Goal: Task Accomplishment & Management: Complete application form

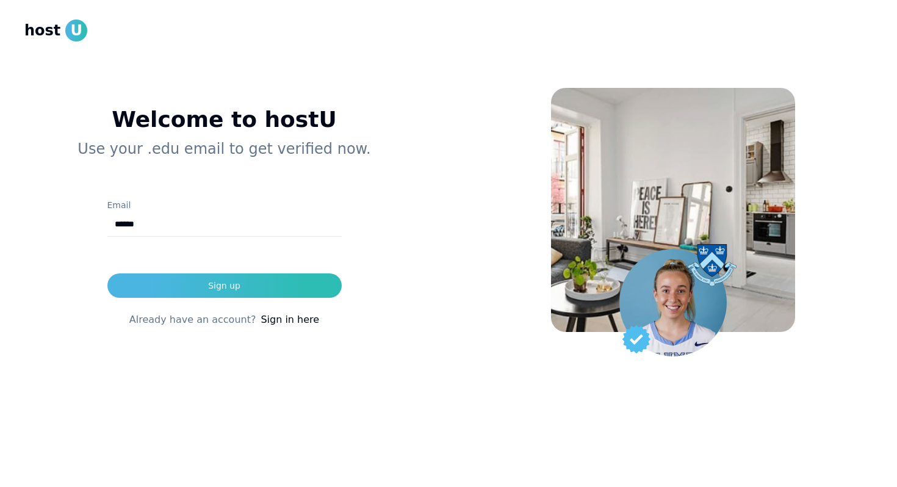
type input "**********"
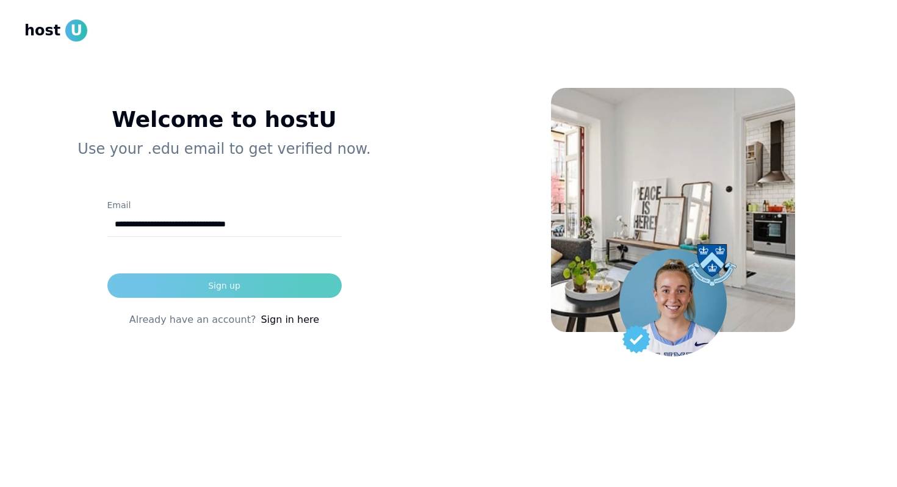
click at [234, 291] on div "Sign up" at bounding box center [224, 285] width 32 height 12
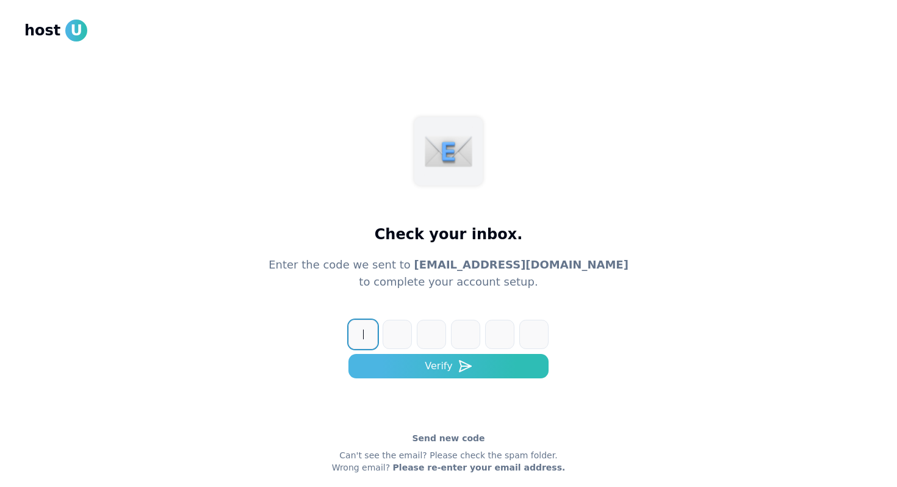
paste input "******"
type input "******"
click at [440, 381] on form "1 8 5 6 3 9 ****** Verify" at bounding box center [448, 361] width 200 height 83
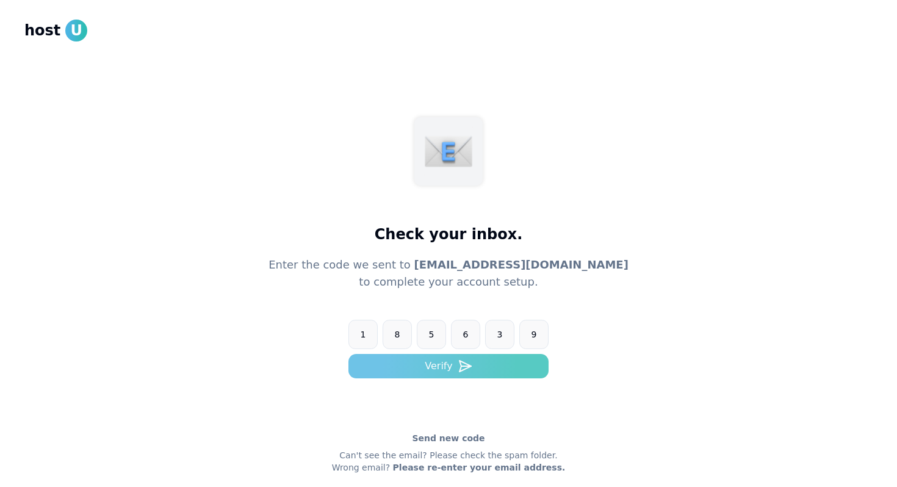
click at [445, 372] on button "Verify" at bounding box center [448, 366] width 200 height 24
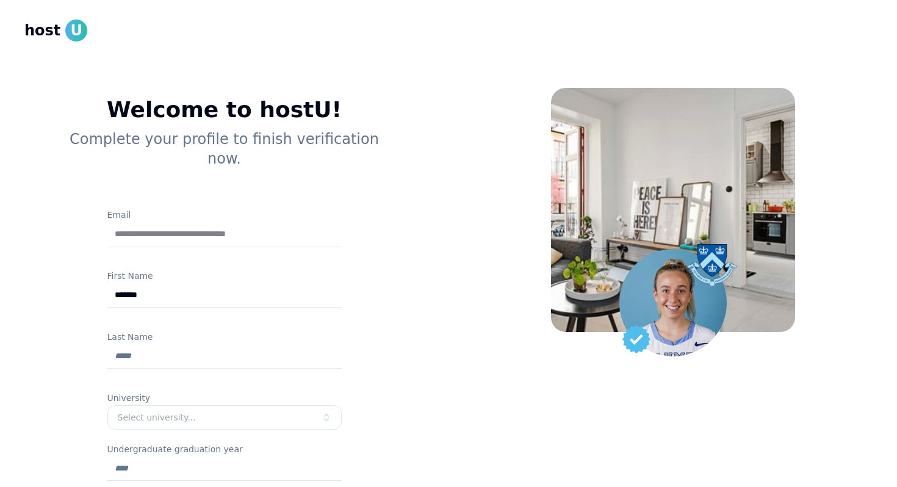
type input "*******"
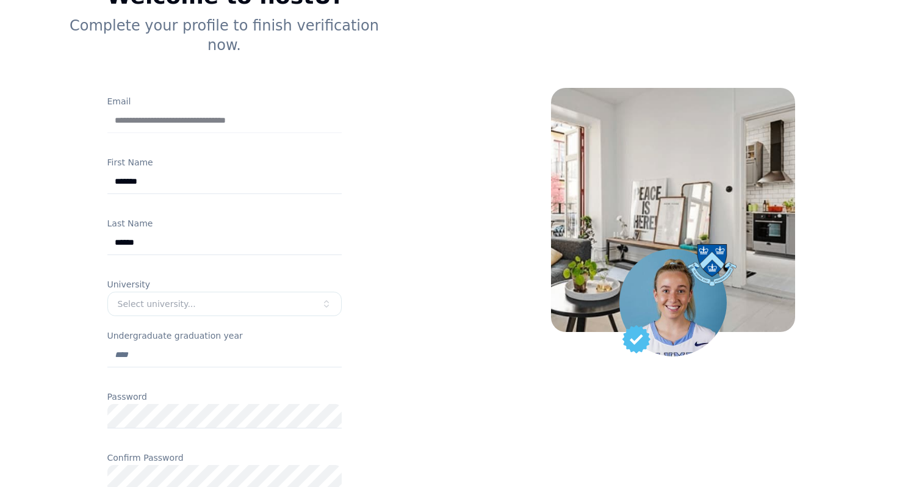
scroll to position [129, 0]
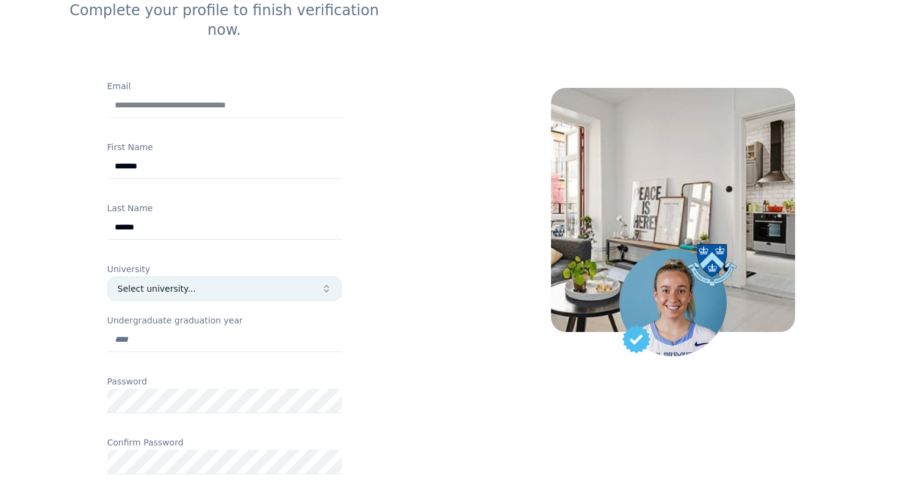
type input "******"
click at [197, 283] on div "Select university..." at bounding box center [220, 289] width 204 height 12
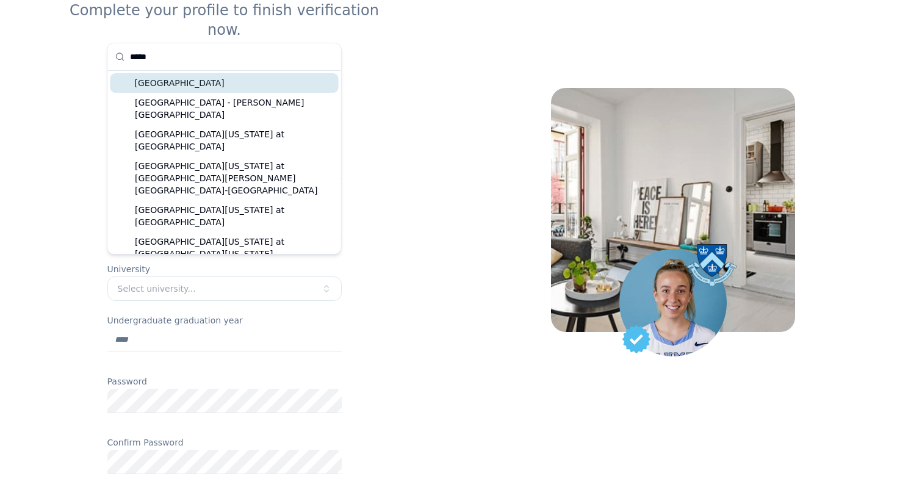
type input "*****"
click at [264, 87] on div "[GEOGRAPHIC_DATA]" at bounding box center [224, 83] width 228 height 20
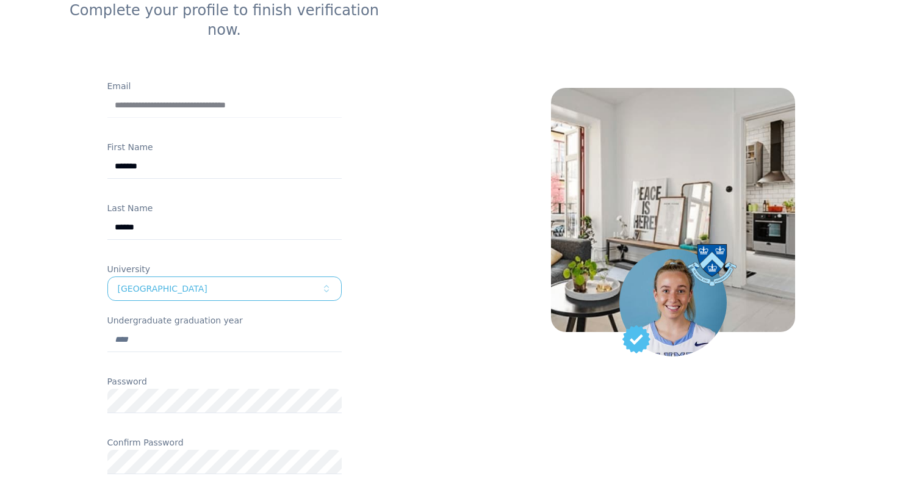
click at [201, 328] on input "Undergraduate graduation year" at bounding box center [224, 340] width 234 height 24
type input "****"
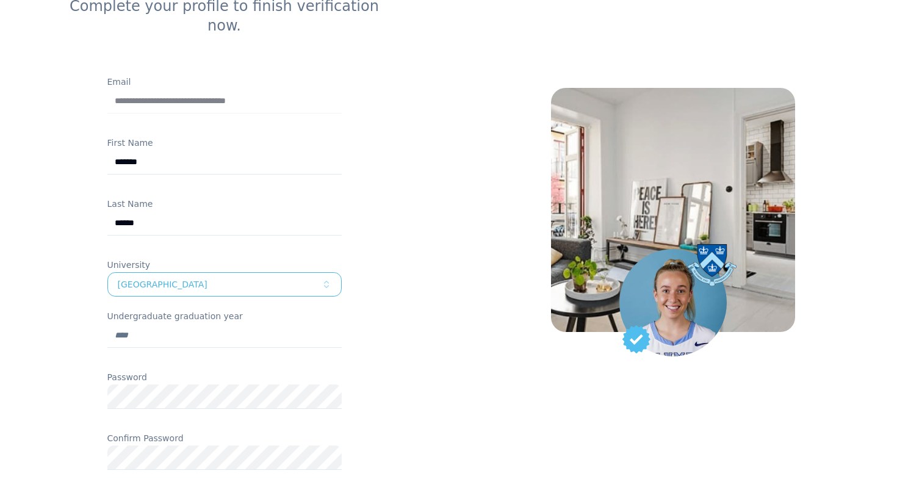
scroll to position [270, 0]
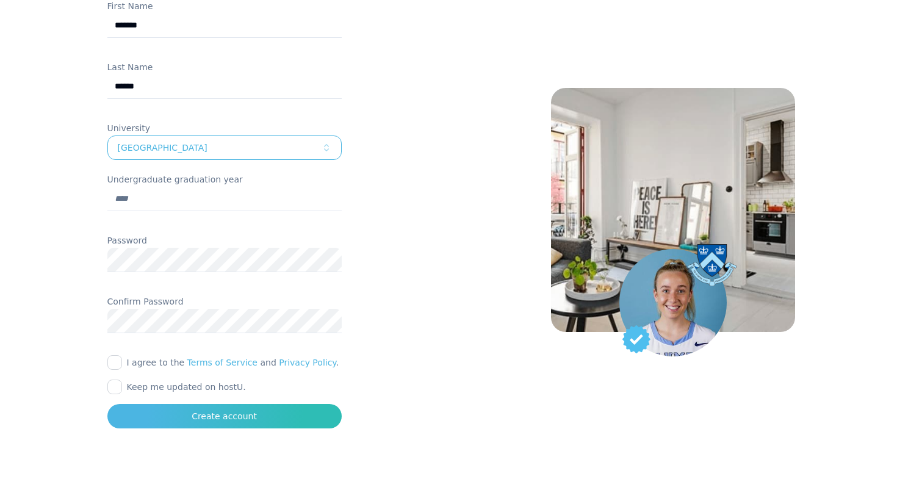
click at [113, 355] on button "I agree to the Terms of Service and Privacy Policy ." at bounding box center [114, 362] width 15 height 15
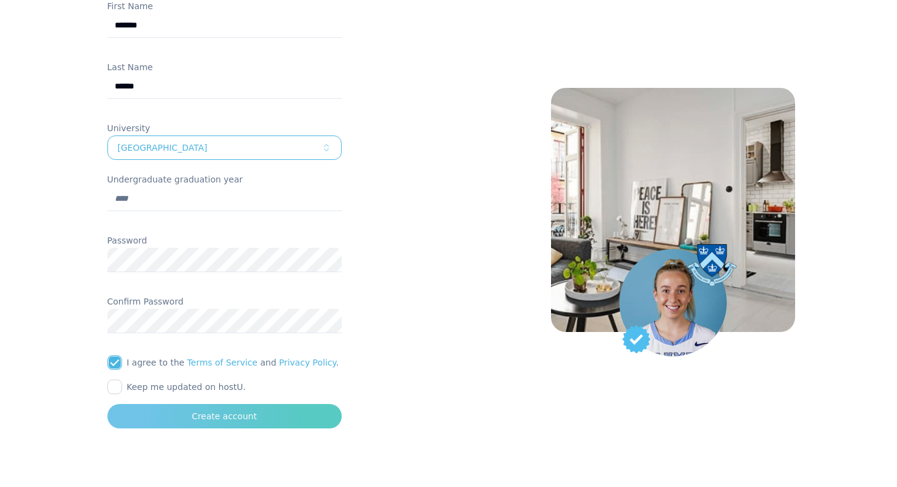
click at [141, 404] on button "Create account" at bounding box center [224, 416] width 234 height 24
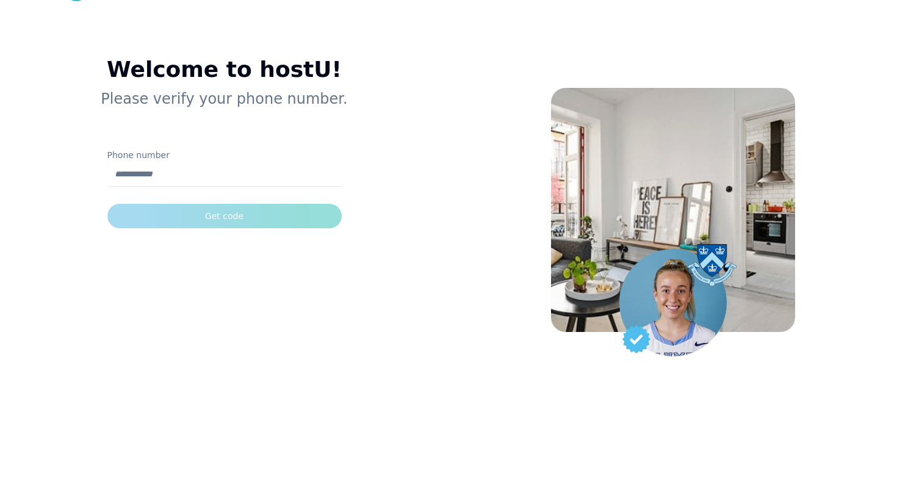
scroll to position [0, 0]
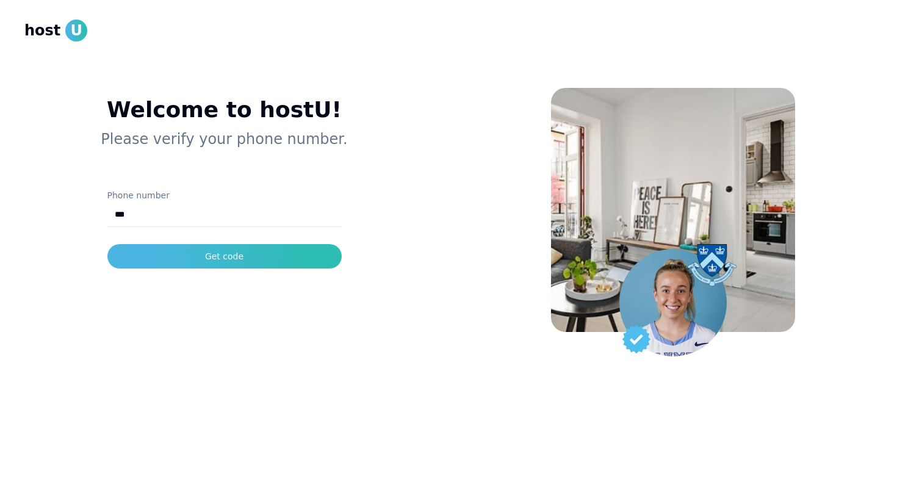
type input "**********"
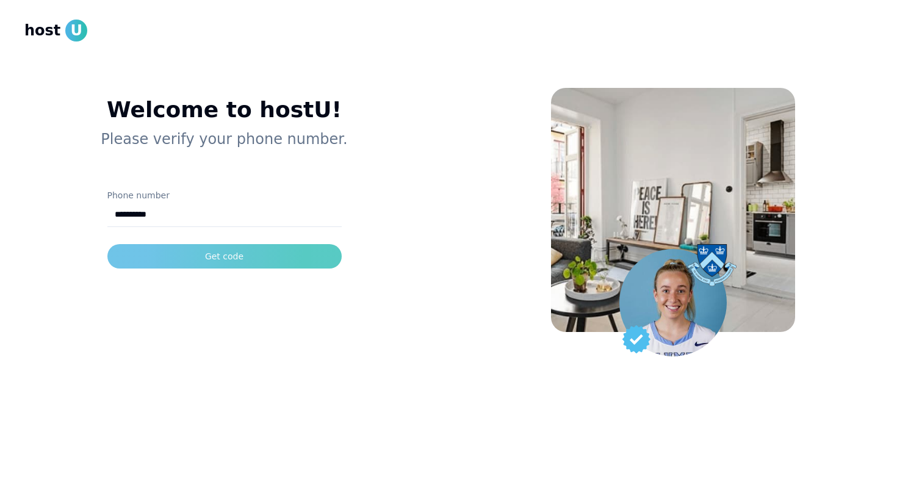
click at [221, 259] on div "Get code" at bounding box center [224, 256] width 38 height 12
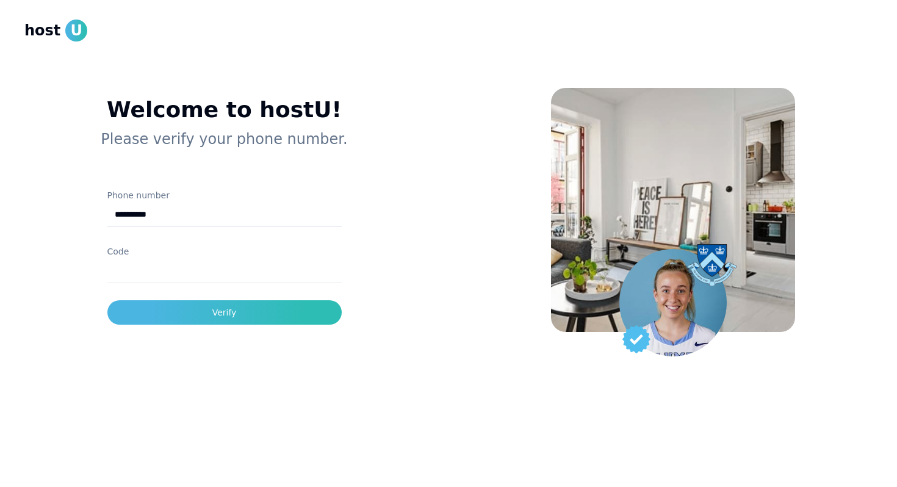
click at [237, 281] on input "Code" at bounding box center [224, 271] width 234 height 24
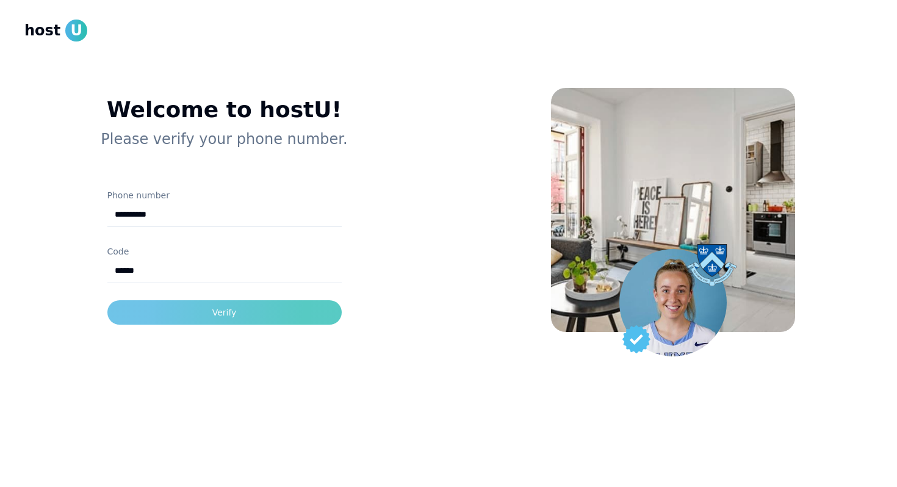
type input "******"
click at [294, 320] on button "Verify" at bounding box center [224, 312] width 234 height 24
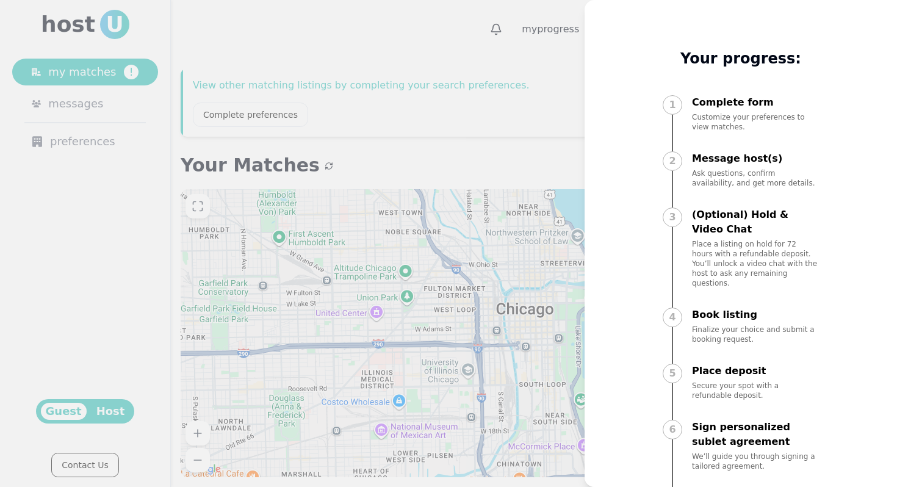
click at [515, 145] on div at bounding box center [448, 243] width 897 height 487
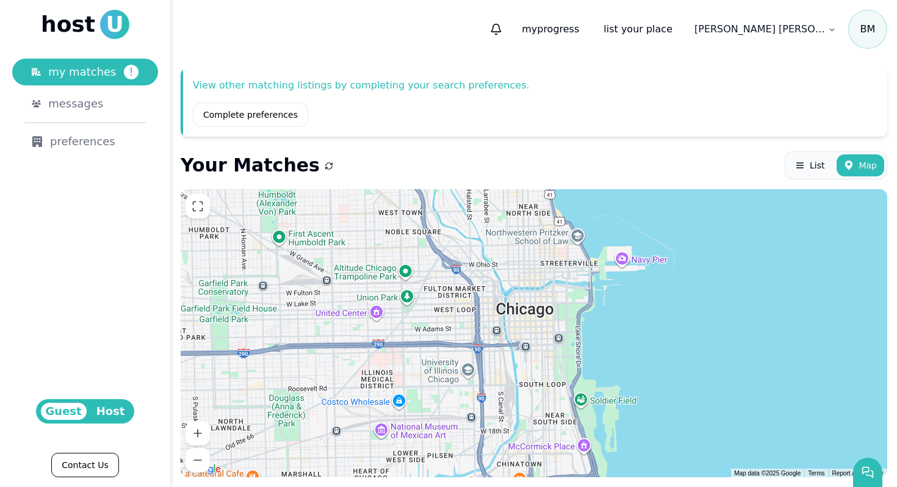
click at [84, 411] on span "Guest" at bounding box center [64, 411] width 46 height 17
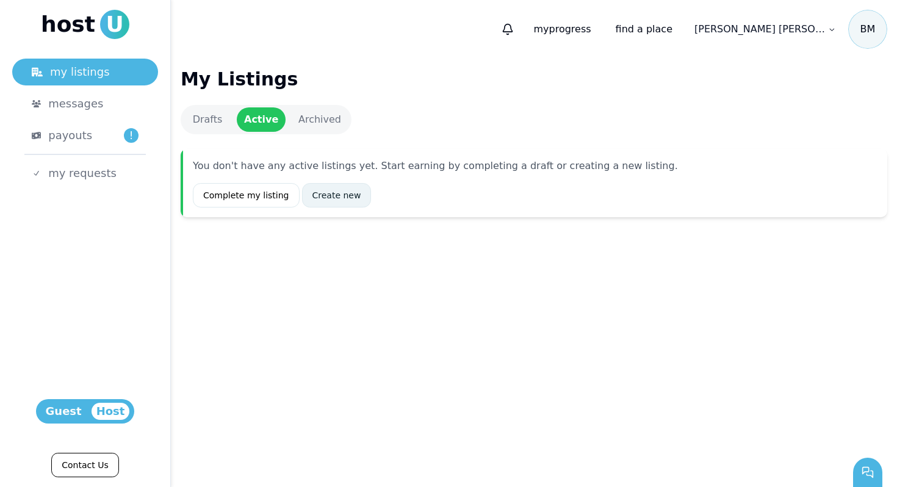
click at [329, 189] on link "Create new" at bounding box center [337, 195] width 70 height 24
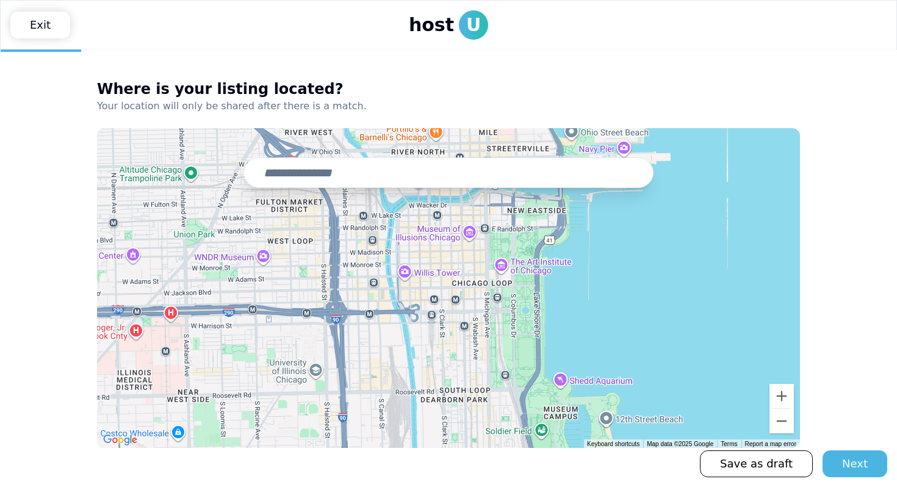
click at [352, 173] on input "text" at bounding box center [448, 172] width 410 height 31
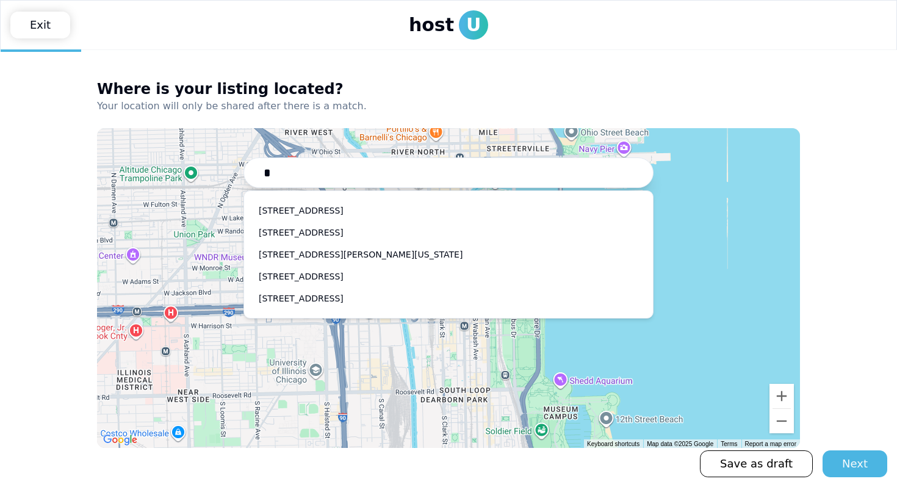
type input "*"
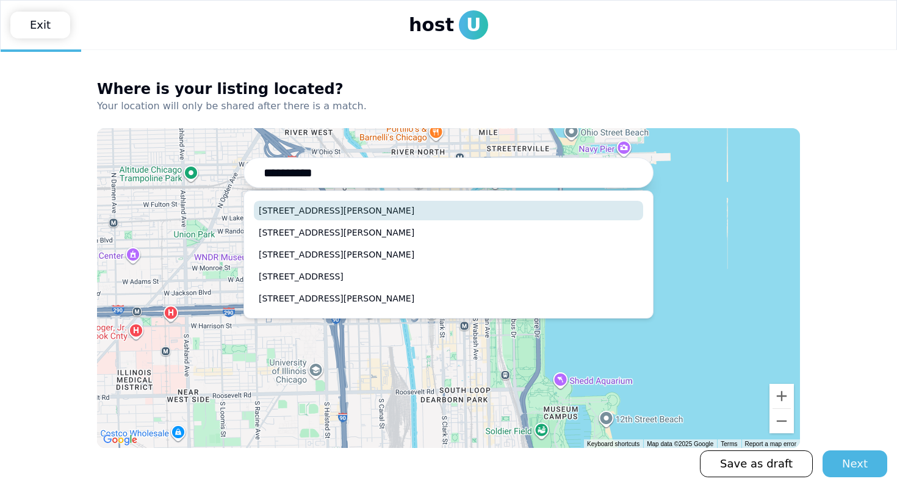
click at [374, 206] on button "1422 Noyes Street, Evanston, IL" at bounding box center [448, 211] width 389 height 20
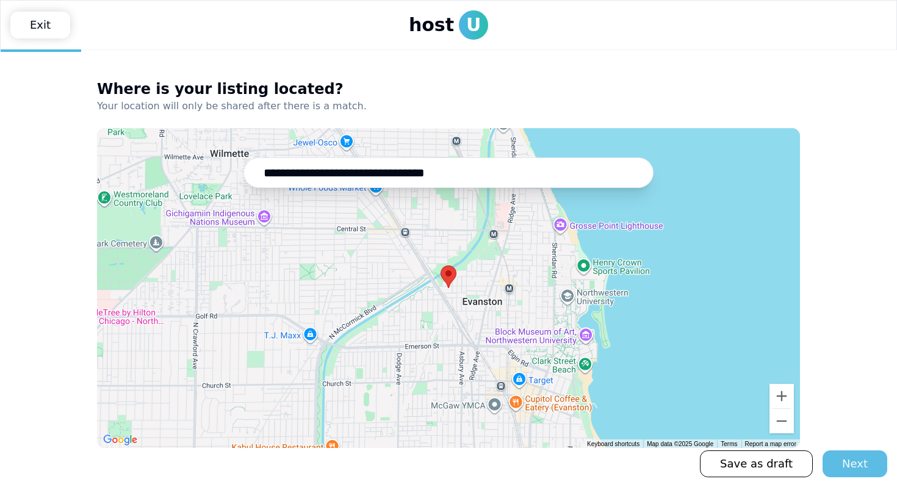
type input "**********"
click at [854, 458] on div "Next" at bounding box center [855, 463] width 26 height 17
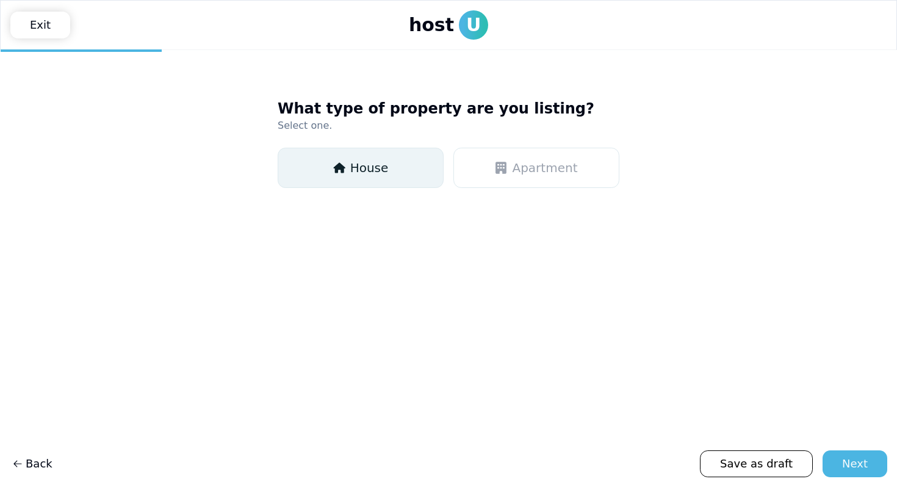
click at [416, 172] on button "House" at bounding box center [361, 168] width 166 height 40
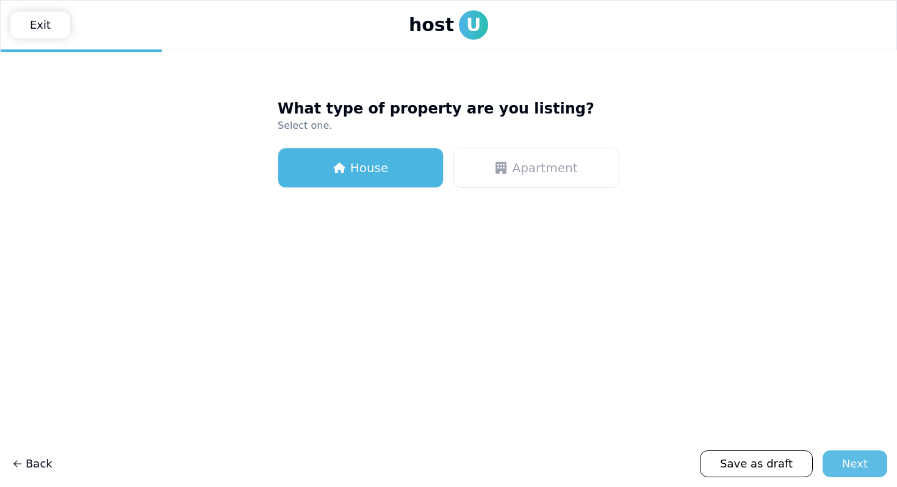
click at [870, 469] on button "Next" at bounding box center [855, 463] width 65 height 27
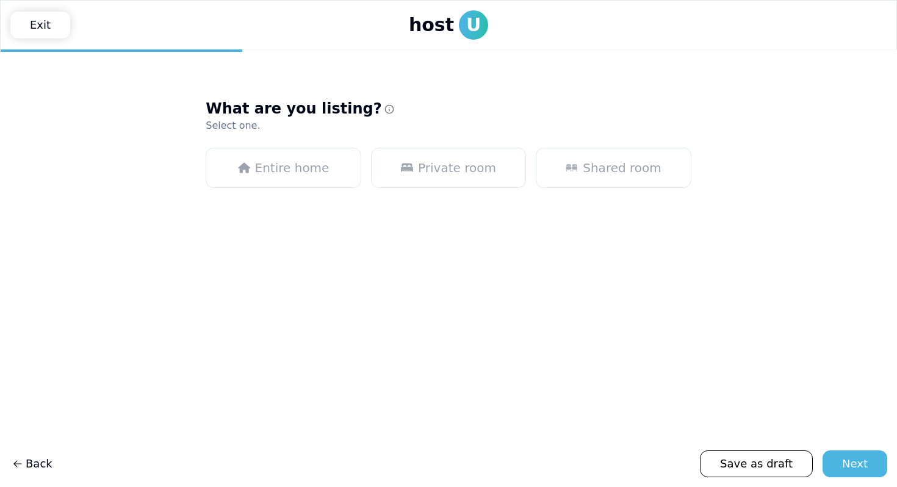
drag, startPoint x: 449, startPoint y: 164, endPoint x: 469, endPoint y: 190, distance: 33.1
click at [449, 164] on span "Private room" at bounding box center [457, 167] width 78 height 17
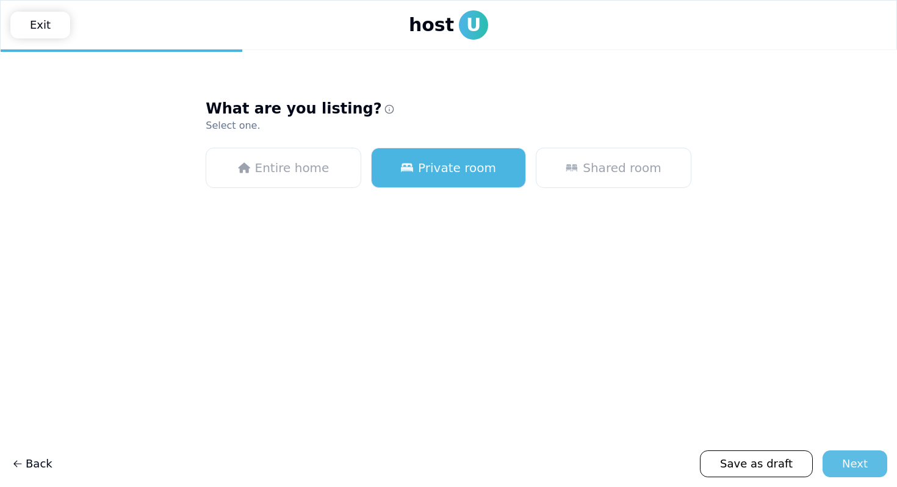
click at [844, 457] on button "Next" at bounding box center [855, 463] width 65 height 27
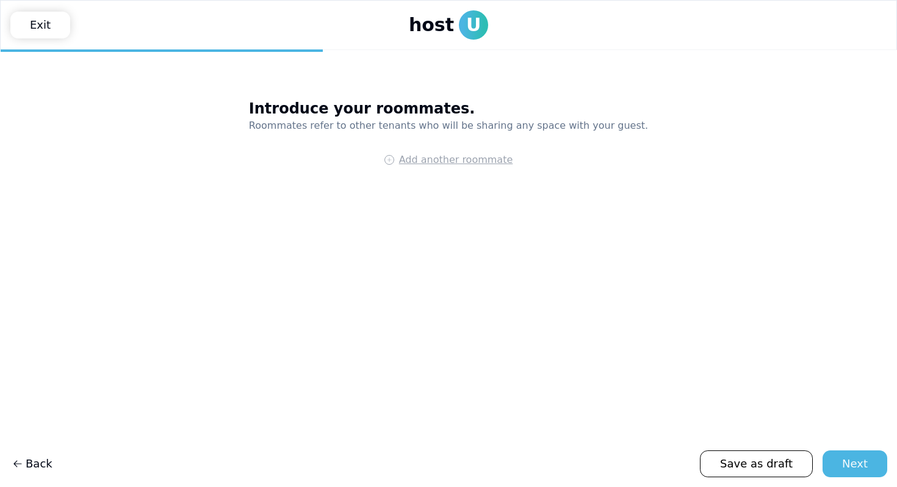
click at [469, 159] on span "Add another roommate" at bounding box center [456, 160] width 114 height 15
click at [533, 160] on html "**********" at bounding box center [448, 243] width 897 height 487
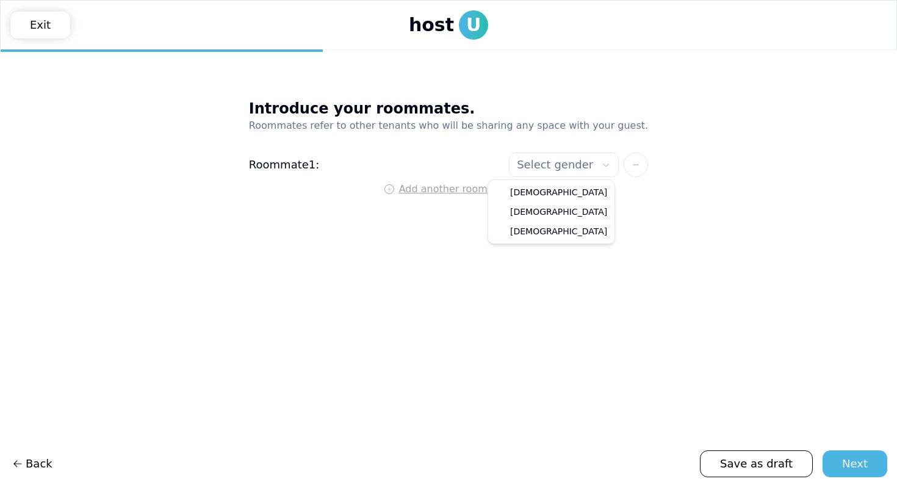
select select"] "****"
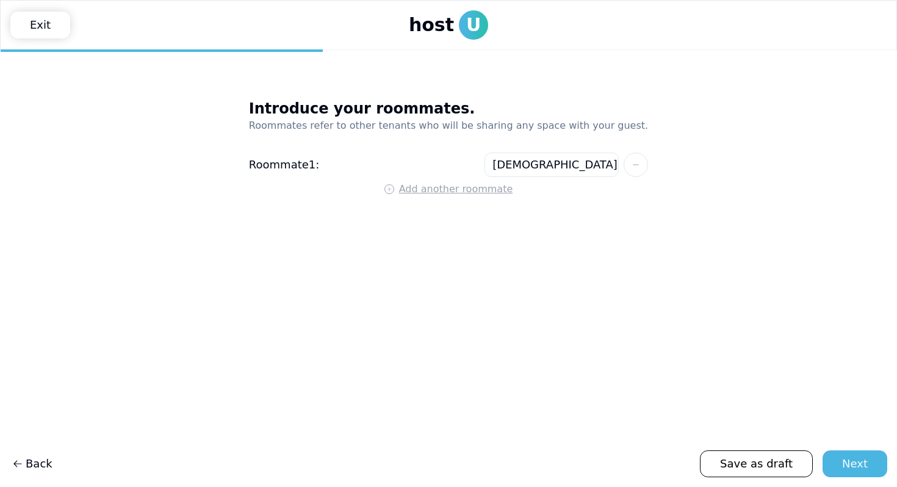
click at [474, 195] on span "Add another roommate" at bounding box center [456, 189] width 114 height 15
click at [541, 196] on html "**********" at bounding box center [448, 243] width 897 height 487
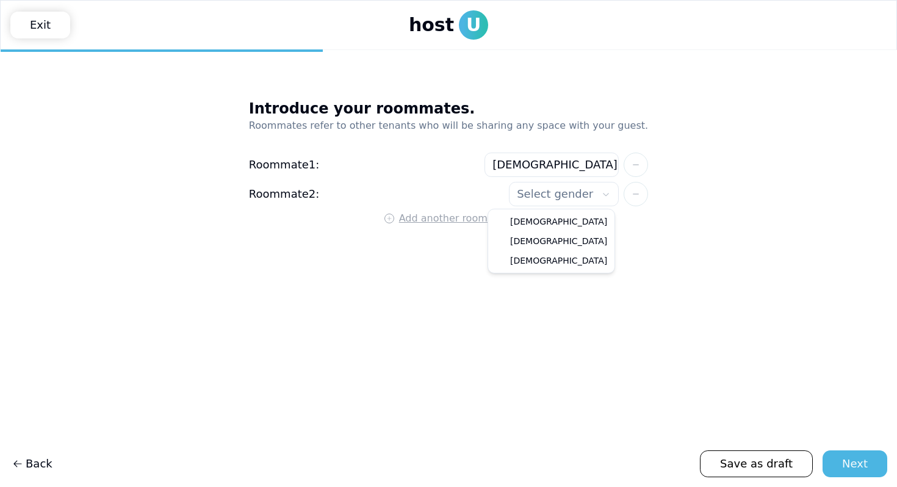
select select"] "****"
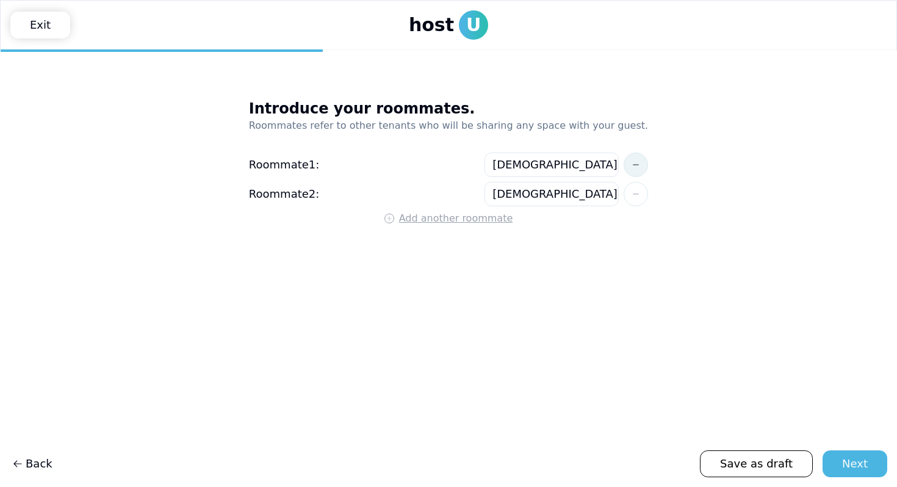
click at [624, 168] on button at bounding box center [636, 165] width 24 height 24
click at [472, 187] on span "Add another roommate" at bounding box center [456, 189] width 114 height 15
click at [546, 190] on html "**********" at bounding box center [448, 243] width 897 height 487
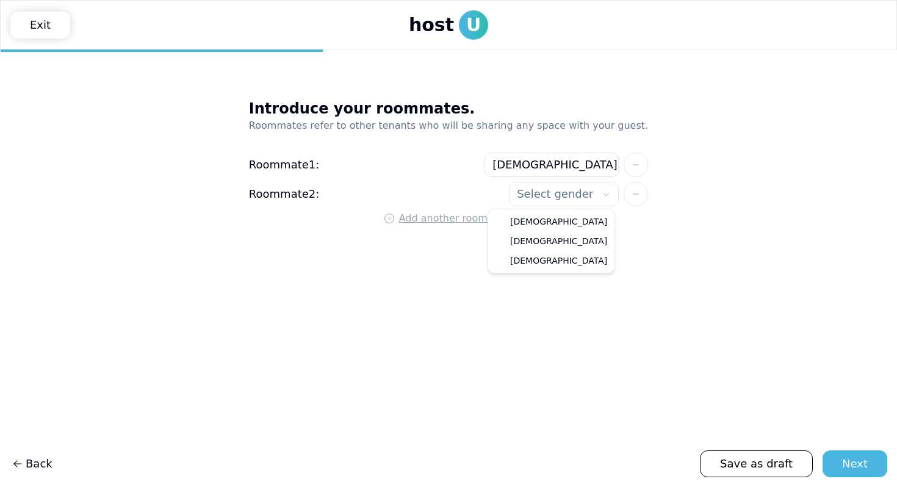
select select"] "****"
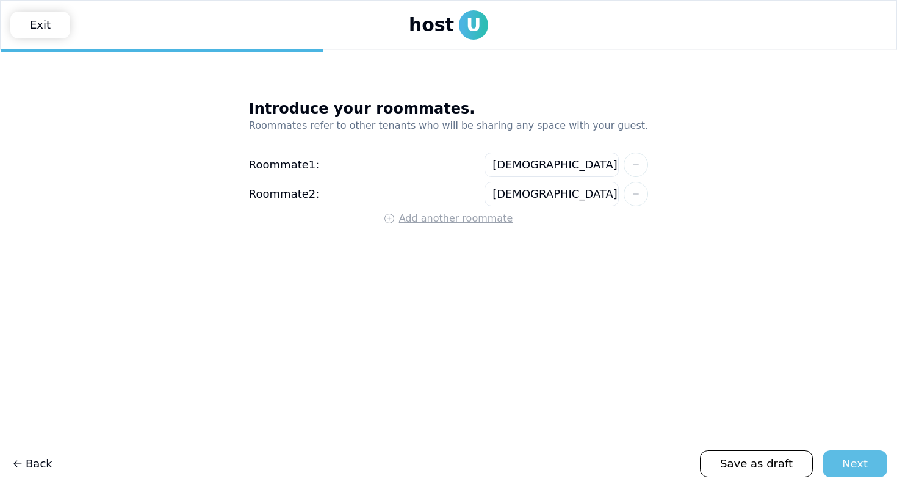
click at [850, 462] on div "Next" at bounding box center [855, 463] width 26 height 17
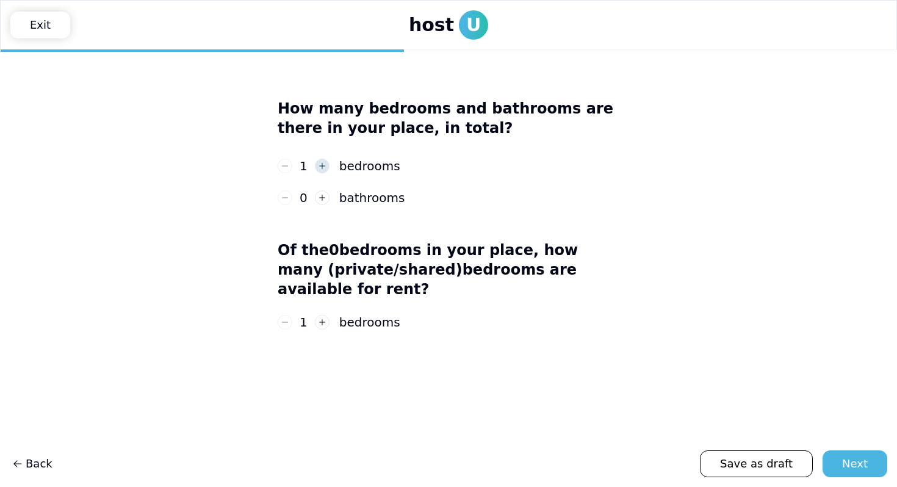
click at [320, 162] on icon "button" at bounding box center [322, 166] width 9 height 9
click at [320, 202] on button "button" at bounding box center [322, 197] width 15 height 15
click at [857, 464] on div "Next" at bounding box center [855, 463] width 26 height 17
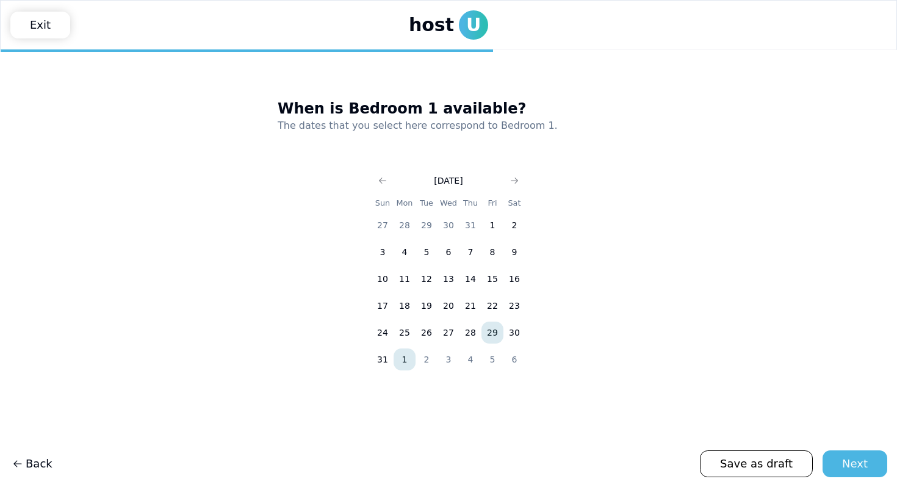
click at [407, 356] on button "1" at bounding box center [405, 359] width 22 height 22
click at [516, 178] on icon "Go to next month" at bounding box center [515, 181] width 10 height 10
click at [517, 182] on icon "Go to next month" at bounding box center [515, 181] width 10 height 10
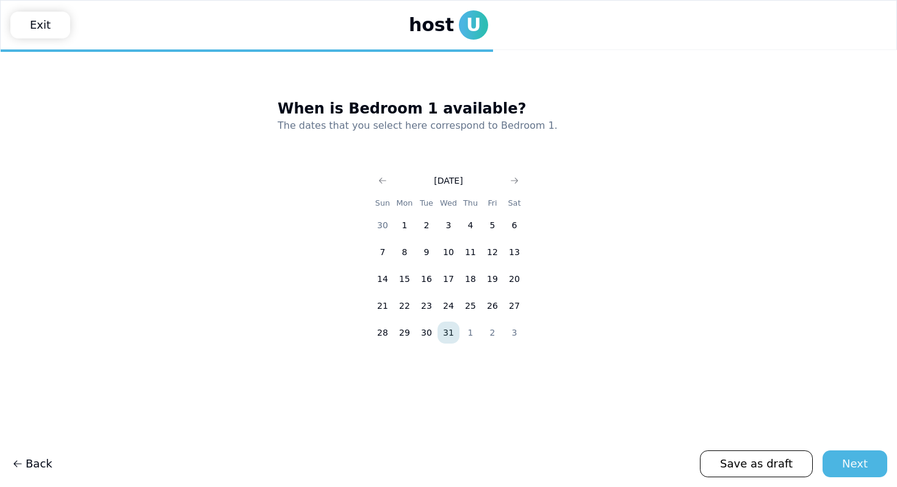
click at [449, 336] on button "31" at bounding box center [449, 333] width 22 height 22
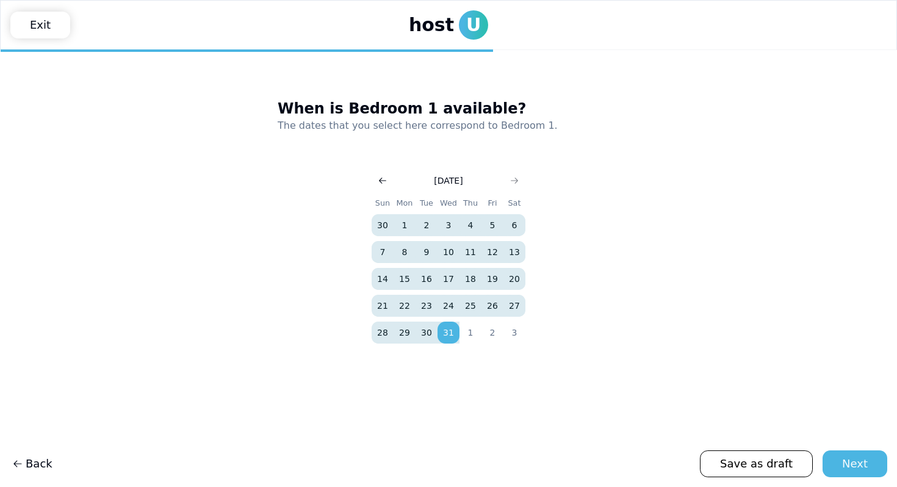
click at [384, 182] on icon "Go to previous month" at bounding box center [383, 181] width 10 height 10
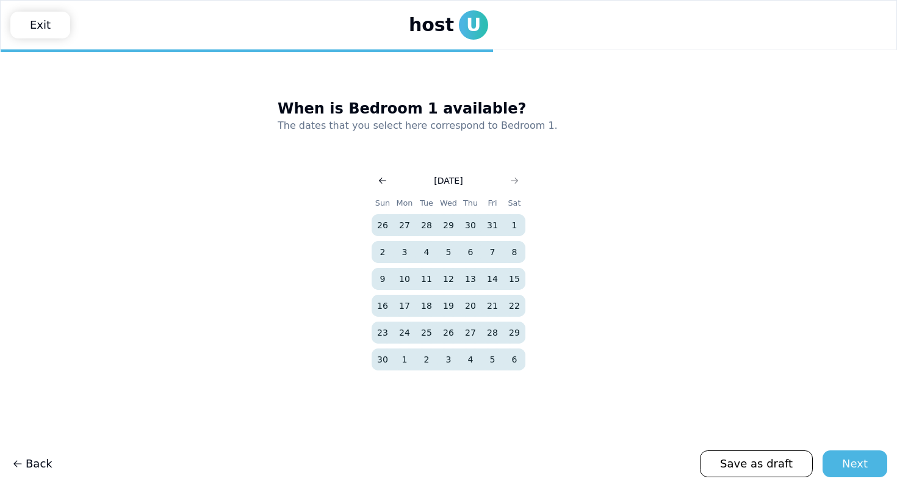
click at [384, 182] on icon "Go to previous month" at bounding box center [383, 181] width 10 height 10
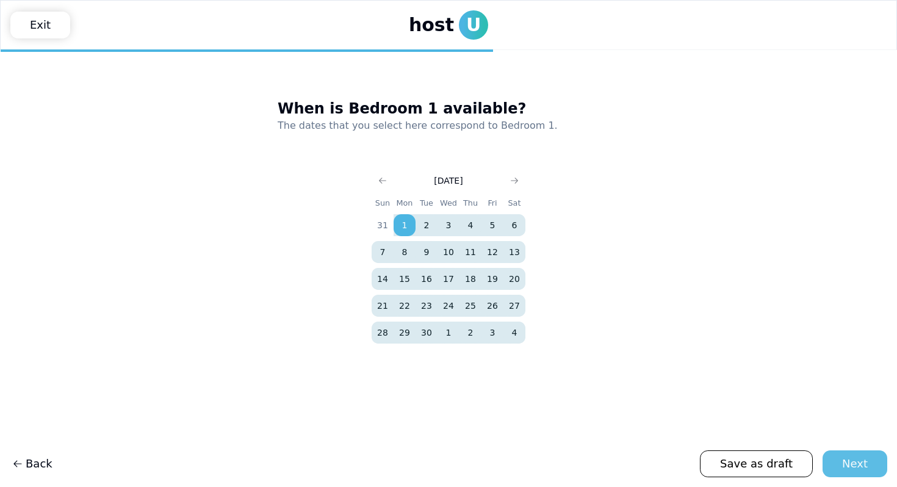
click at [867, 463] on div "Next" at bounding box center [855, 463] width 26 height 17
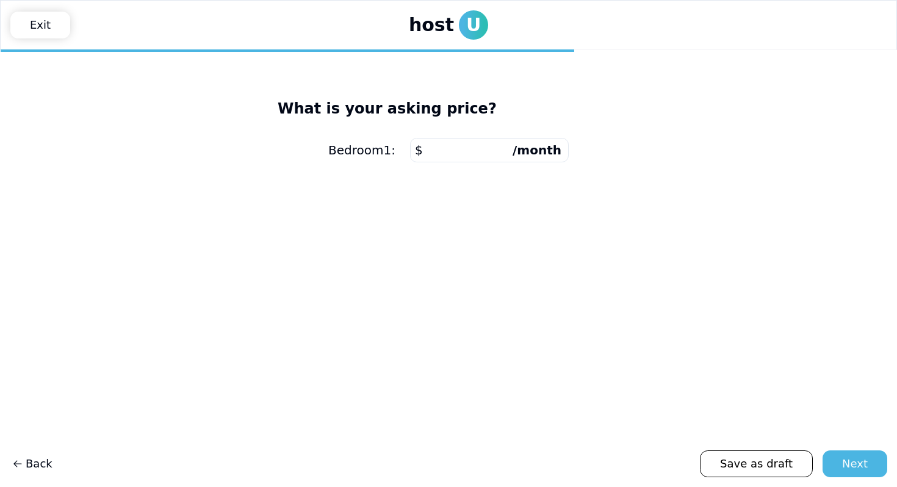
click at [438, 154] on input "number" at bounding box center [489, 150] width 159 height 24
type input "****"
click at [834, 460] on button "Next" at bounding box center [855, 463] width 65 height 27
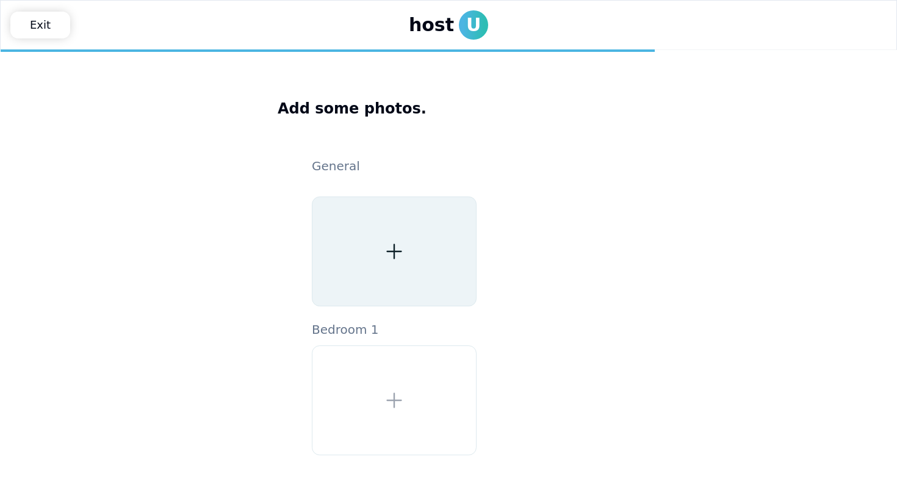
click at [432, 249] on div at bounding box center [394, 251] width 165 height 110
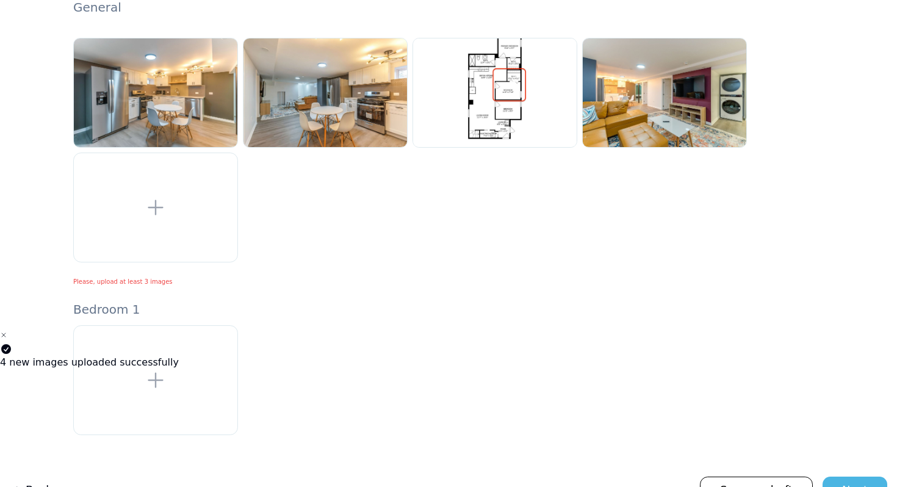
scroll to position [114, 0]
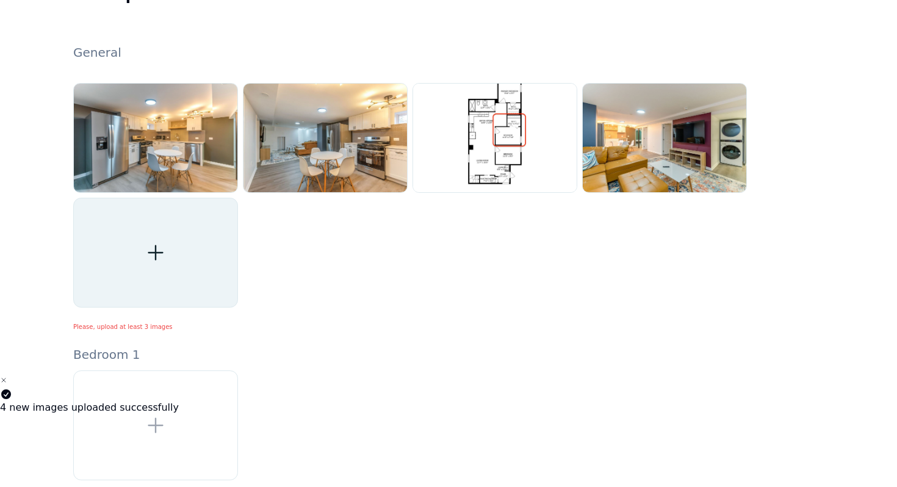
click at [177, 248] on div at bounding box center [155, 253] width 165 height 110
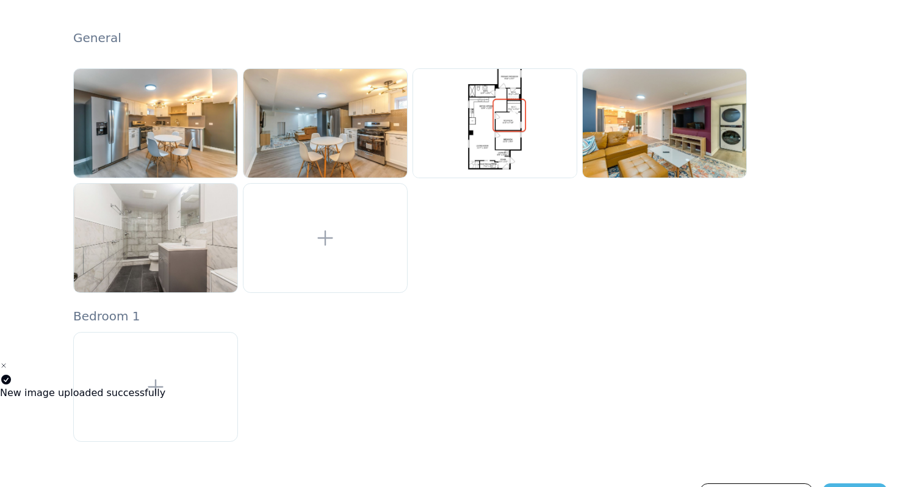
scroll to position [161, 0]
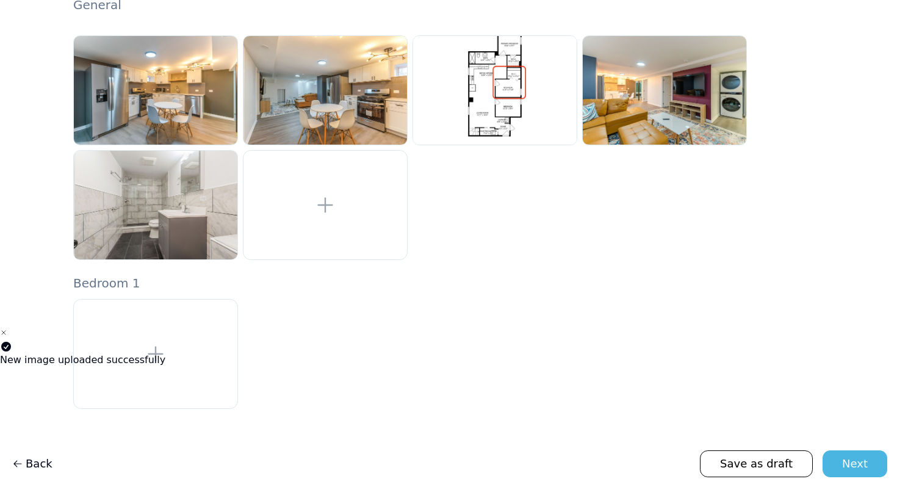
click at [159, 329] on li "New image uploaded successfully" at bounding box center [448, 346] width 897 height 41
click at [162, 351] on div "Notifications alt+T" at bounding box center [448, 347] width 897 height 12
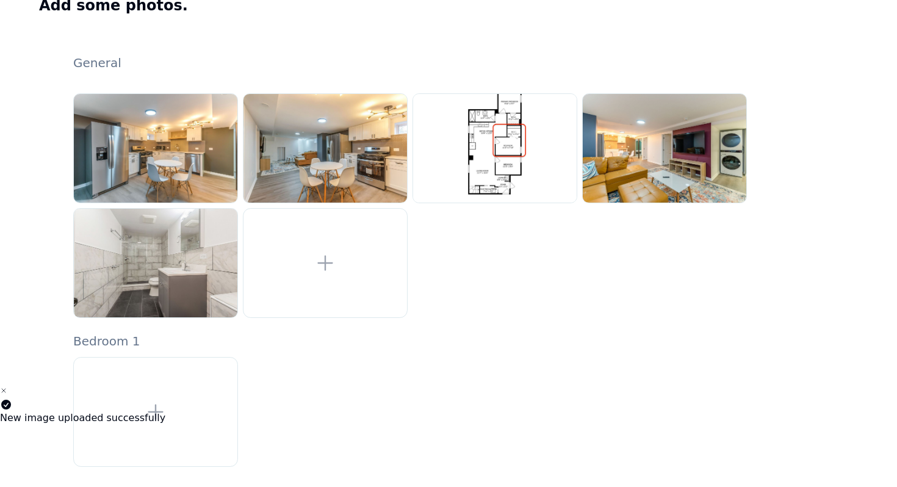
scroll to position [120, 0]
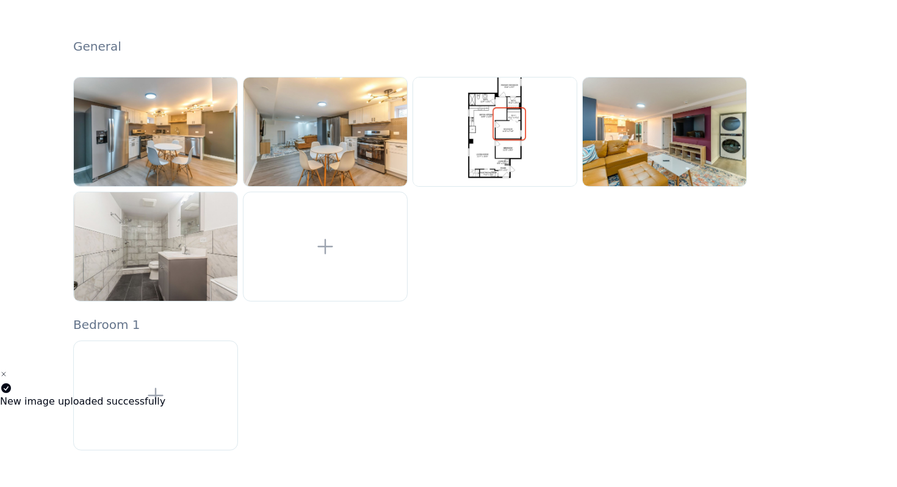
click at [156, 404] on div "New image uploaded successfully" at bounding box center [448, 401] width 897 height 15
click at [156, 391] on div "Notifications alt+T" at bounding box center [448, 388] width 897 height 12
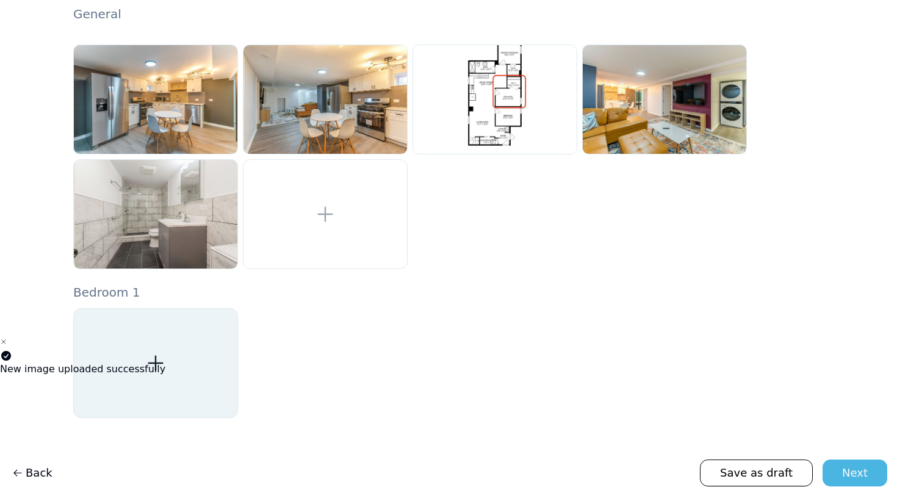
scroll to position [145, 0]
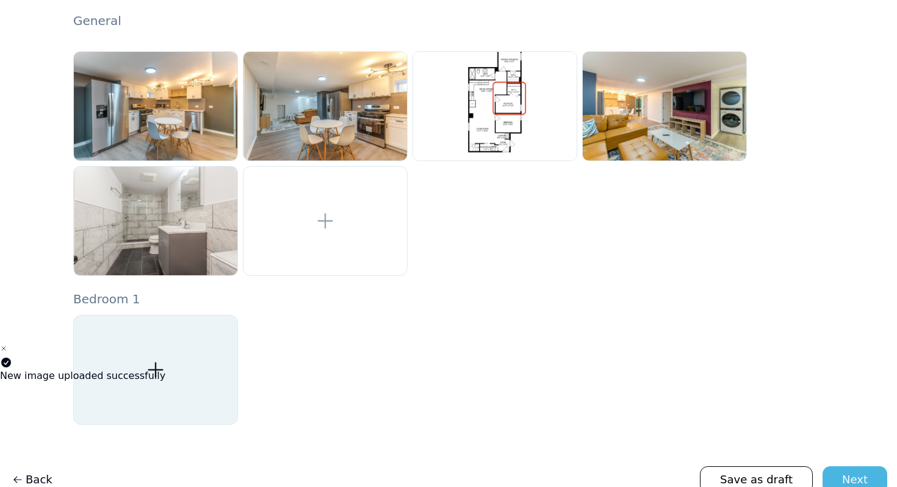
click at [162, 384] on div at bounding box center [155, 370] width 165 height 110
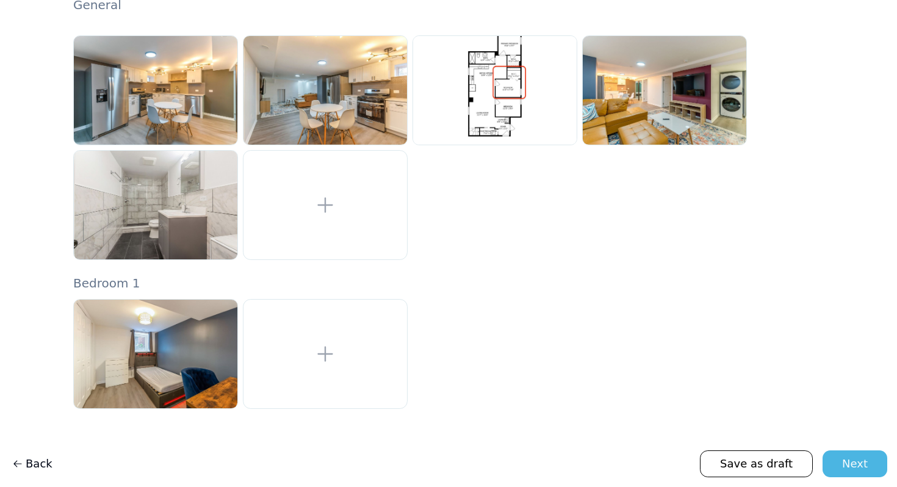
scroll to position [161, 0]
click at [868, 459] on button "Next" at bounding box center [855, 463] width 65 height 27
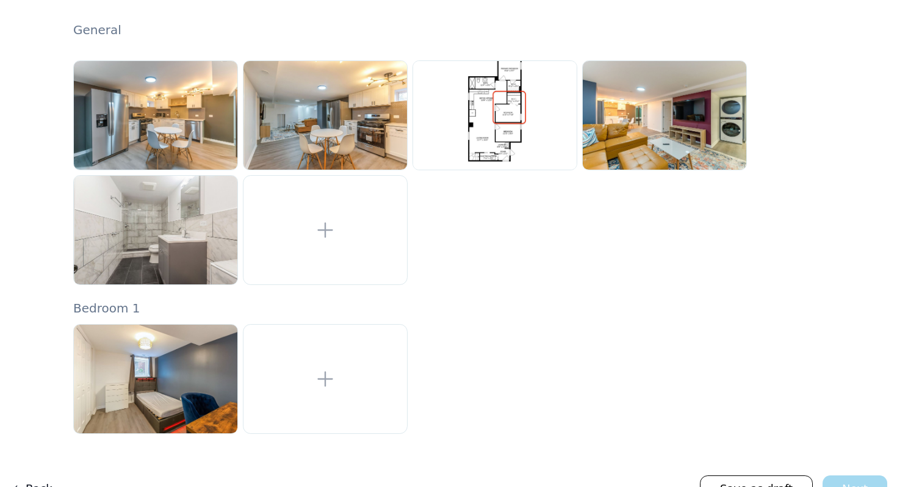
scroll to position [114, 0]
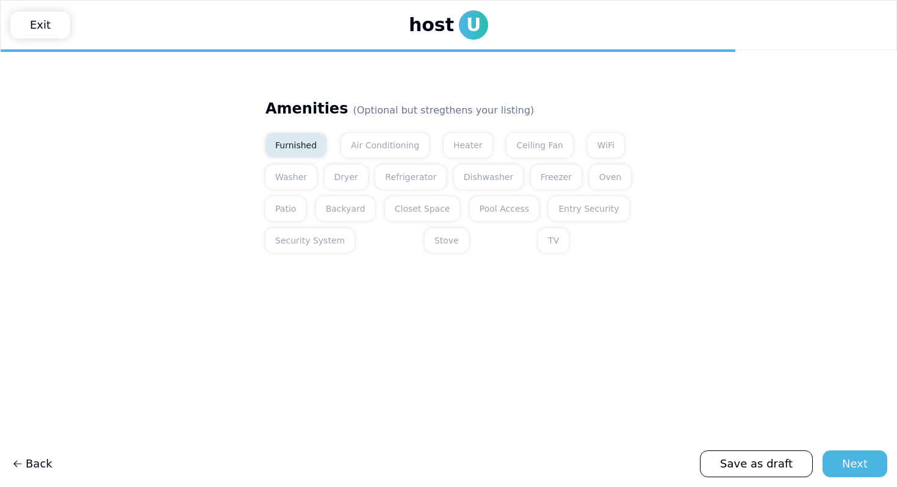
click at [308, 153] on button "Furnished" at bounding box center [295, 145] width 61 height 24
click at [364, 152] on button "Air Conditioning" at bounding box center [385, 145] width 88 height 24
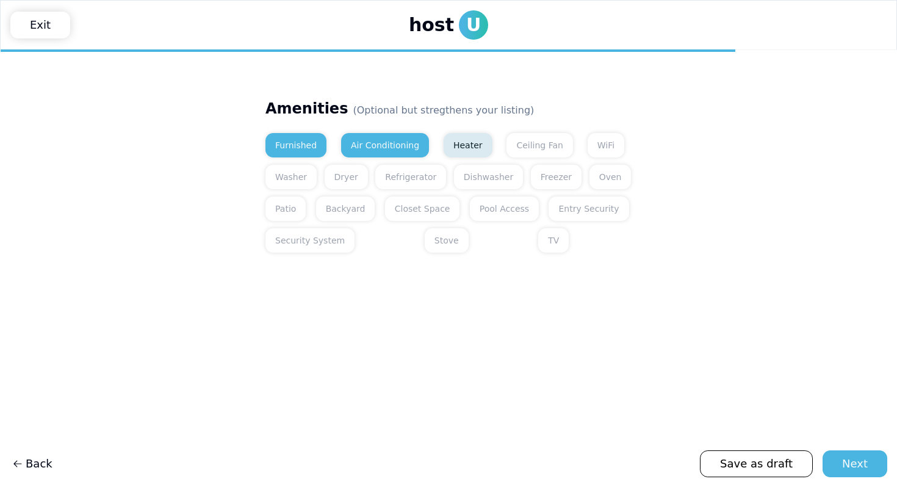
click at [444, 153] on button "Heater" at bounding box center [468, 145] width 49 height 24
click at [588, 139] on button "WiFi" at bounding box center [606, 145] width 37 height 24
click at [288, 178] on button "Washer" at bounding box center [290, 177] width 51 height 24
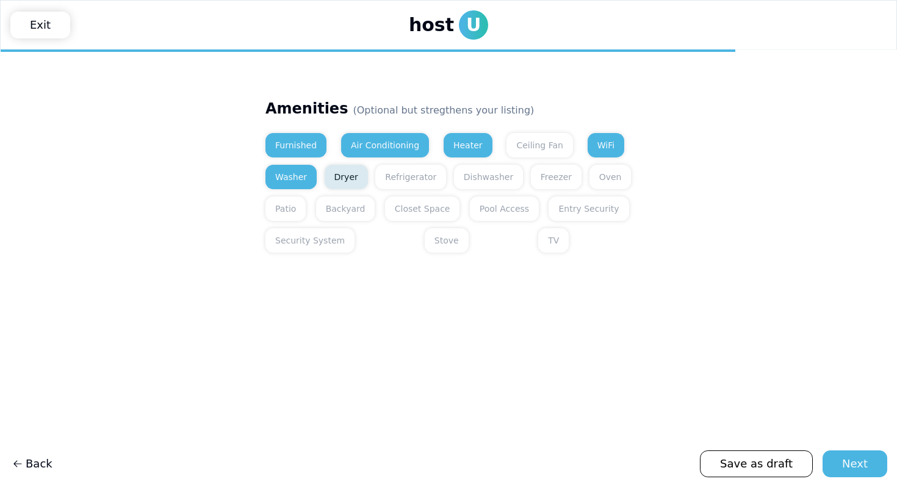
click at [326, 178] on button "Dryer" at bounding box center [346, 177] width 43 height 24
click at [425, 187] on button "Refrigerator" at bounding box center [410, 177] width 71 height 24
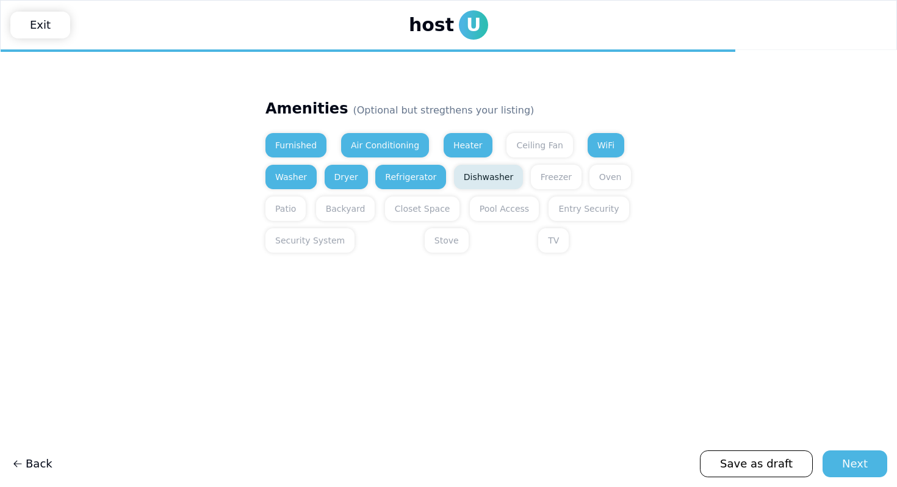
click at [463, 186] on button "Dishwasher" at bounding box center [488, 177] width 69 height 24
click at [541, 184] on button "Freezer" at bounding box center [556, 177] width 51 height 24
click at [592, 184] on button "Oven" at bounding box center [610, 177] width 42 height 24
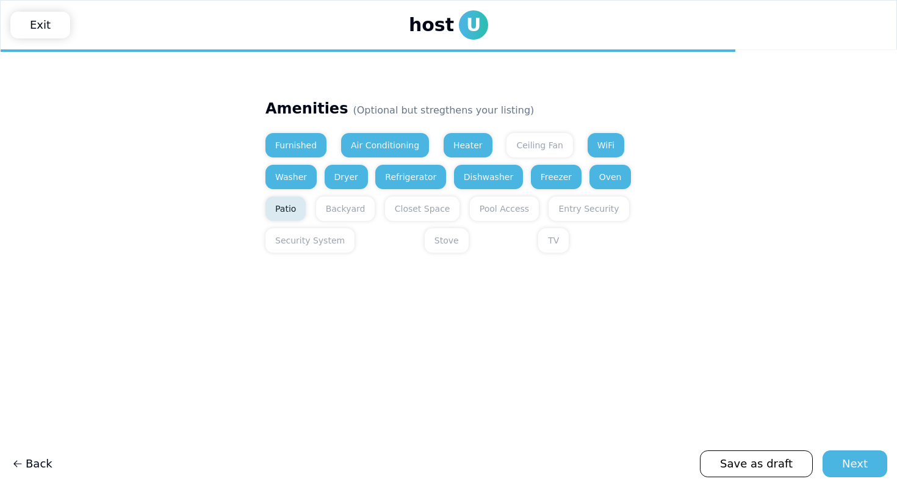
click at [299, 218] on button "Patio" at bounding box center [285, 208] width 40 height 24
click at [331, 215] on button "Backyard" at bounding box center [345, 208] width 59 height 24
click at [414, 214] on button "Closet Space" at bounding box center [422, 208] width 75 height 24
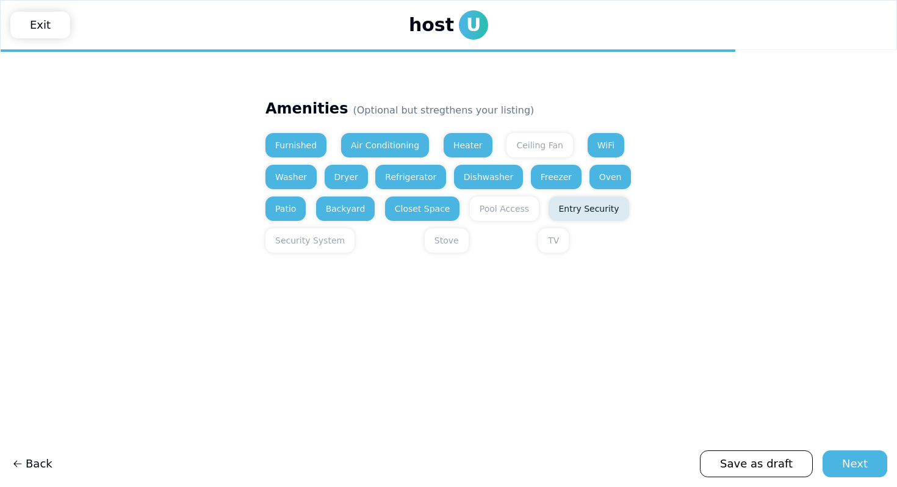
click at [571, 210] on button "Entry Security" at bounding box center [589, 208] width 80 height 24
click at [335, 252] on button "Security System" at bounding box center [309, 240] width 89 height 24
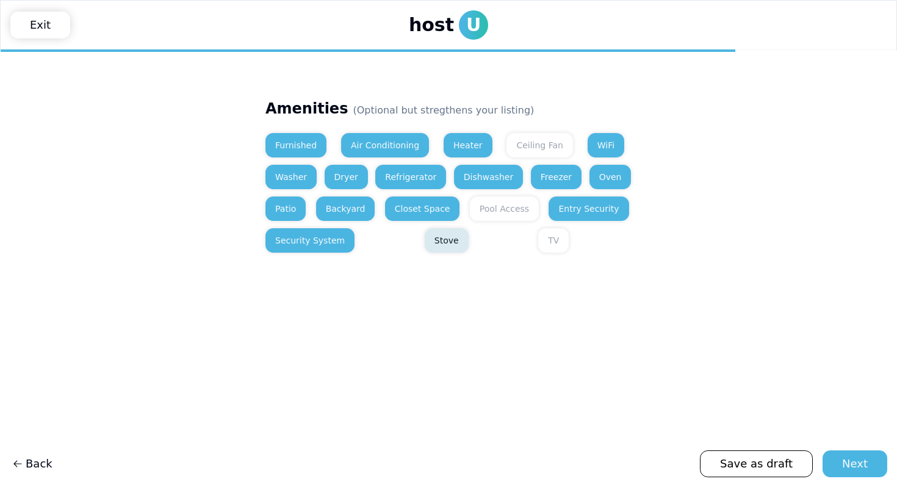
click at [425, 250] on button "Stove" at bounding box center [447, 240] width 44 height 24
click at [538, 248] on button "TV" at bounding box center [553, 240] width 31 height 24
click at [855, 466] on div "Next" at bounding box center [855, 463] width 26 height 17
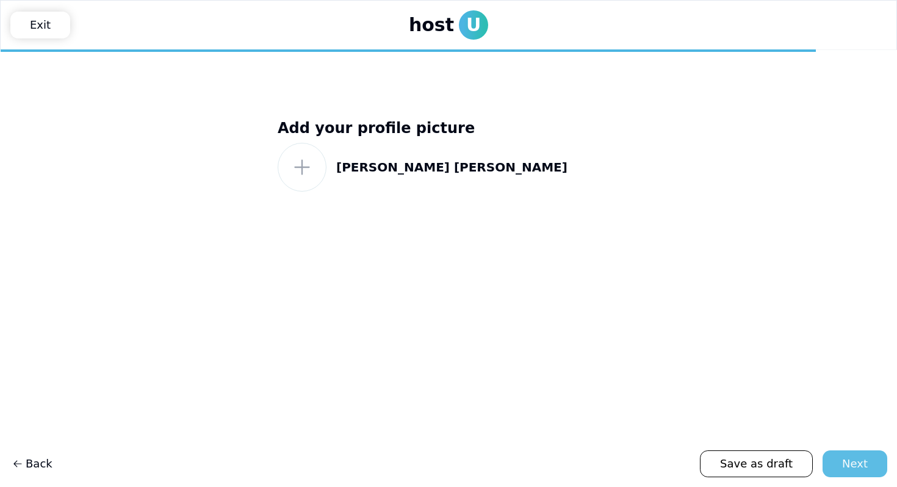
click at [854, 468] on div "Next" at bounding box center [855, 463] width 26 height 17
click at [290, 170] on form at bounding box center [302, 167] width 49 height 49
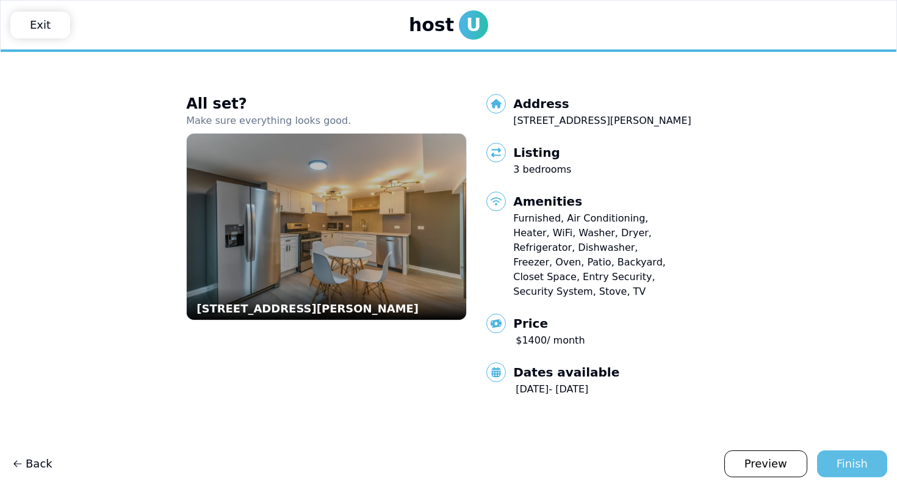
click at [854, 468] on div "Finish" at bounding box center [852, 463] width 31 height 17
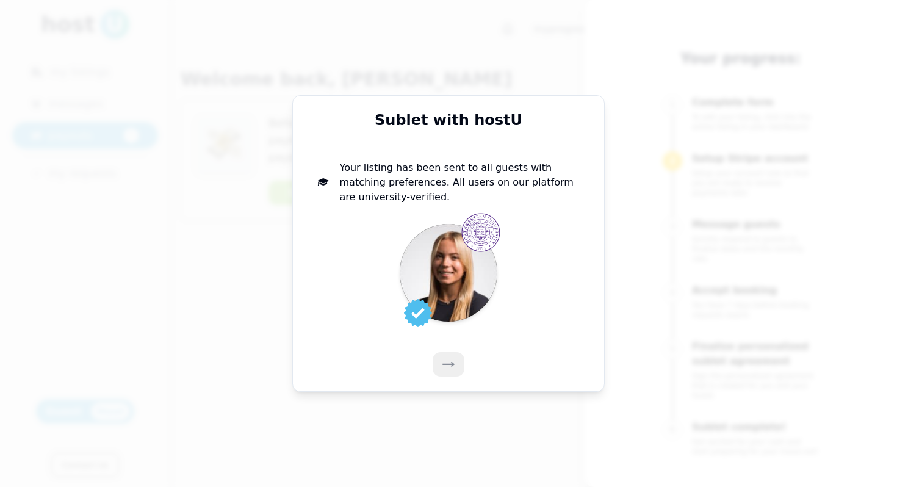
click at [462, 368] on button at bounding box center [449, 364] width 32 height 24
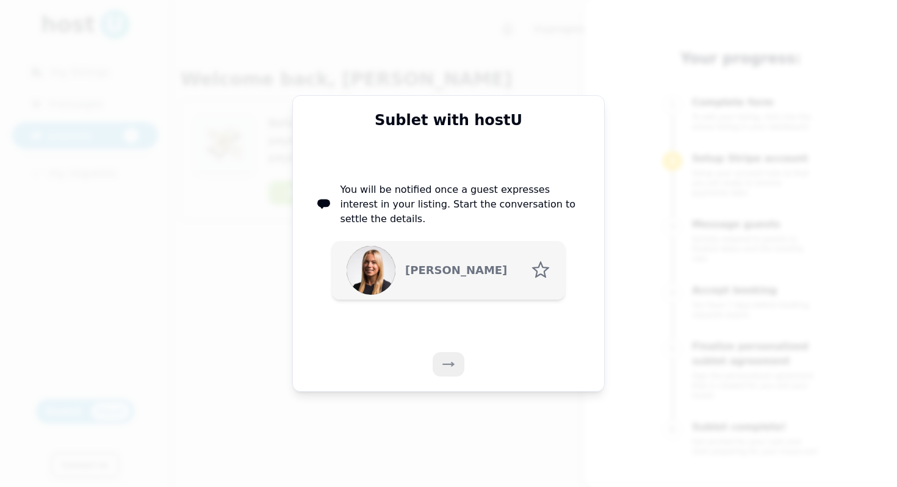
click at [457, 368] on button at bounding box center [449, 364] width 32 height 24
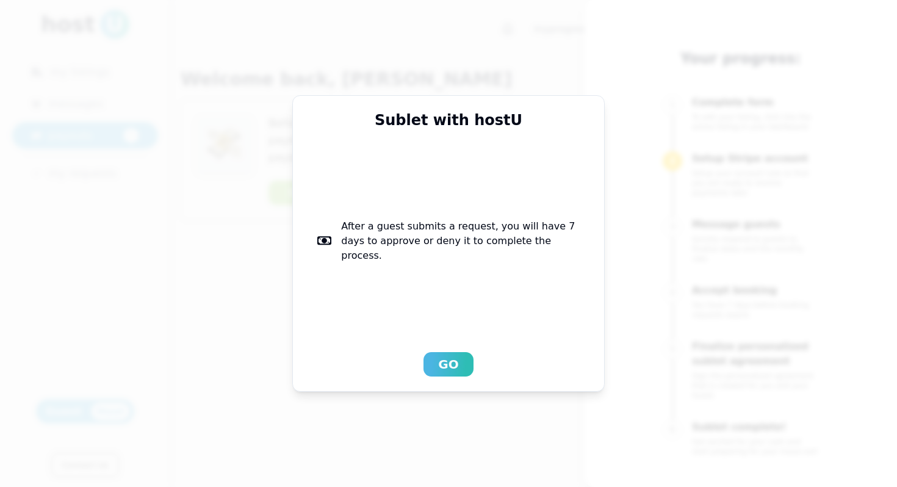
click at [457, 368] on div "Go" at bounding box center [448, 364] width 20 height 17
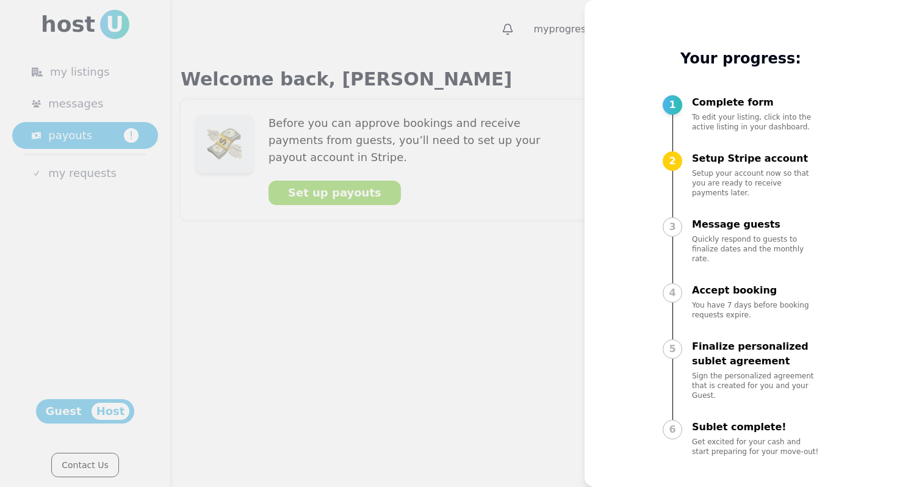
click at [567, 54] on div at bounding box center [448, 243] width 897 height 487
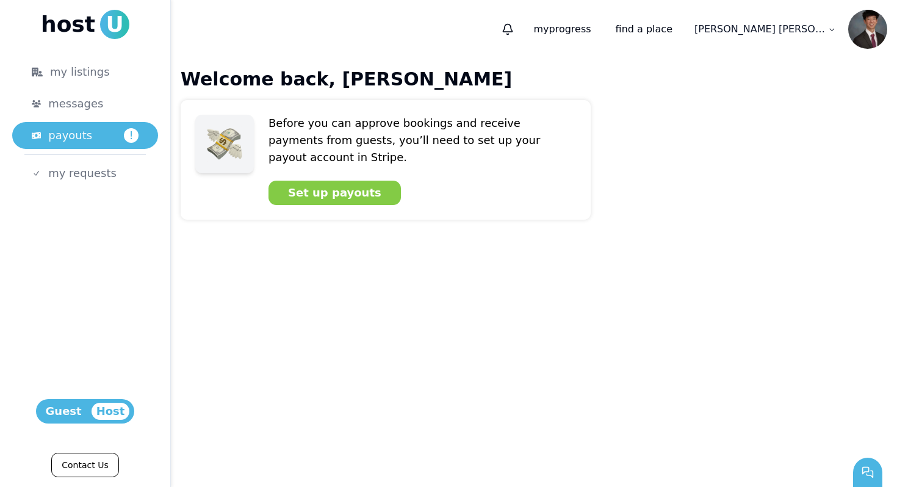
click at [859, 32] on img at bounding box center [867, 29] width 39 height 39
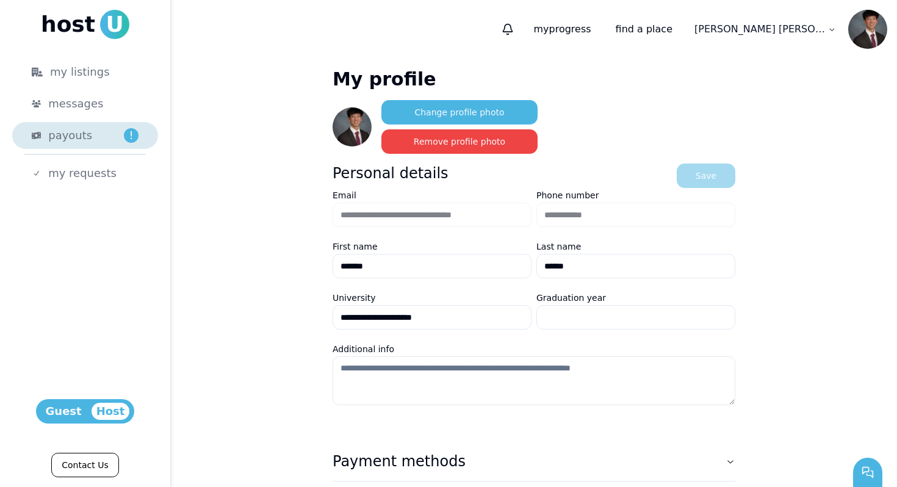
click at [93, 135] on div "payouts !" at bounding box center [93, 135] width 90 height 17
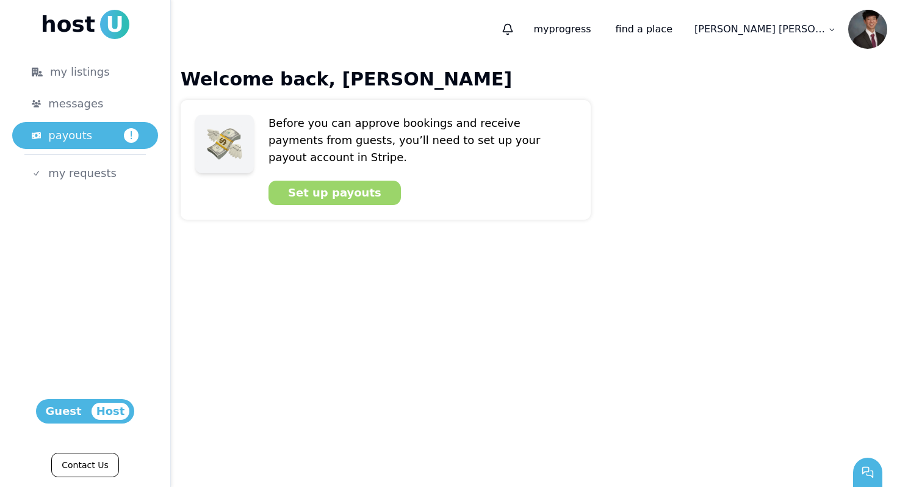
click at [311, 184] on div "Set up payouts" at bounding box center [334, 192] width 93 height 17
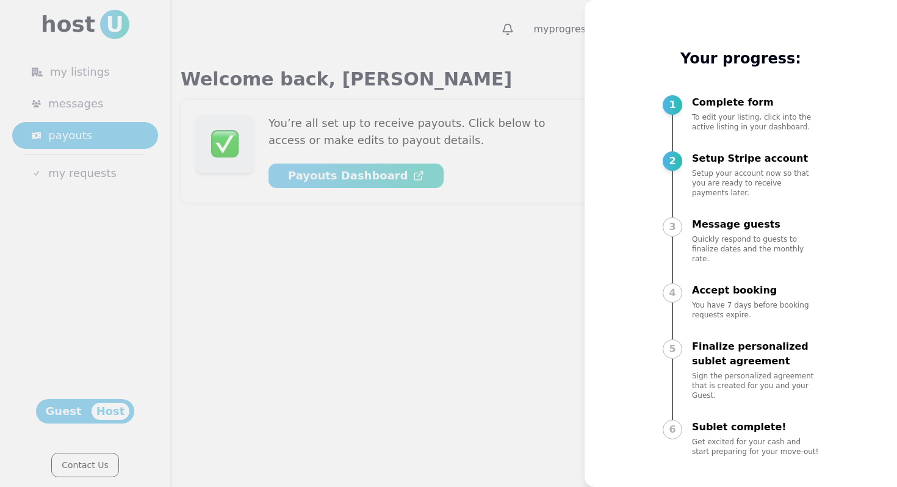
click at [544, 70] on div at bounding box center [448, 243] width 897 height 487
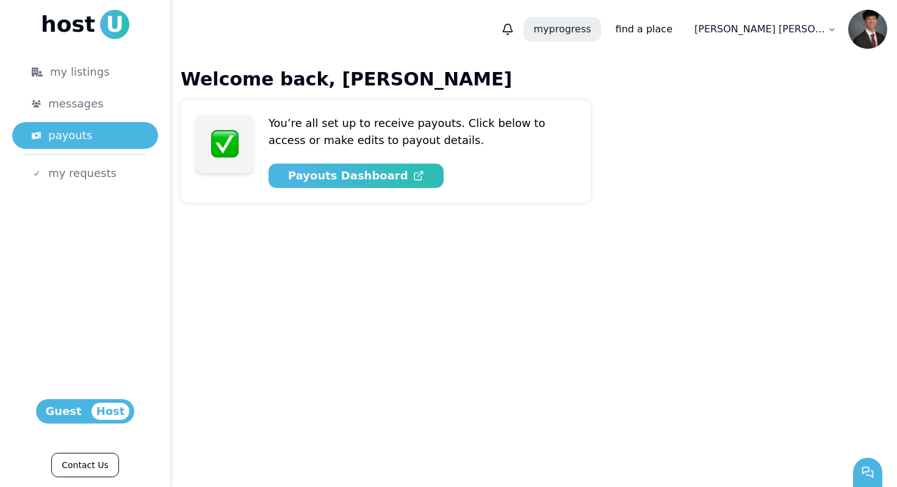
click at [600, 27] on p "my progress" at bounding box center [562, 29] width 77 height 24
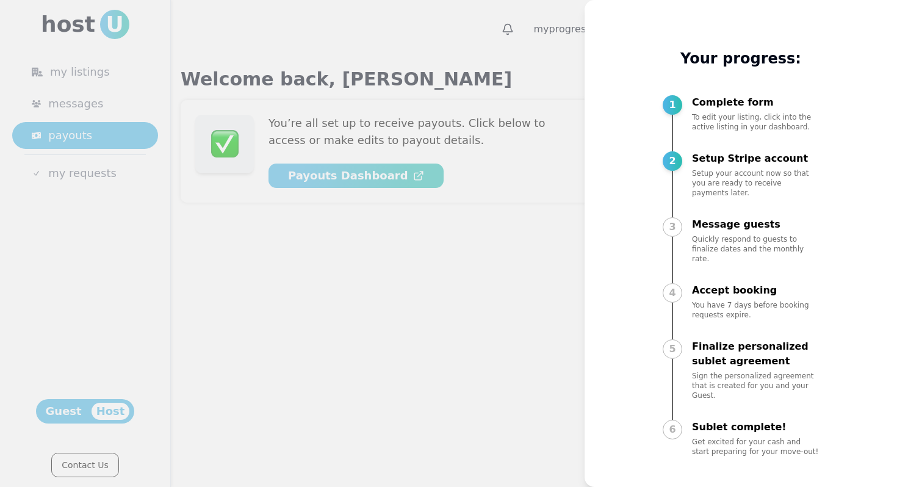
click at [541, 69] on div at bounding box center [448, 243] width 897 height 487
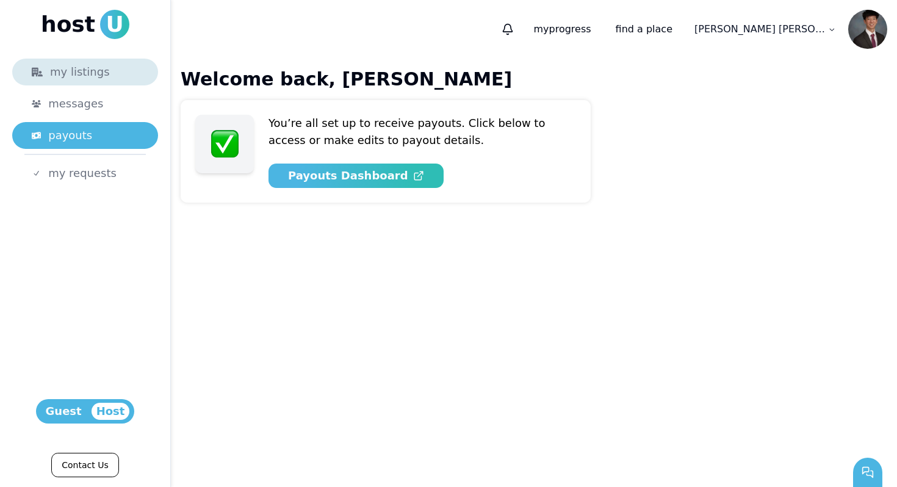
click at [135, 81] on link "my listings" at bounding box center [85, 72] width 146 height 27
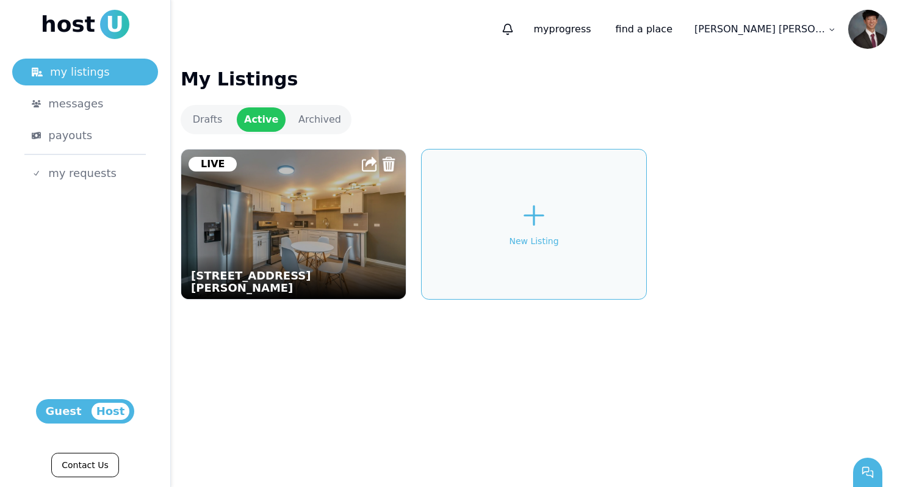
click at [303, 238] on img at bounding box center [293, 224] width 247 height 164
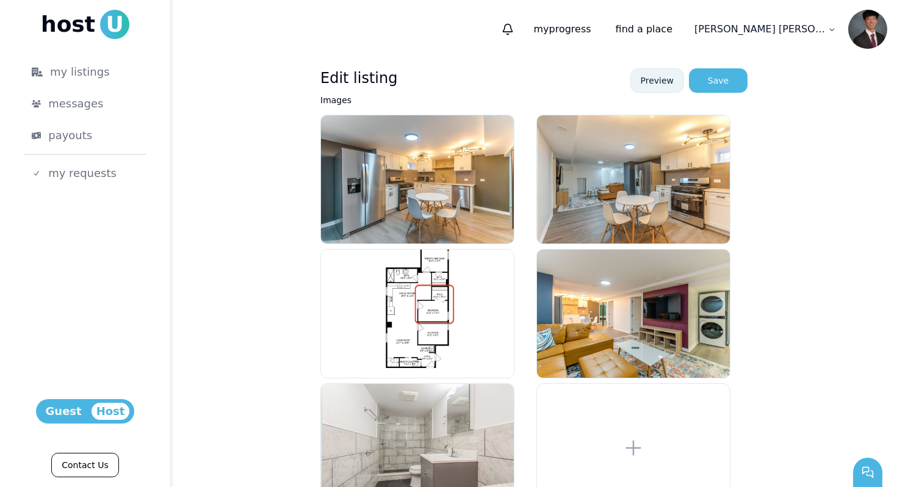
click at [665, 87] on link "Preview" at bounding box center [657, 80] width 54 height 24
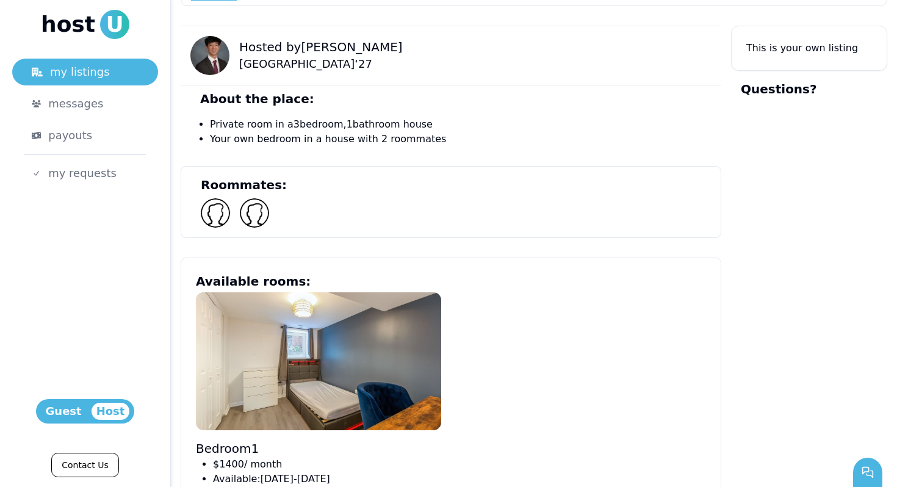
scroll to position [131, 0]
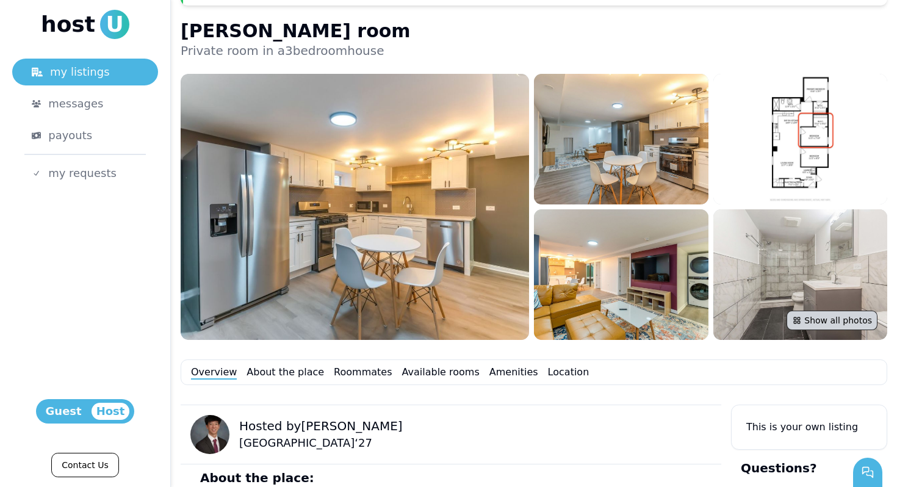
click at [815, 322] on button "Show all photos" at bounding box center [832, 321] width 91 height 20
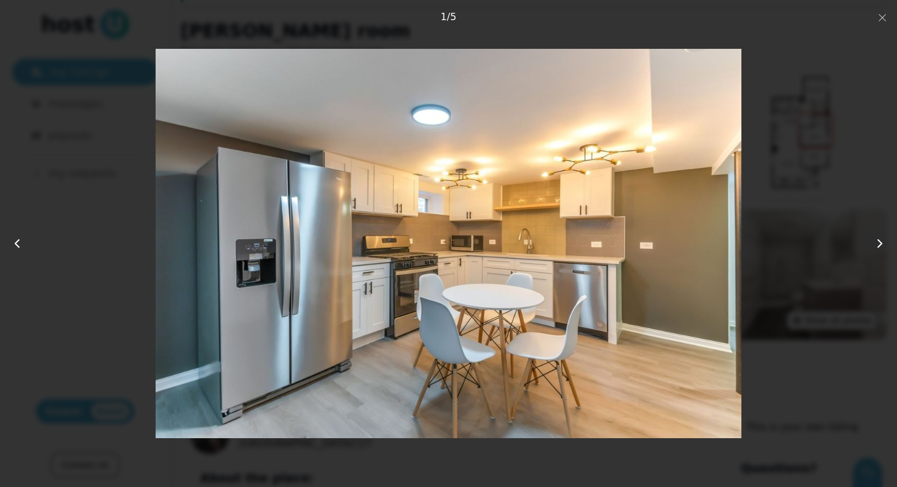
click at [872, 243] on button at bounding box center [870, 244] width 54 height 74
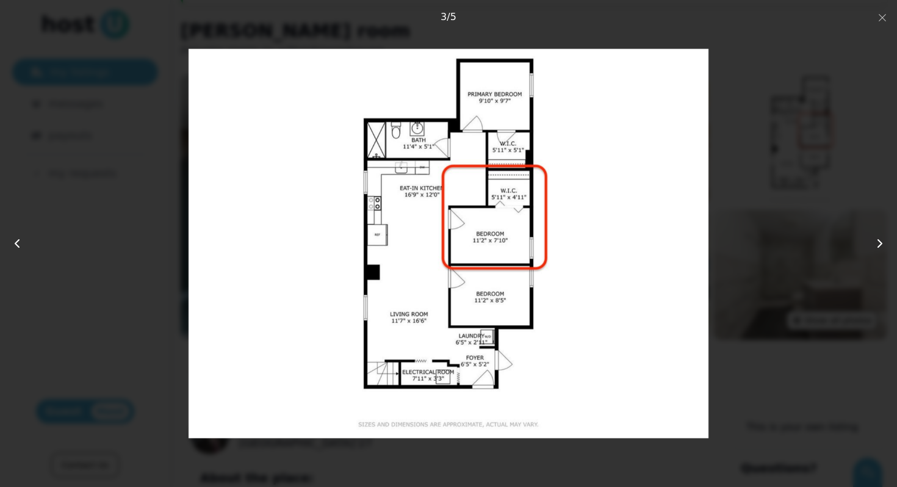
click at [872, 243] on button at bounding box center [870, 244] width 54 height 74
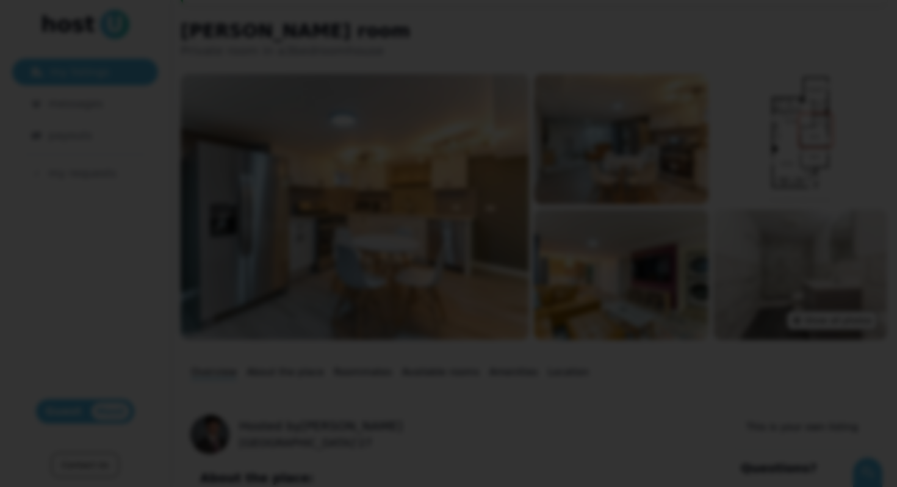
click at [886, 4] on div at bounding box center [448, 243] width 897 height 487
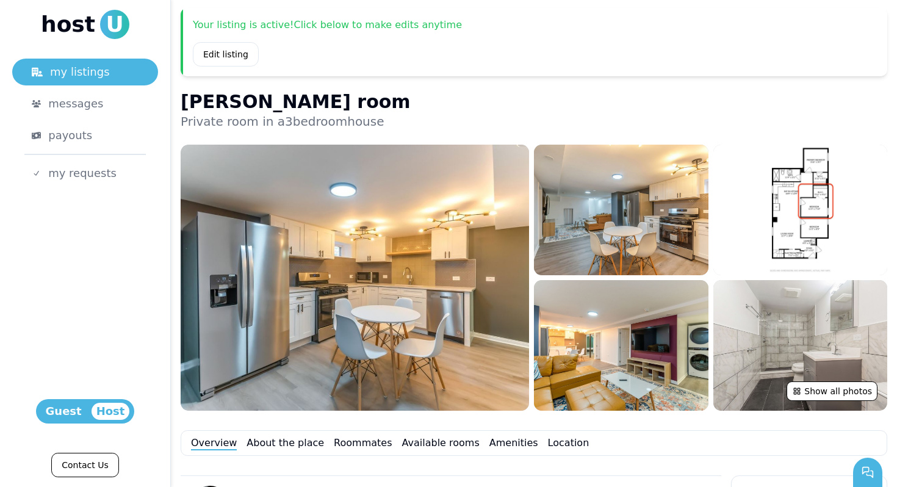
scroll to position [0, 0]
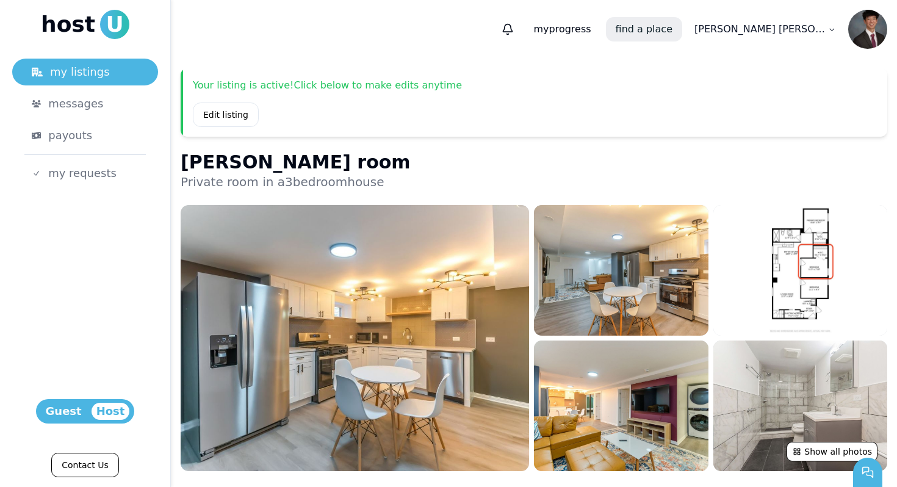
click at [682, 26] on link "find a place" at bounding box center [644, 29] width 76 height 24
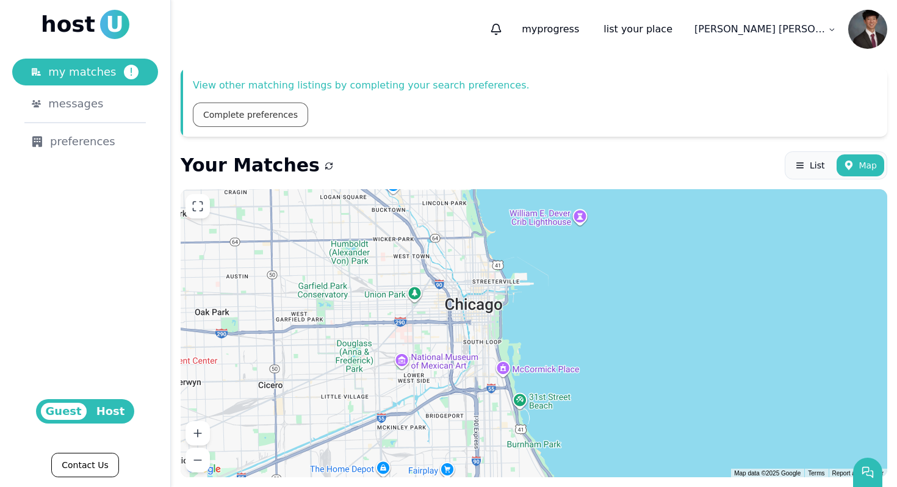
click at [273, 110] on link "Complete preferences" at bounding box center [250, 115] width 115 height 24
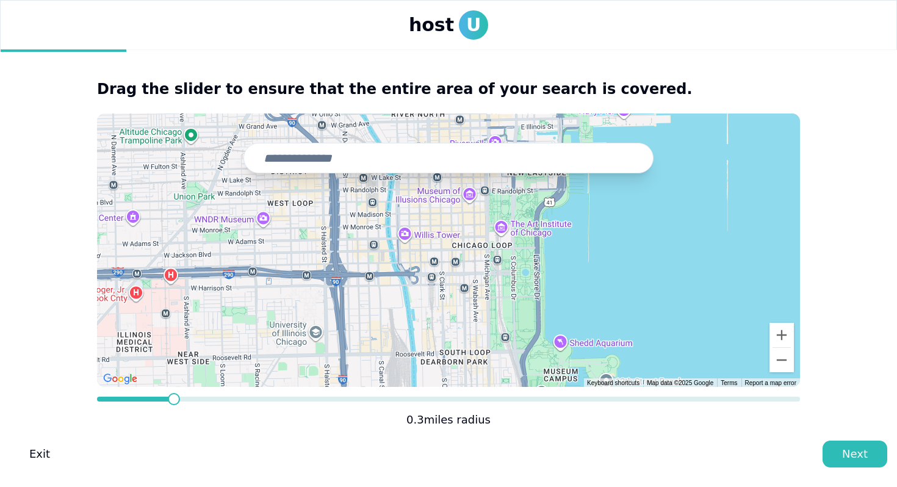
click at [405, 157] on input "text" at bounding box center [448, 158] width 410 height 31
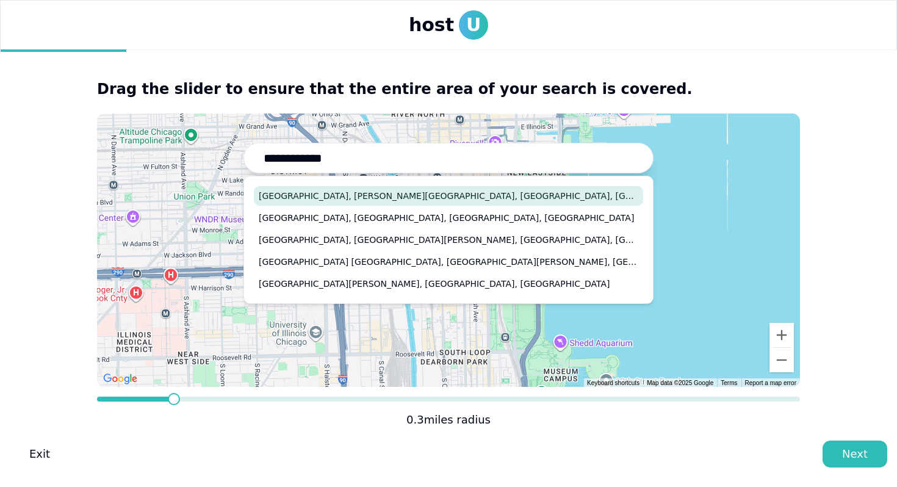
click at [403, 190] on button "[GEOGRAPHIC_DATA], [PERSON_NAME][GEOGRAPHIC_DATA], [GEOGRAPHIC_DATA], [GEOGRAPH…" at bounding box center [448, 196] width 389 height 20
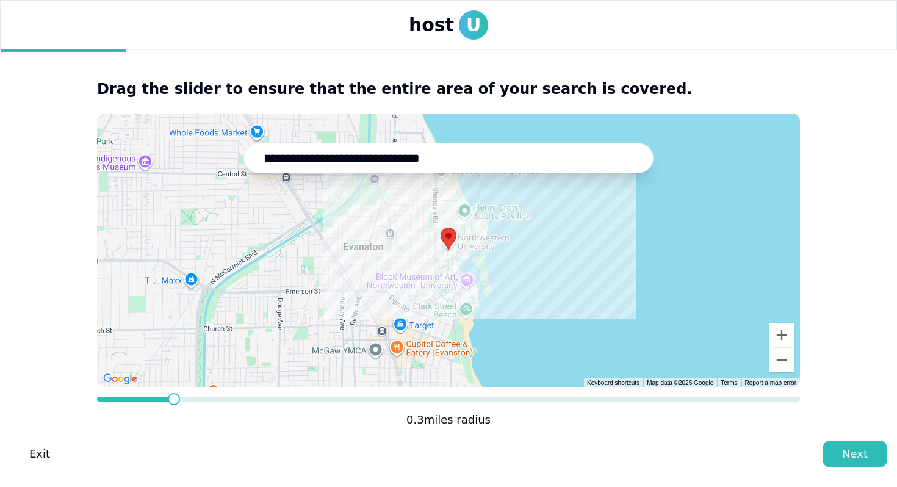
type input "**********"
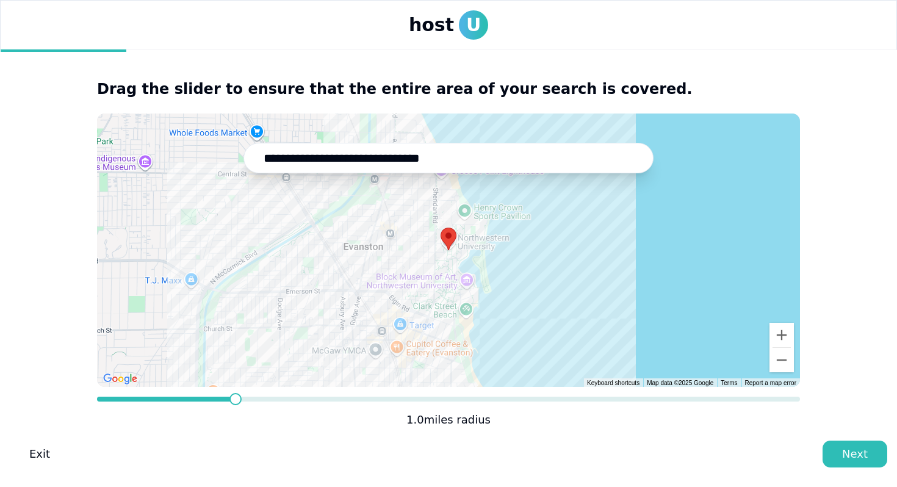
click at [233, 398] on span at bounding box center [235, 399] width 12 height 12
click at [872, 454] on button "Next" at bounding box center [855, 454] width 65 height 27
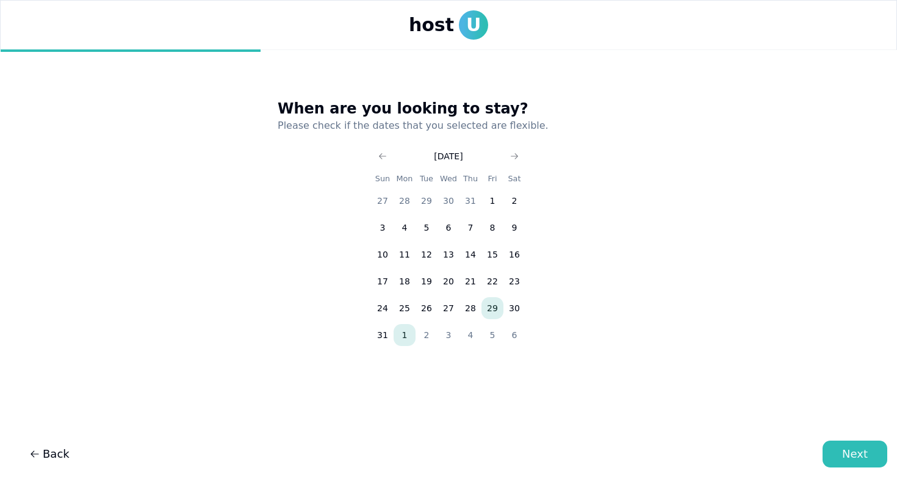
click at [402, 331] on button "1" at bounding box center [405, 335] width 22 height 22
click at [514, 155] on icon "Go to next month" at bounding box center [515, 156] width 10 height 10
click at [384, 154] on icon "Go to previous month" at bounding box center [383, 156] width 10 height 10
click at [513, 157] on icon "Go to next month" at bounding box center [515, 156] width 10 height 10
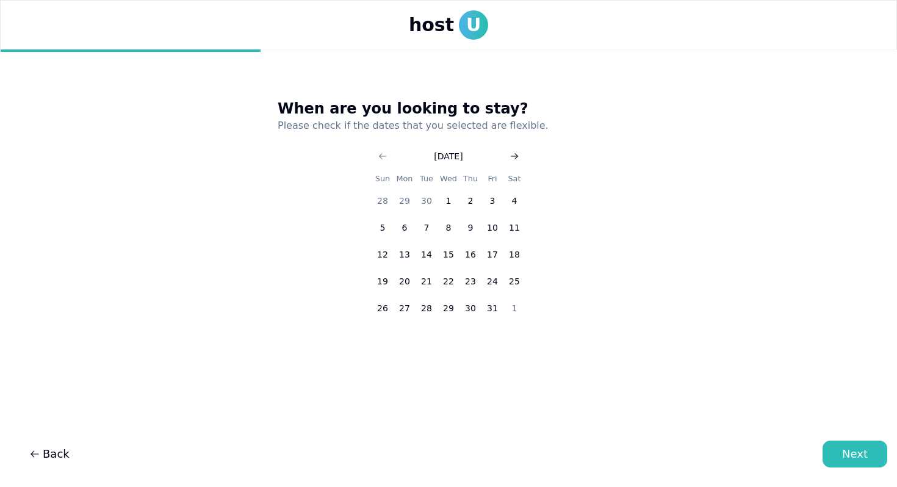
click at [513, 157] on icon "Go to next month" at bounding box center [515, 156] width 10 height 10
click at [452, 308] on button "31" at bounding box center [449, 308] width 22 height 22
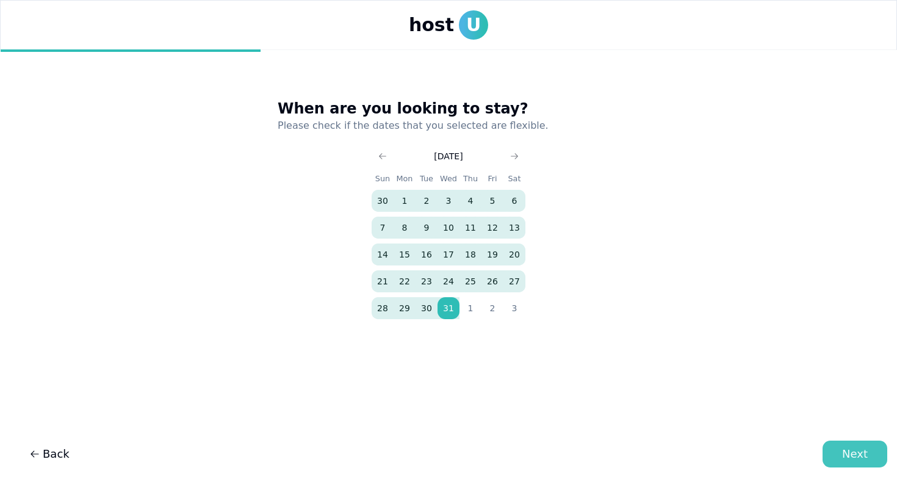
click at [835, 450] on button "Next" at bounding box center [855, 454] width 65 height 27
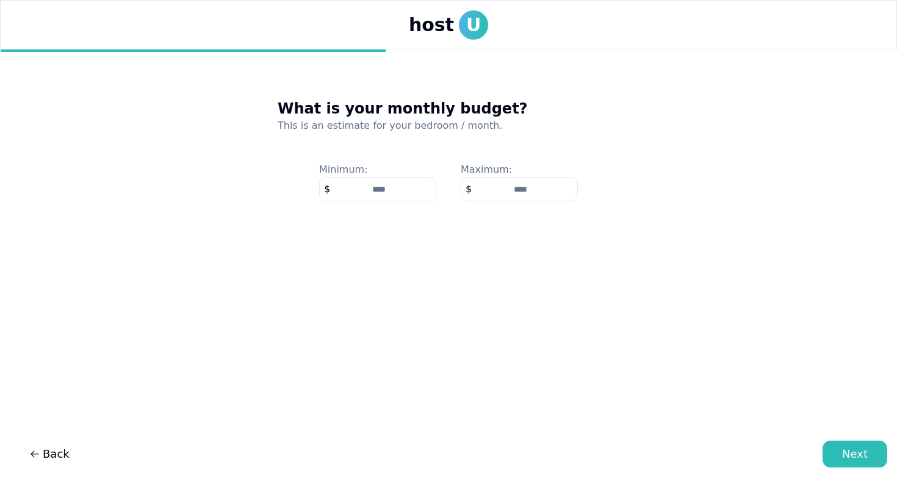
type input "****"
click at [550, 192] on input "number" at bounding box center [519, 189] width 117 height 24
type input "****"
click at [850, 444] on button "Next" at bounding box center [855, 454] width 65 height 27
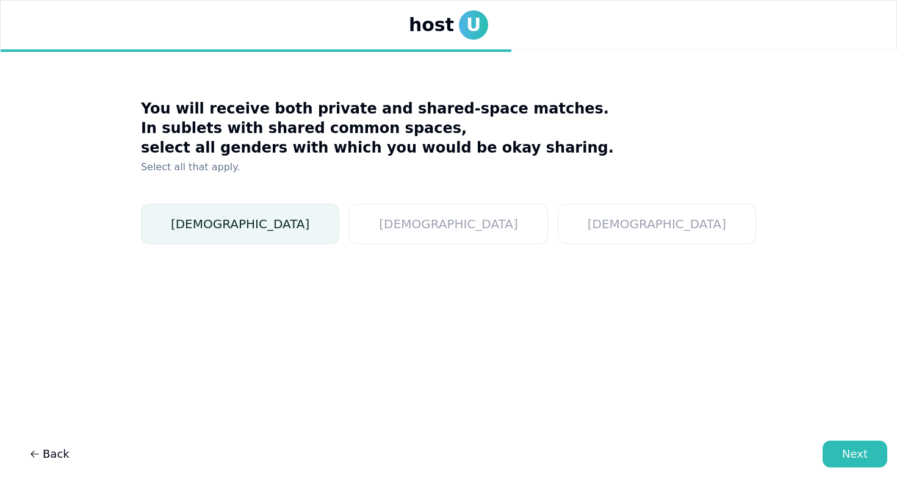
click at [339, 227] on button "[DEMOGRAPHIC_DATA]" at bounding box center [240, 224] width 198 height 40
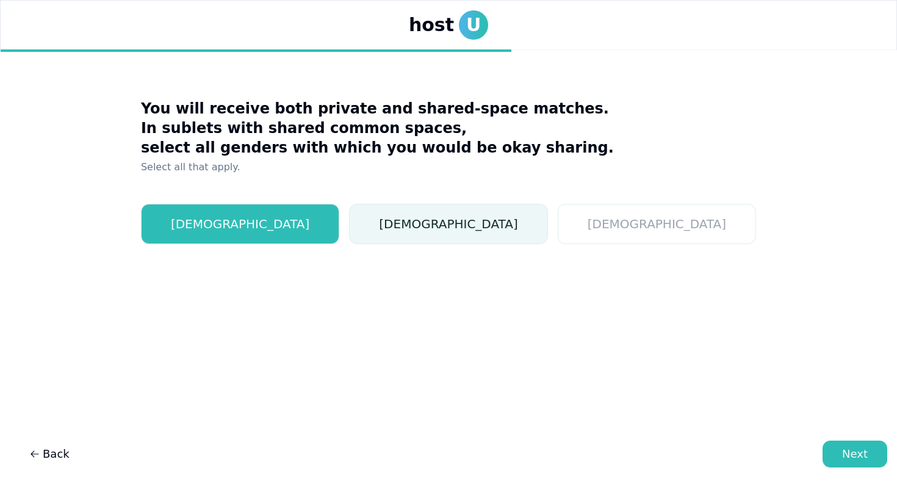
click at [467, 237] on button "[DEMOGRAPHIC_DATA]" at bounding box center [448, 224] width 198 height 40
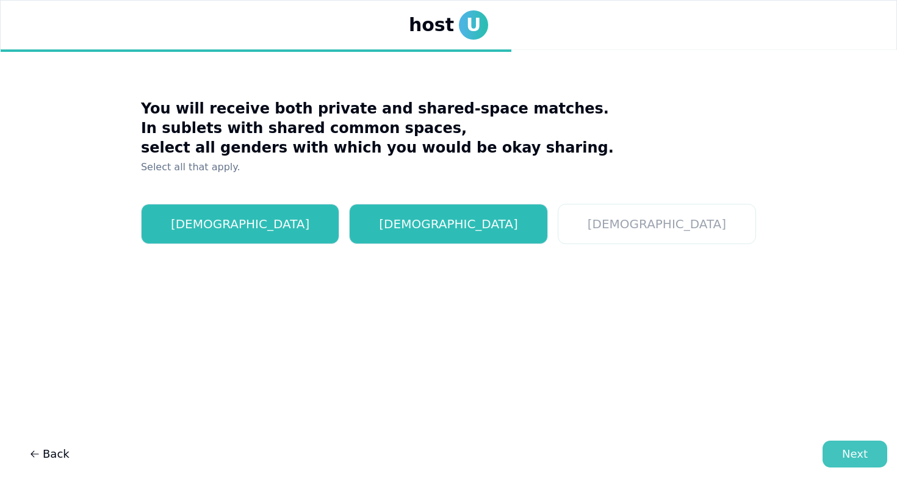
click at [836, 450] on button "Next" at bounding box center [855, 454] width 65 height 27
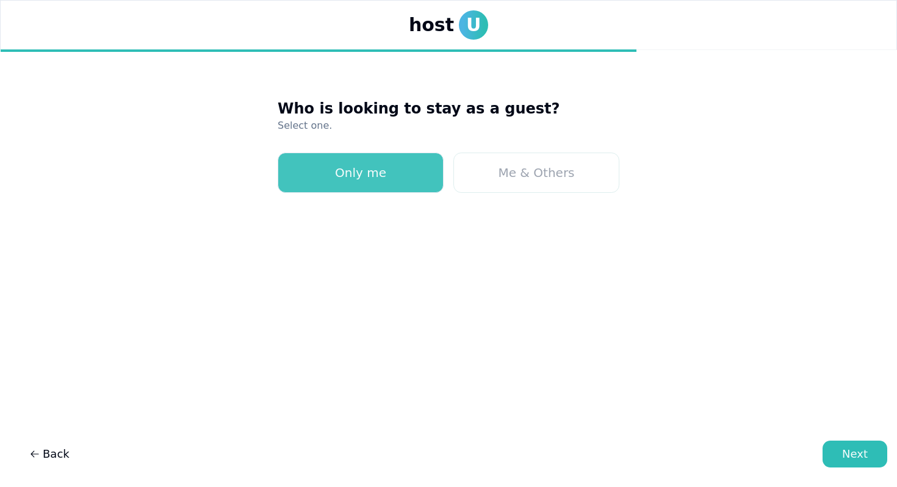
drag, startPoint x: 384, startPoint y: 171, endPoint x: 413, endPoint y: 188, distance: 33.4
click at [384, 171] on button "Only me" at bounding box center [361, 173] width 166 height 40
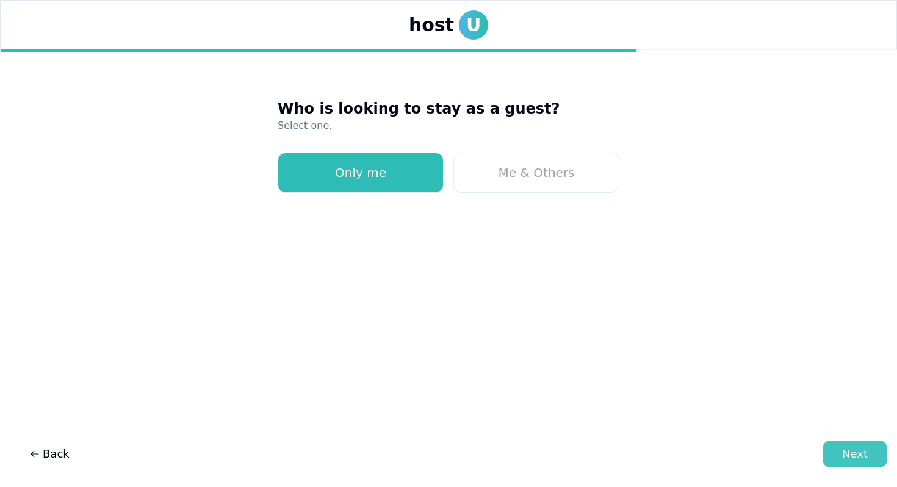
click at [846, 453] on div "Next" at bounding box center [855, 453] width 26 height 17
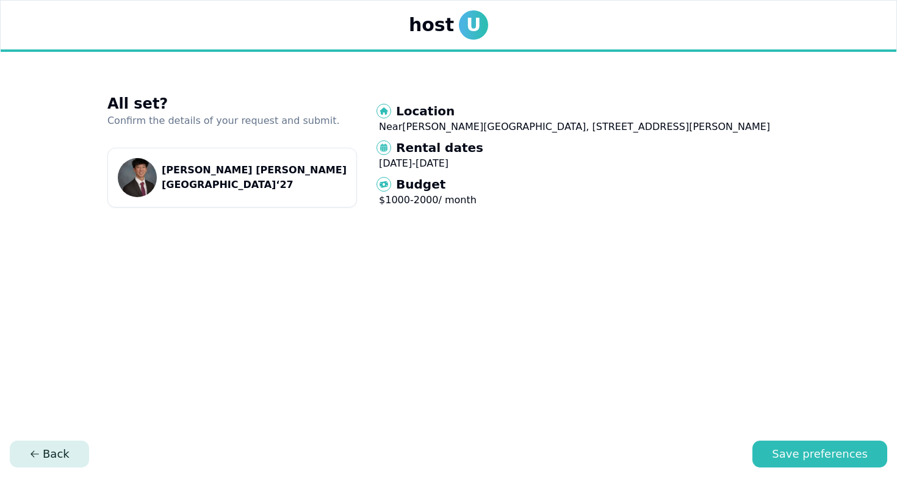
click at [54, 451] on span "Back" at bounding box center [49, 453] width 40 height 17
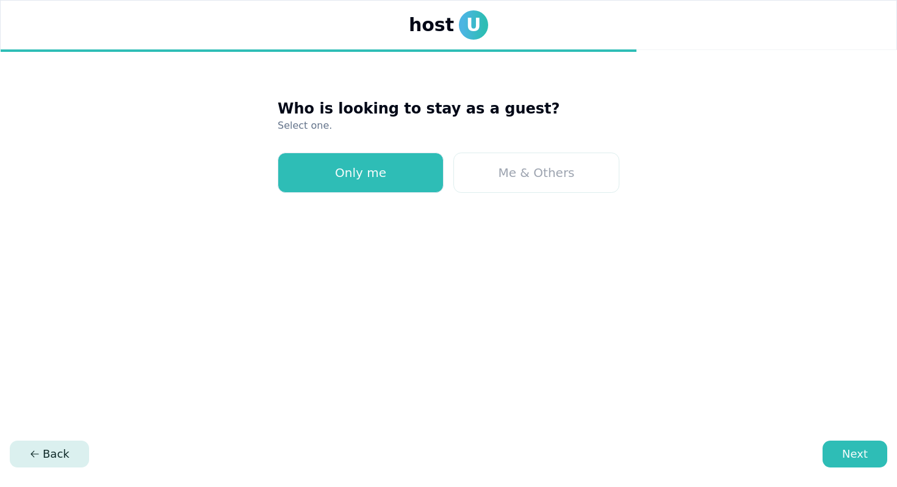
click at [54, 451] on span "Back" at bounding box center [49, 453] width 40 height 17
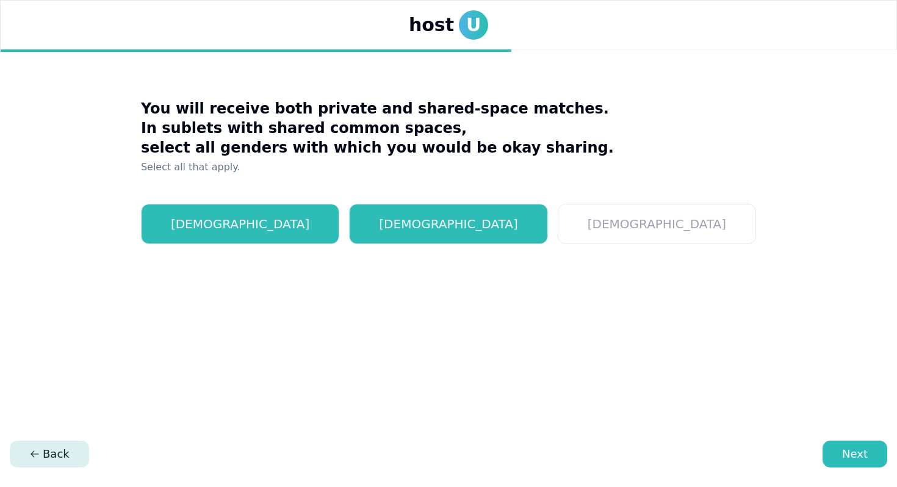
click at [54, 451] on span "Back" at bounding box center [49, 453] width 40 height 17
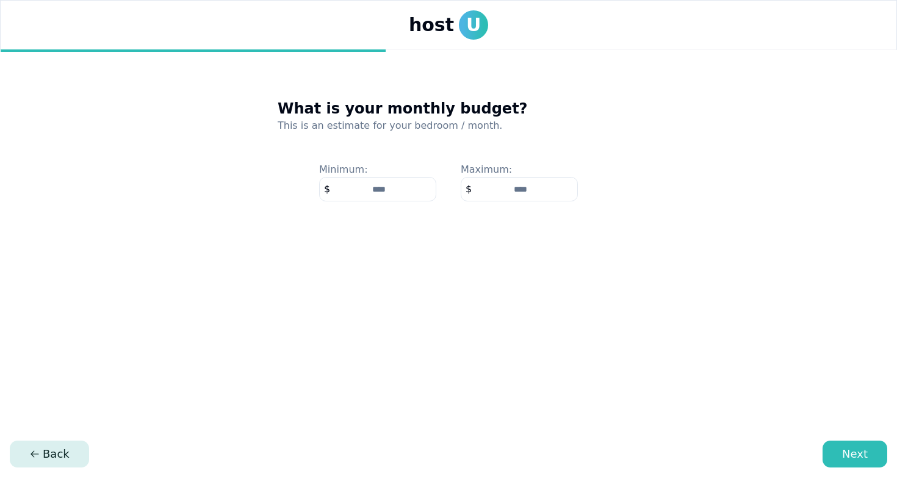
click at [54, 451] on span "Back" at bounding box center [49, 453] width 40 height 17
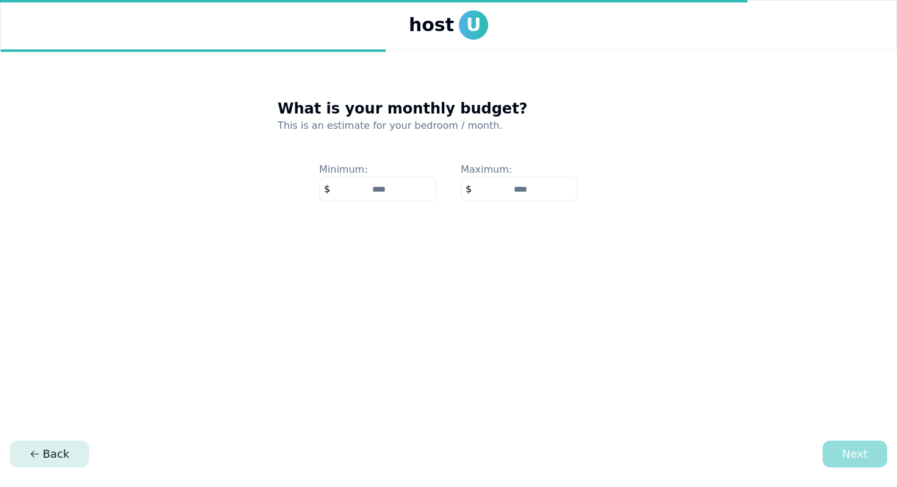
click at [54, 451] on span "Back" at bounding box center [49, 453] width 40 height 17
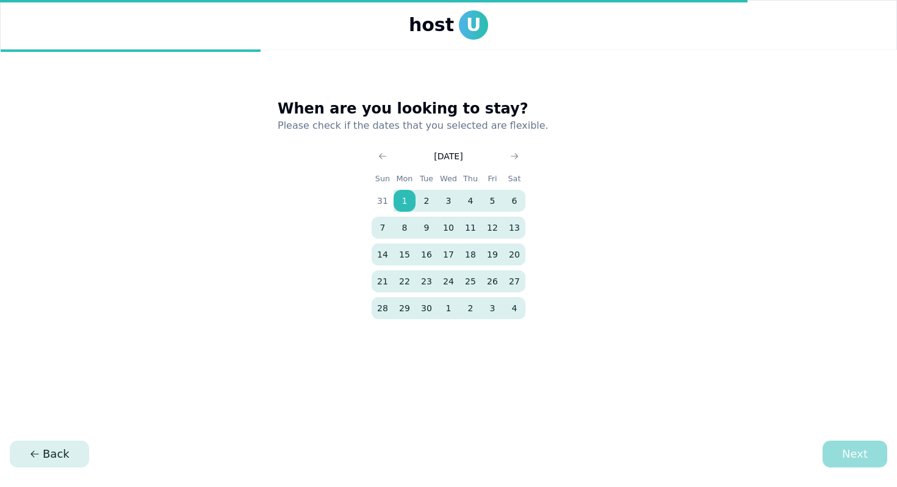
click at [54, 451] on span "Back" at bounding box center [49, 453] width 40 height 17
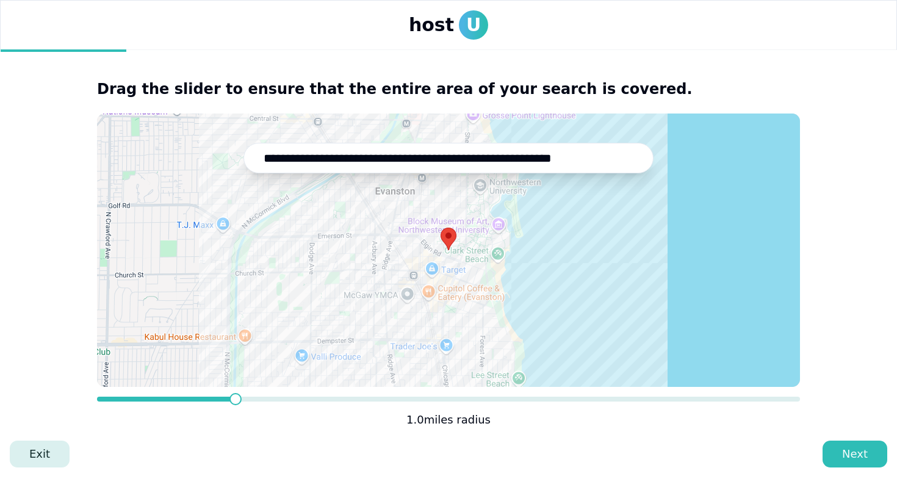
click at [54, 450] on link "Exit" at bounding box center [40, 454] width 60 height 27
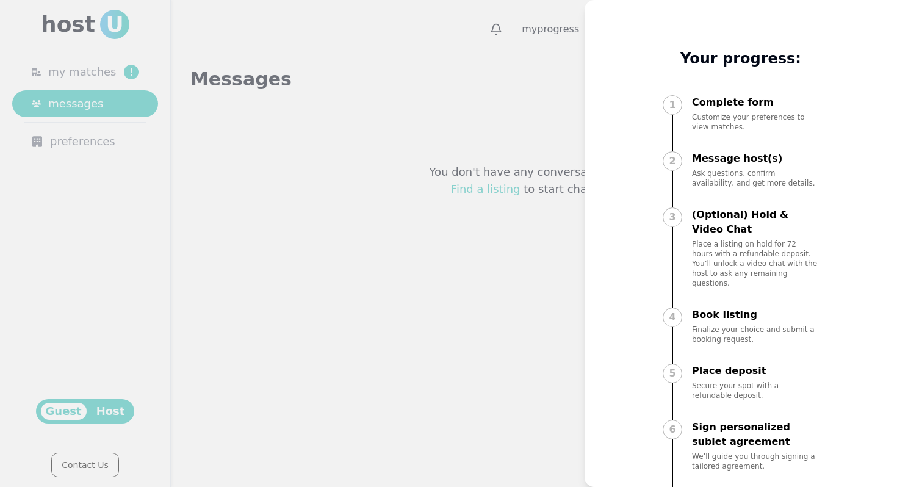
click at [405, 338] on div at bounding box center [448, 243] width 897 height 487
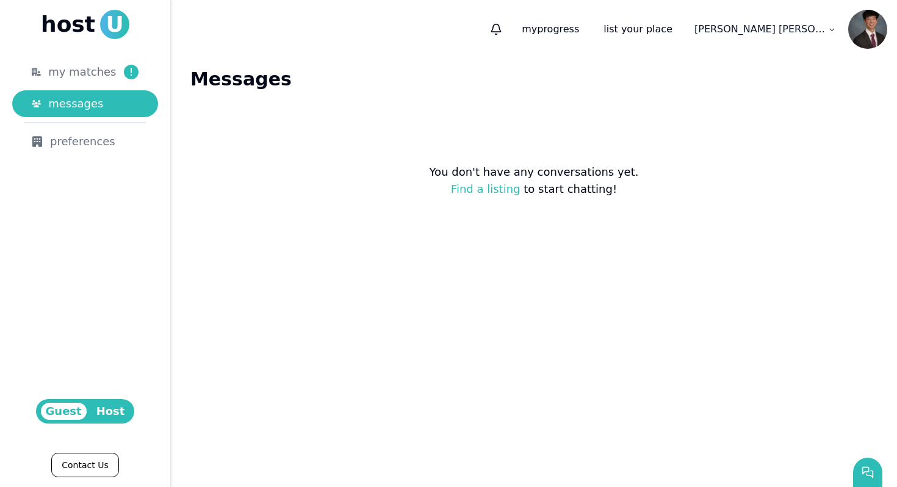
click at [111, 88] on ul "my matches ! messages preferences" at bounding box center [85, 107] width 146 height 96
click at [112, 78] on div "my matches !" at bounding box center [93, 71] width 90 height 17
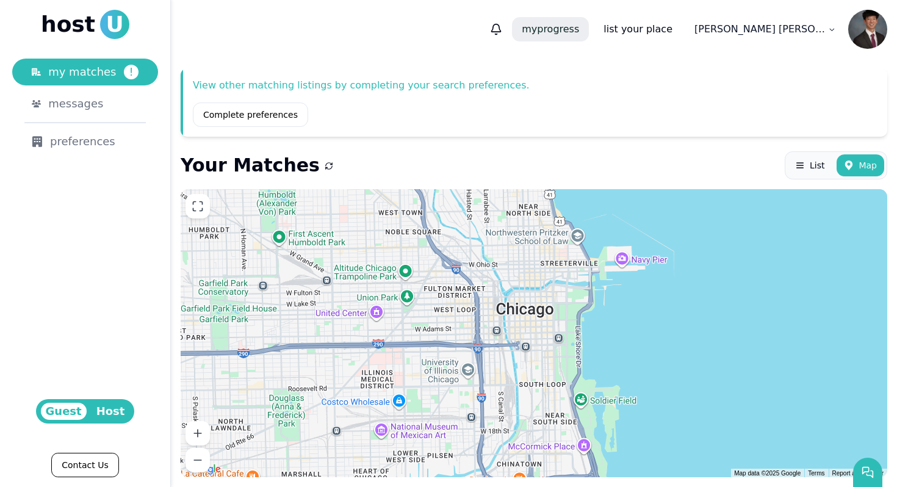
click at [589, 34] on p "my progress" at bounding box center [550, 29] width 77 height 24
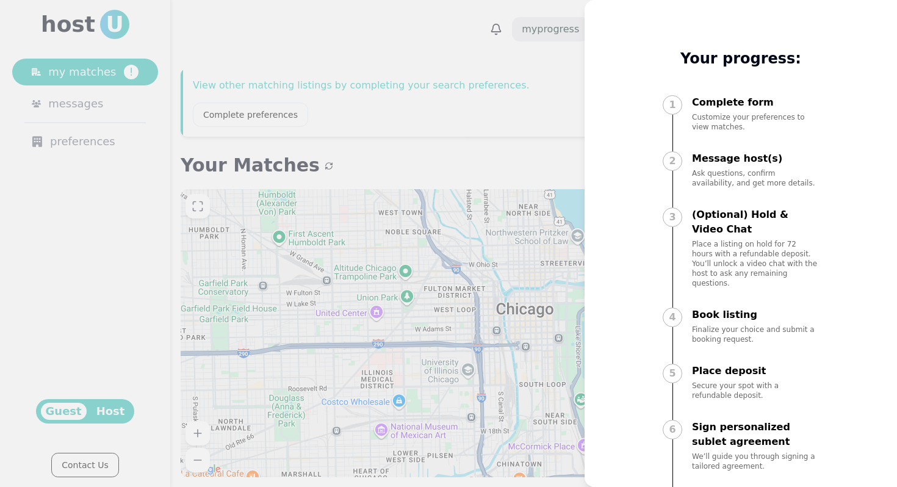
click at [630, 34] on div "My progress Your progress: 1 Complete form Customize your preferences to view m…" at bounding box center [741, 243] width 312 height 487
click at [492, 71] on div at bounding box center [448, 243] width 897 height 487
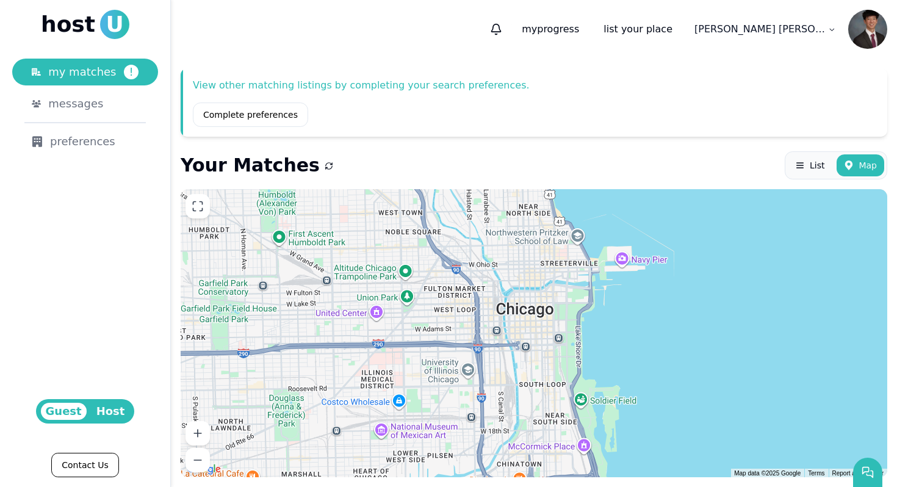
click at [110, 416] on span "Host" at bounding box center [111, 411] width 38 height 17
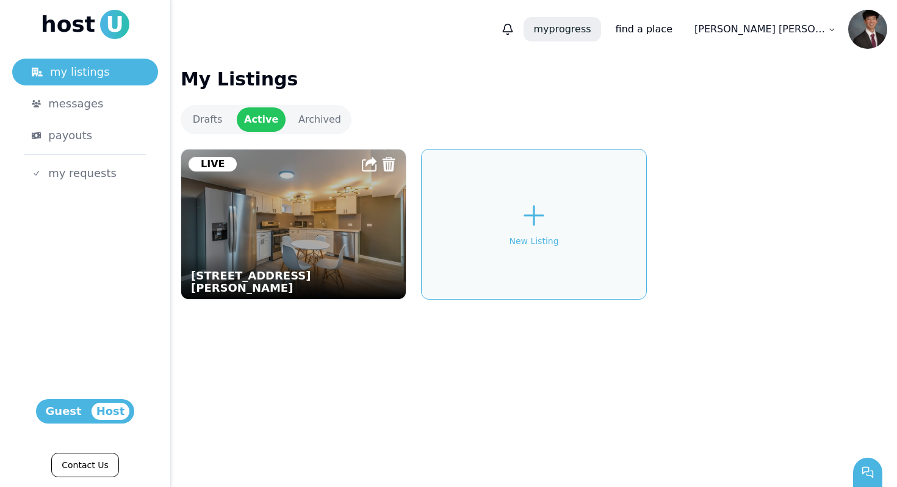
click at [600, 34] on p "my progress" at bounding box center [562, 29] width 77 height 24
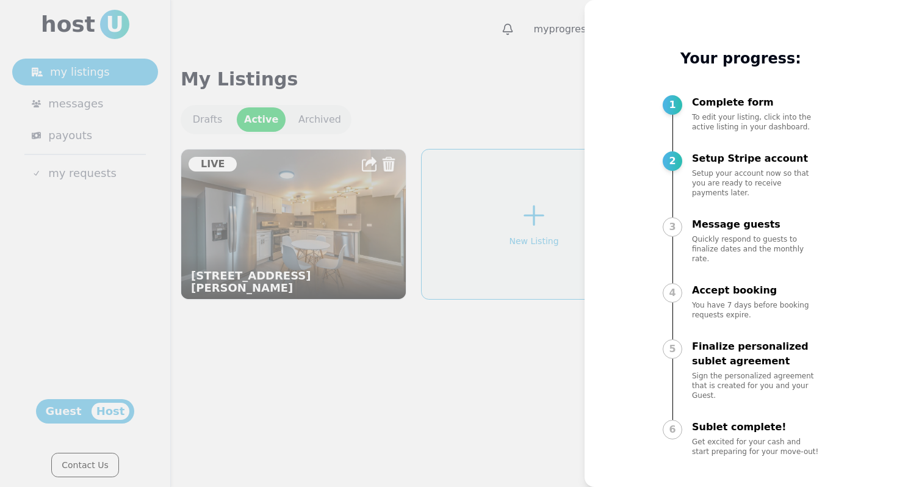
click at [572, 89] on div at bounding box center [448, 243] width 897 height 487
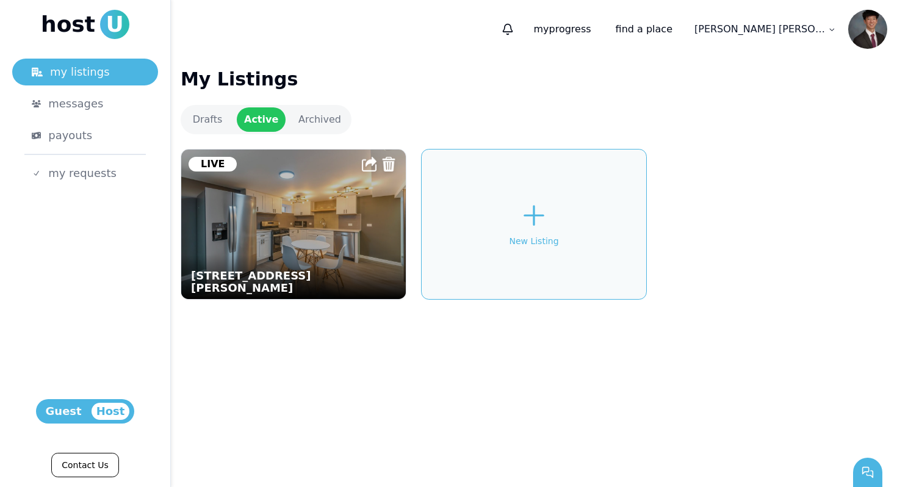
click at [336, 123] on link "Archived" at bounding box center [319, 119] width 59 height 24
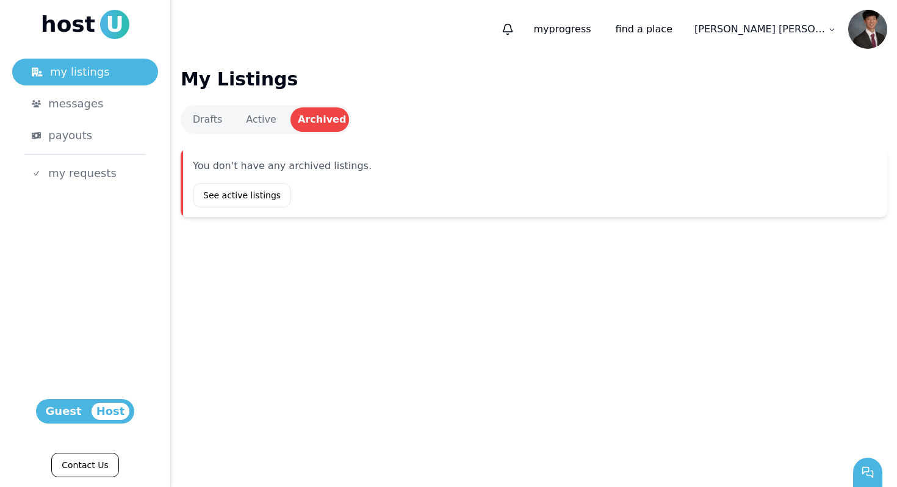
click at [220, 122] on link "Drafts" at bounding box center [207, 119] width 49 height 24
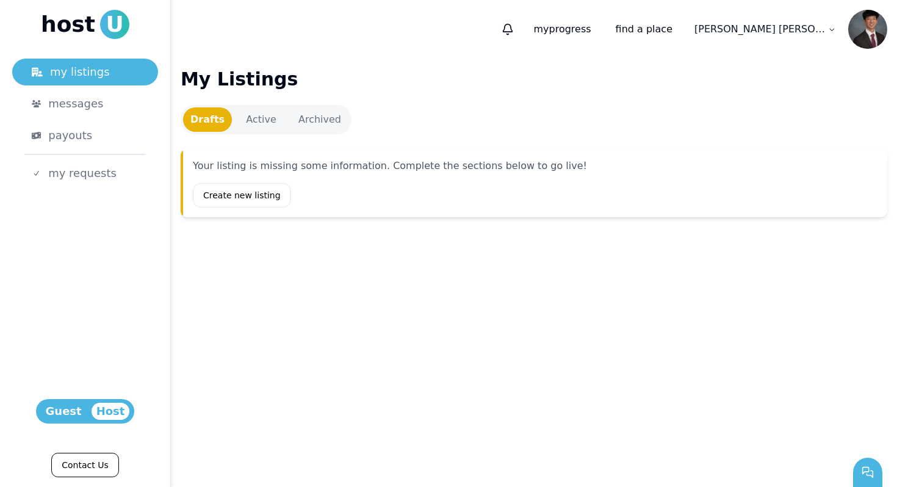
click at [256, 121] on link "Active" at bounding box center [261, 119] width 49 height 24
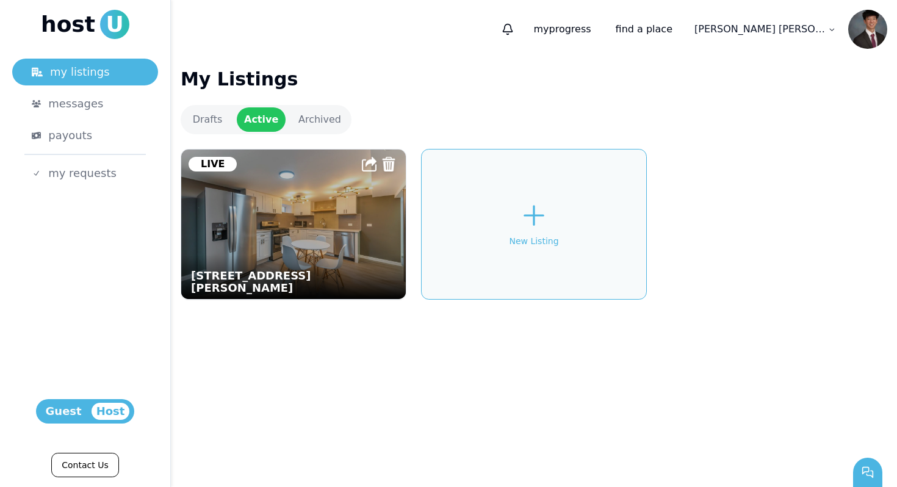
click at [214, 123] on link "Drafts" at bounding box center [207, 119] width 49 height 24
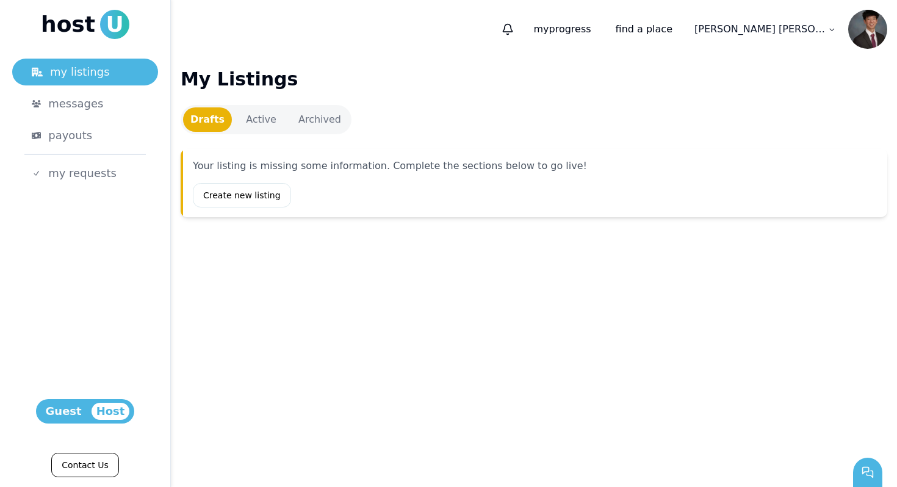
click at [260, 121] on link "Active" at bounding box center [261, 119] width 49 height 24
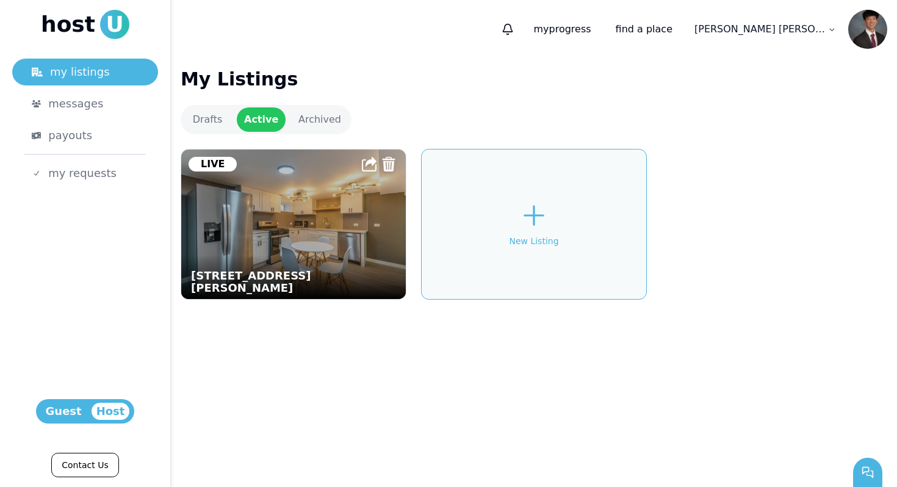
click at [353, 222] on img at bounding box center [293, 224] width 247 height 164
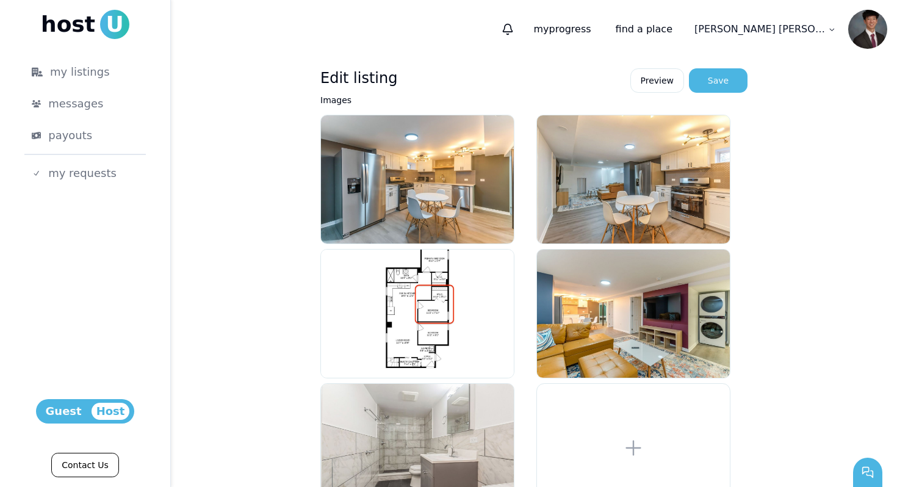
click at [855, 34] on img at bounding box center [867, 29] width 39 height 39
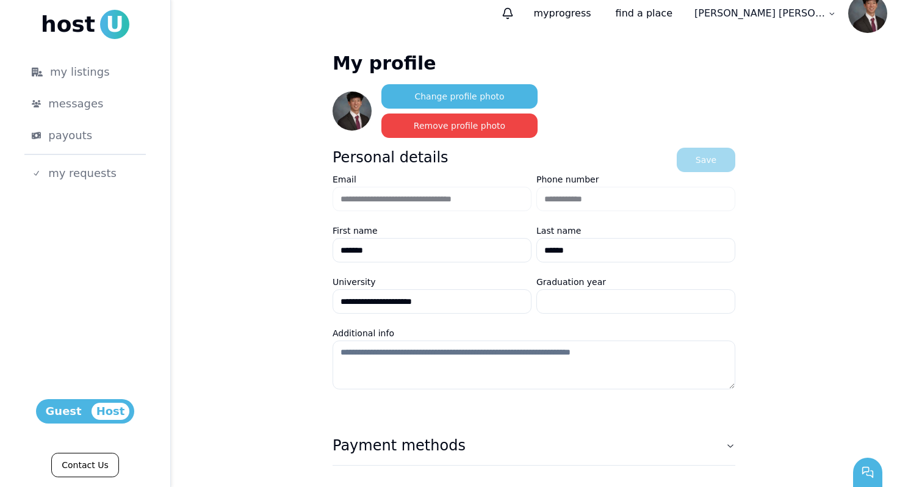
scroll to position [88, 0]
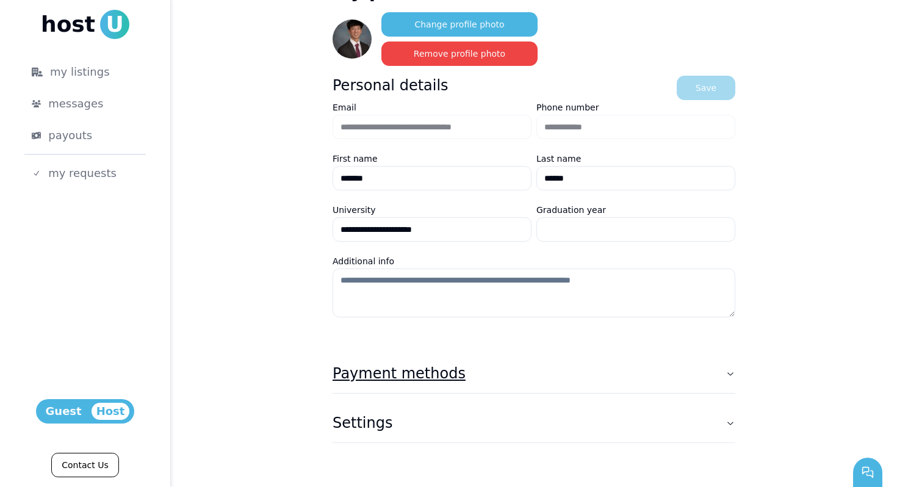
click at [510, 362] on button "Payment methods" at bounding box center [534, 373] width 403 height 39
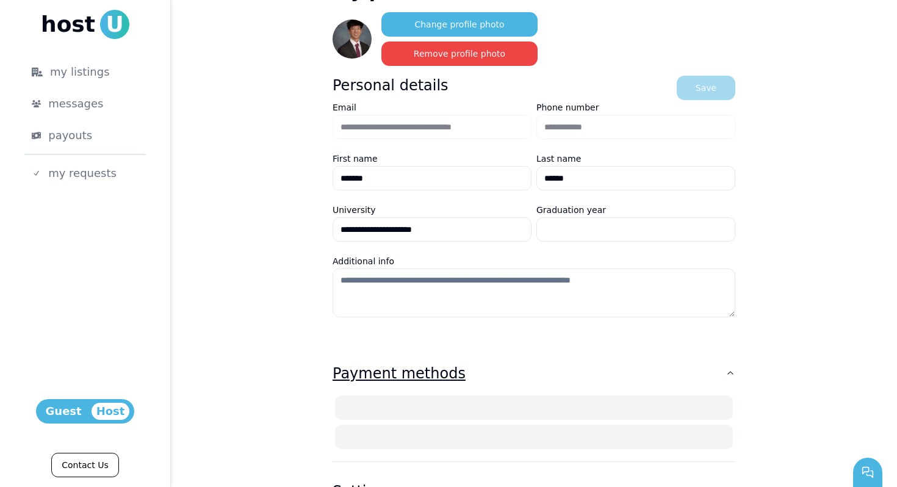
scroll to position [127, 0]
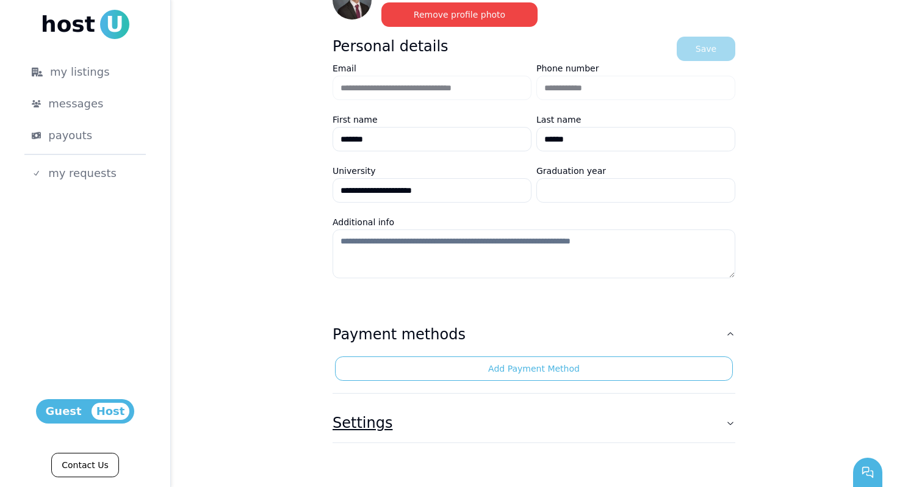
click at [487, 432] on button "Settings" at bounding box center [534, 422] width 403 height 39
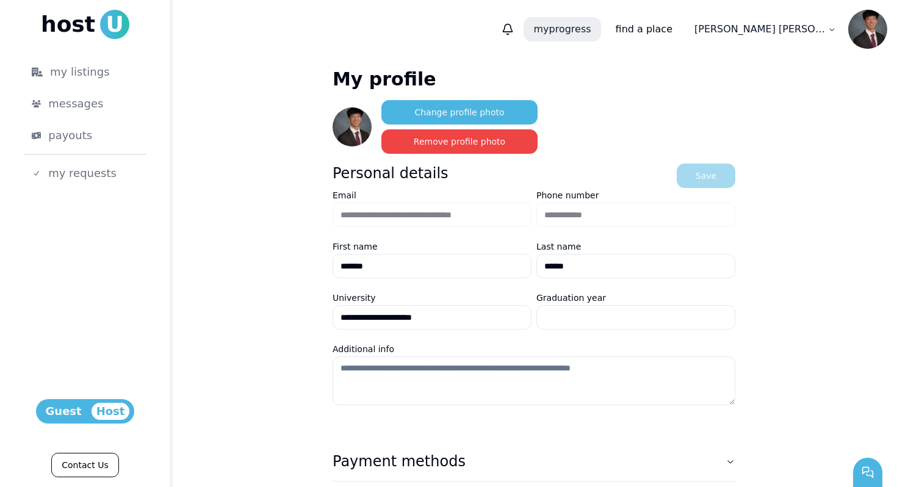
click at [600, 36] on p "my progress" at bounding box center [562, 29] width 77 height 24
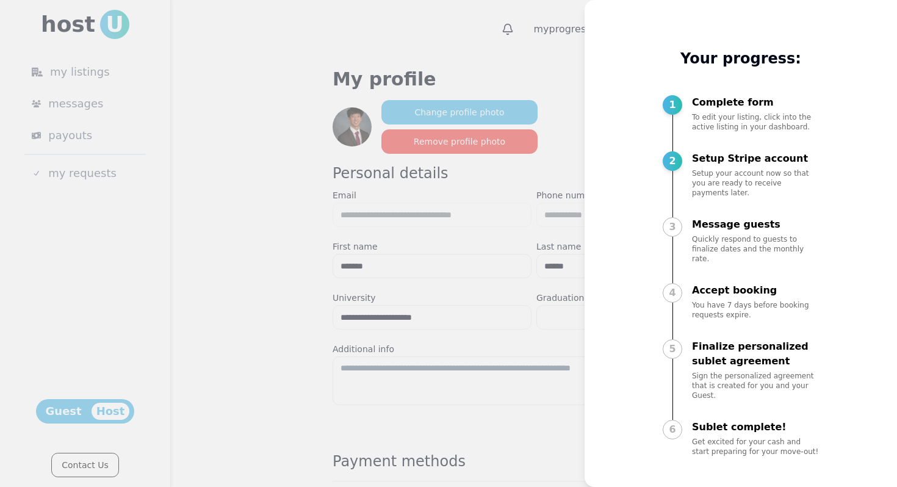
click at [574, 182] on div at bounding box center [448, 243] width 897 height 487
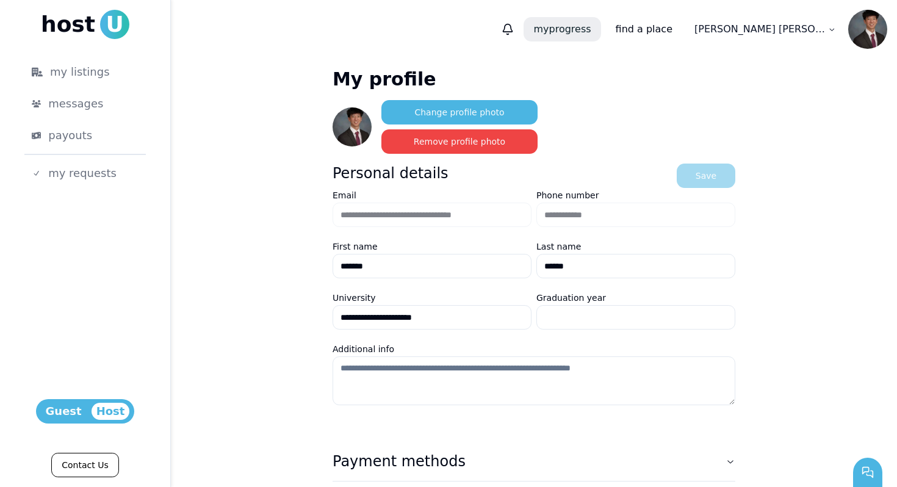
click at [600, 32] on p "my progress" at bounding box center [562, 29] width 77 height 24
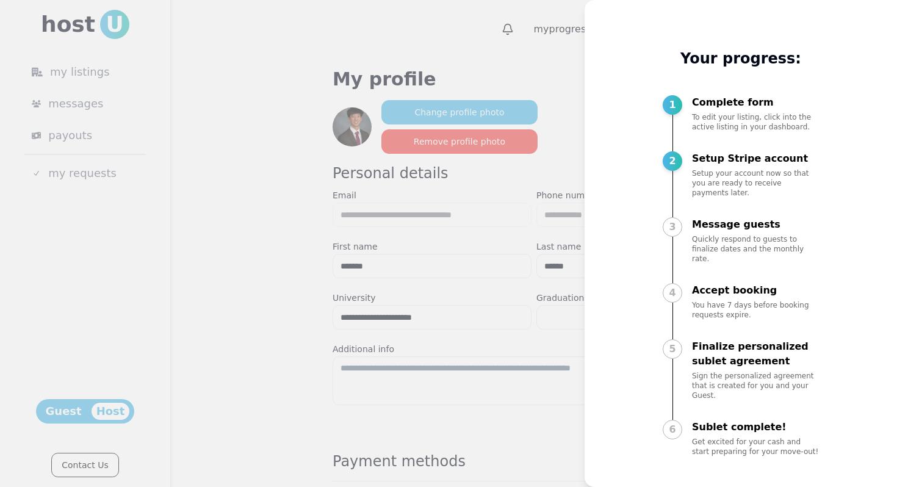
click at [366, 34] on div at bounding box center [448, 243] width 897 height 487
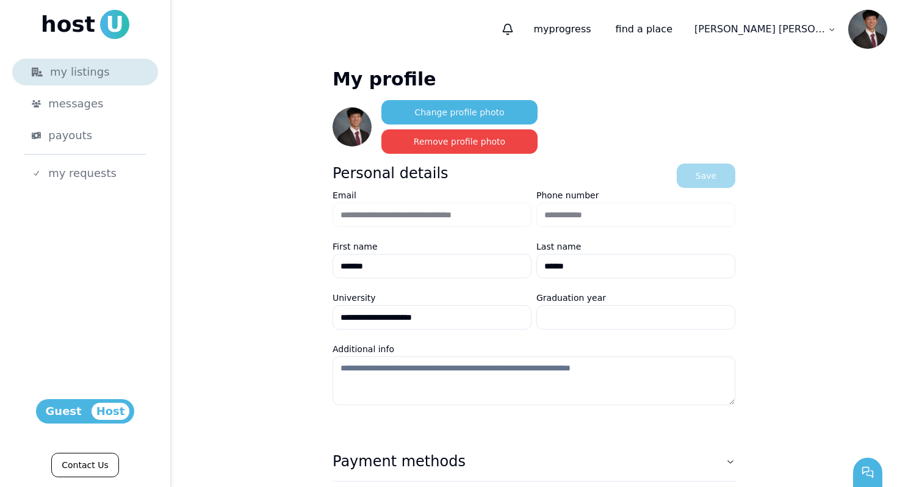
click at [95, 77] on div "my listings" at bounding box center [85, 71] width 107 height 17
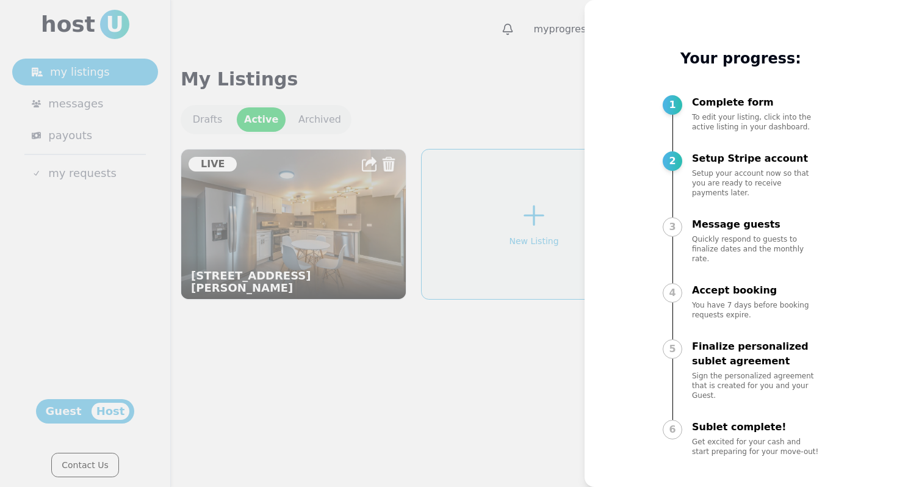
click at [521, 101] on div at bounding box center [448, 243] width 897 height 487
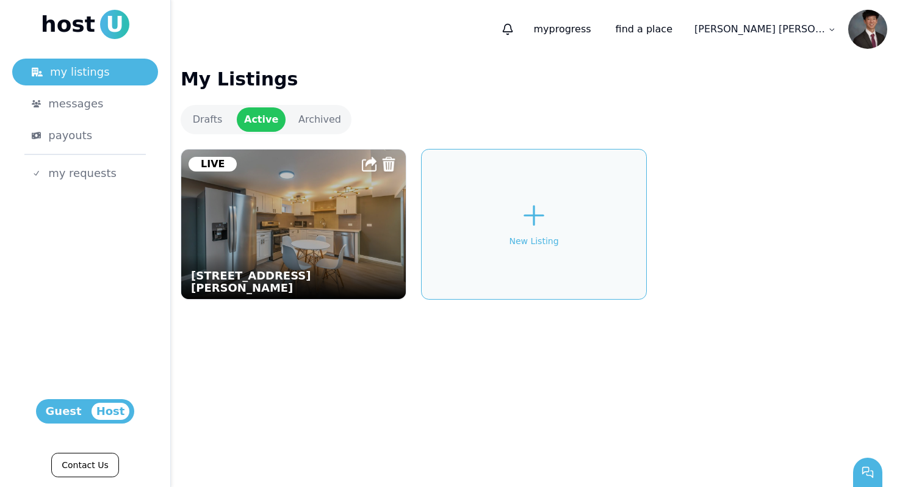
click at [857, 42] on img at bounding box center [867, 29] width 39 height 39
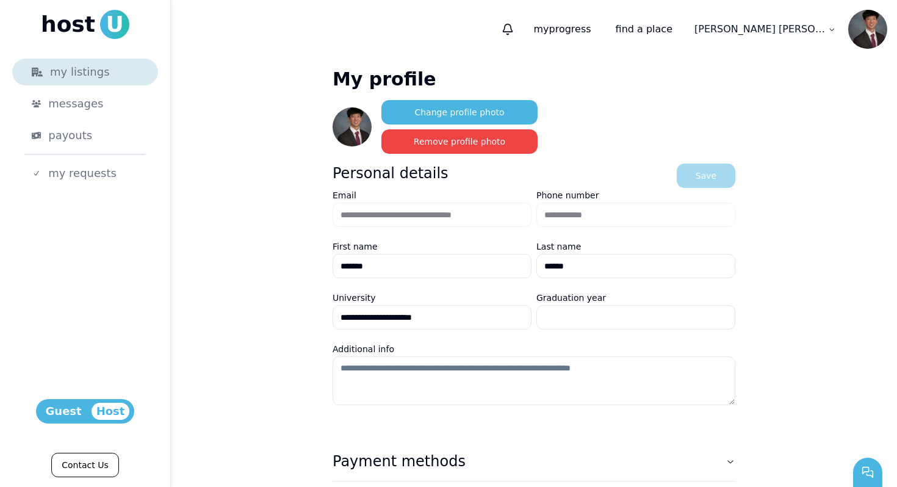
click at [103, 75] on div "my listings" at bounding box center [85, 71] width 107 height 17
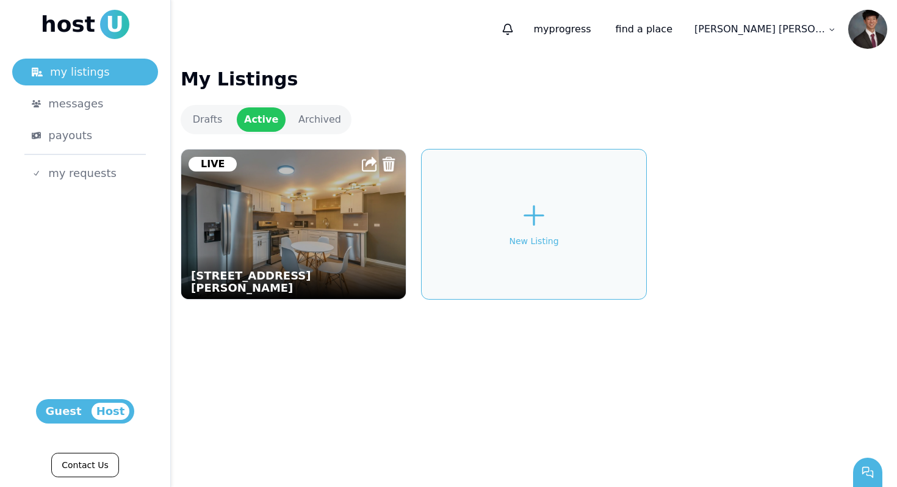
click at [256, 211] on img at bounding box center [293, 224] width 247 height 164
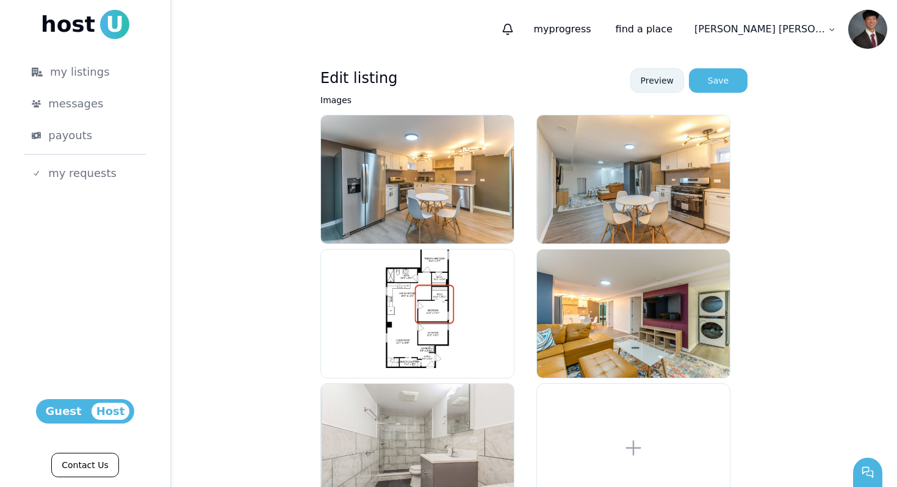
click at [652, 77] on link "Preview" at bounding box center [657, 80] width 54 height 24
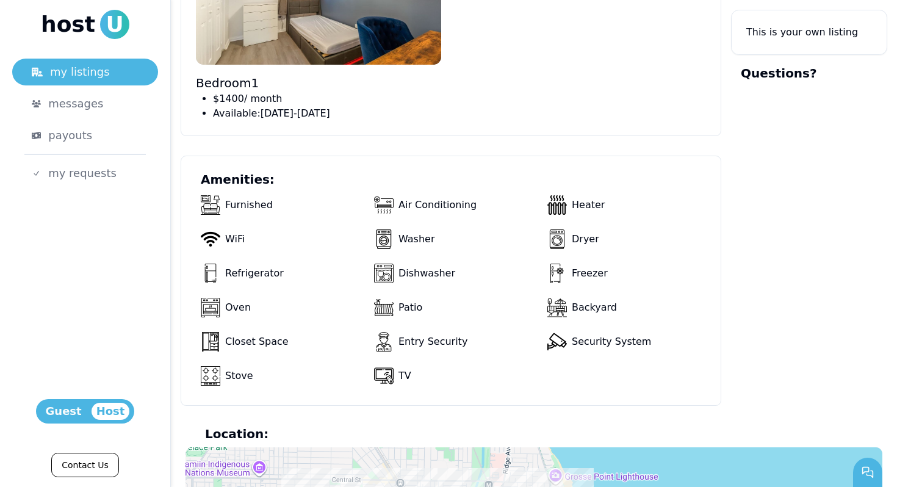
scroll to position [872, 0]
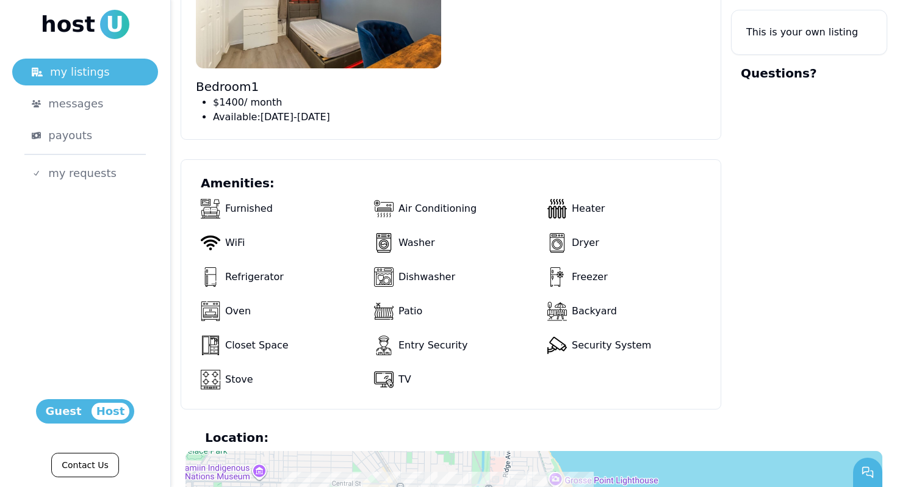
click at [436, 348] on div "Entry Security" at bounding box center [458, 345] width 168 height 29
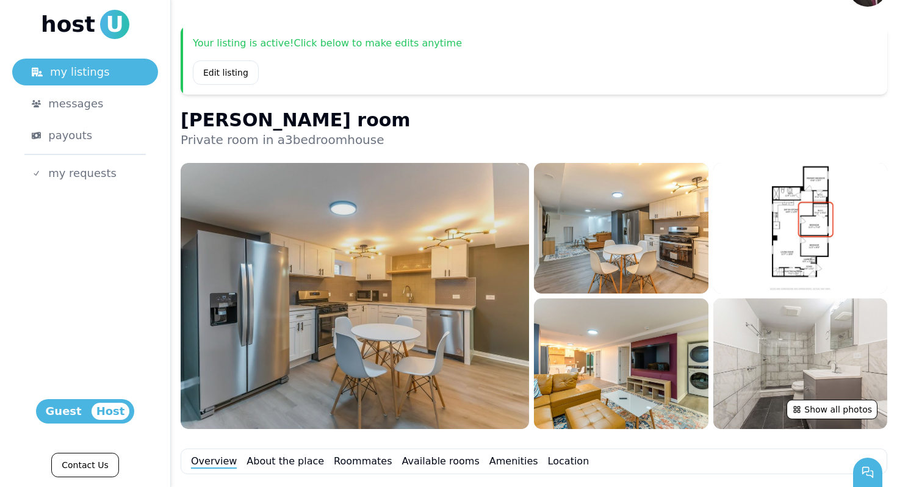
scroll to position [60, 0]
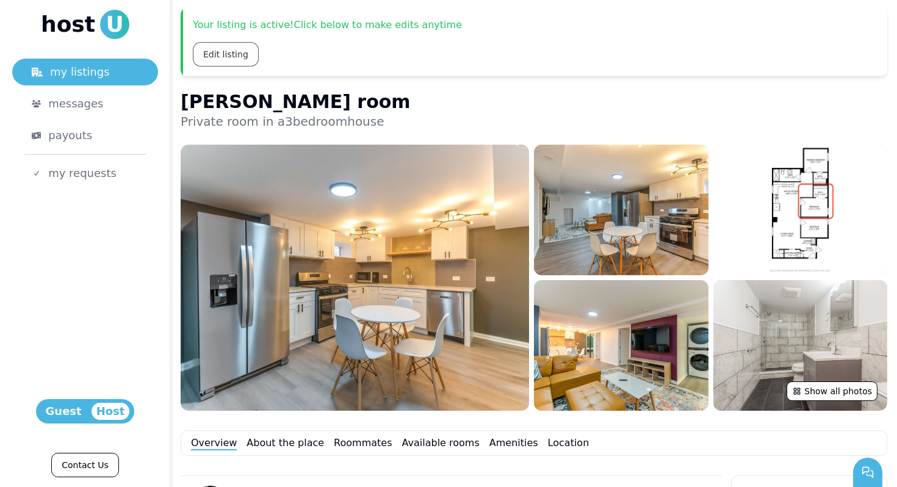
click at [225, 54] on link "Edit listing" at bounding box center [226, 54] width 66 height 24
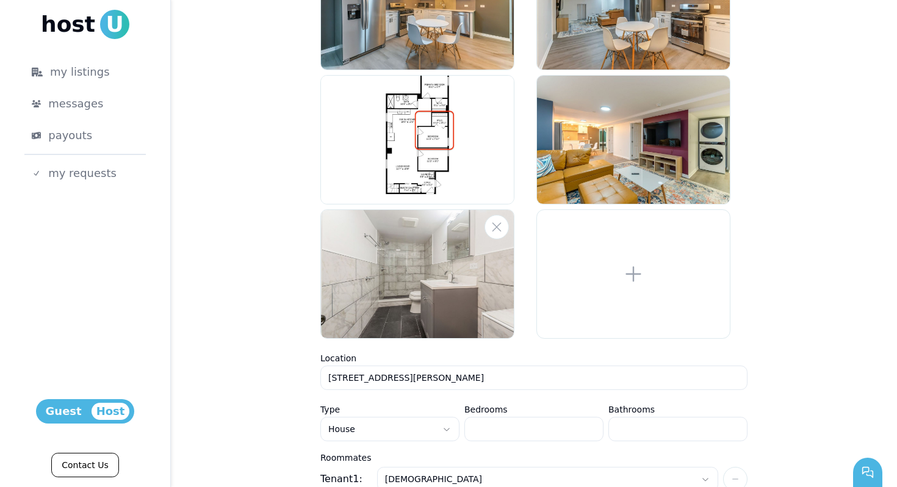
scroll to position [191, 0]
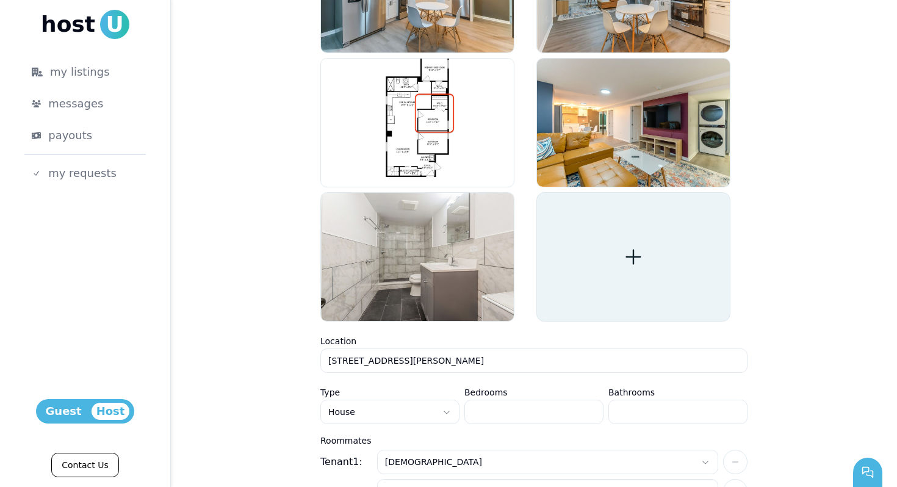
click at [606, 296] on div at bounding box center [633, 256] width 194 height 129
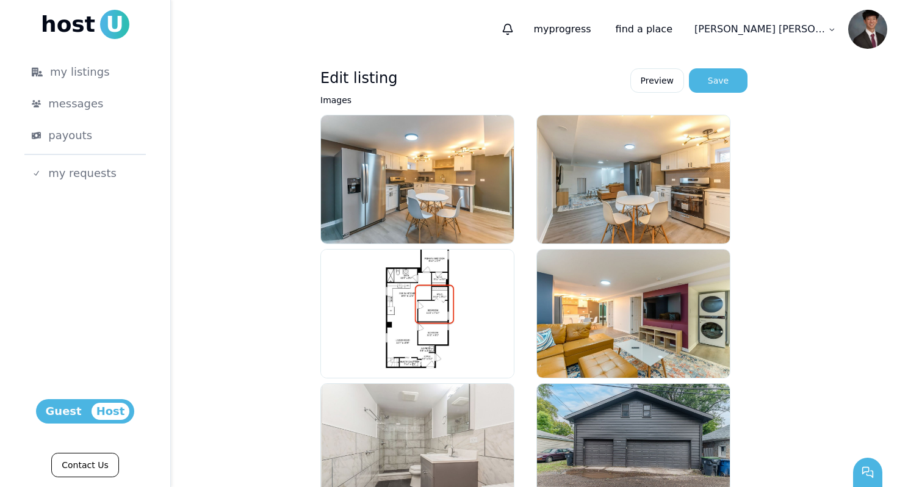
scroll to position [397, 0]
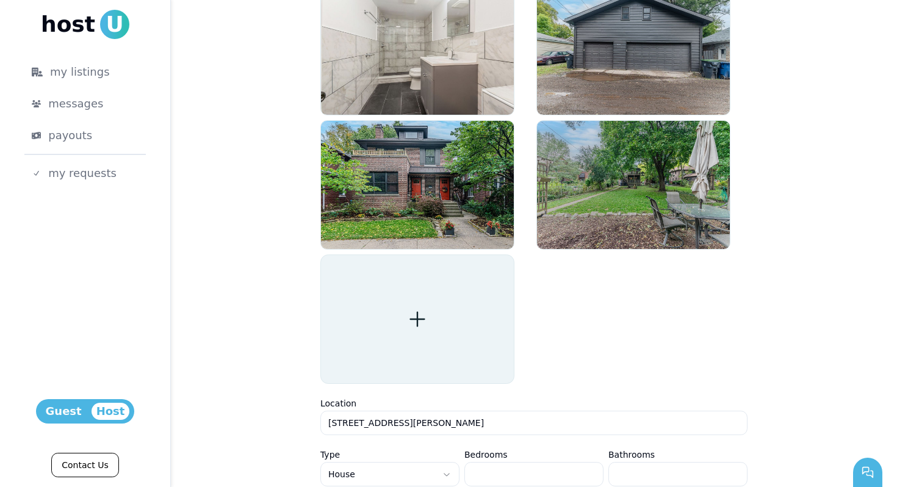
click at [445, 334] on div at bounding box center [417, 318] width 194 height 129
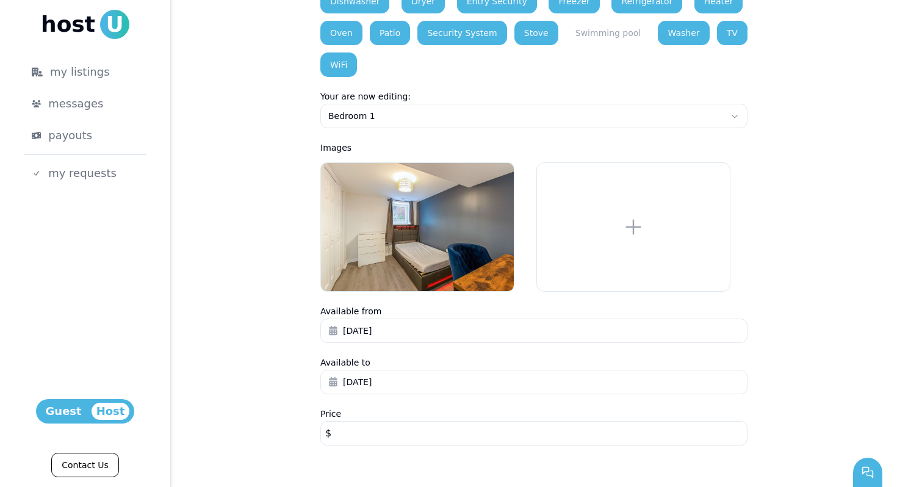
scroll to position [0, 0]
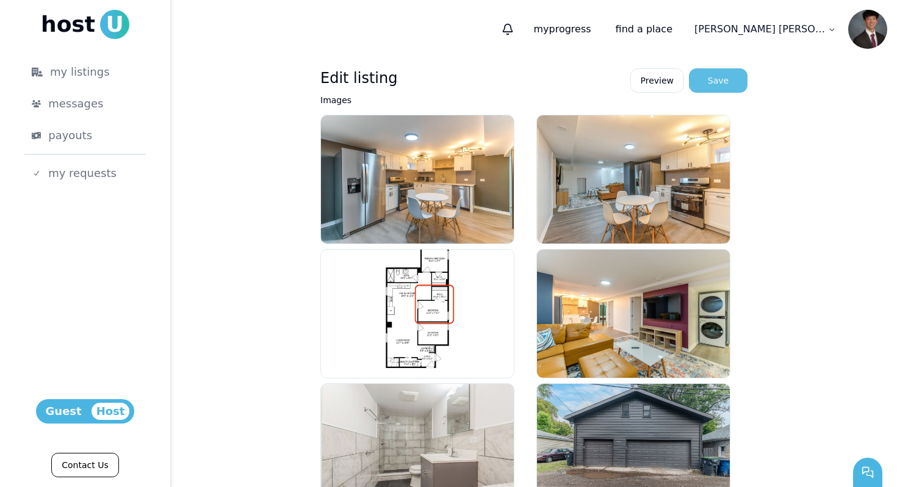
click at [710, 80] on div "Save" at bounding box center [718, 80] width 21 height 12
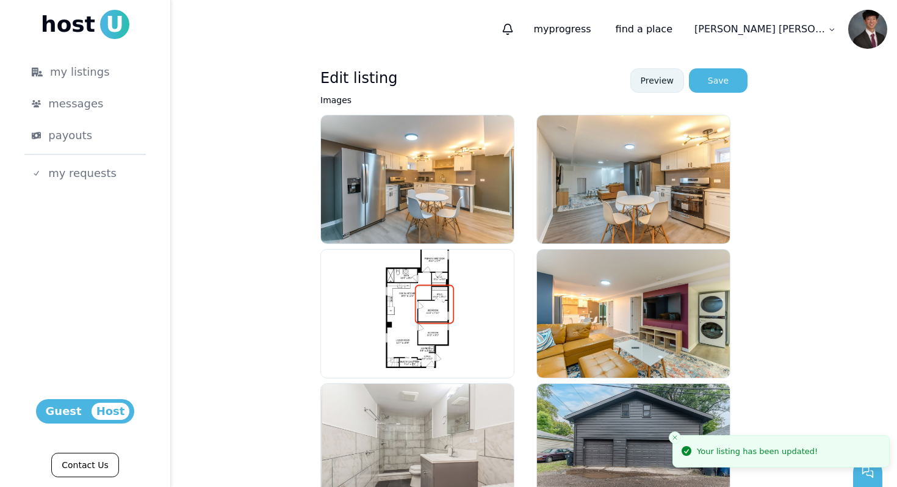
click at [655, 88] on link "Preview" at bounding box center [657, 80] width 54 height 24
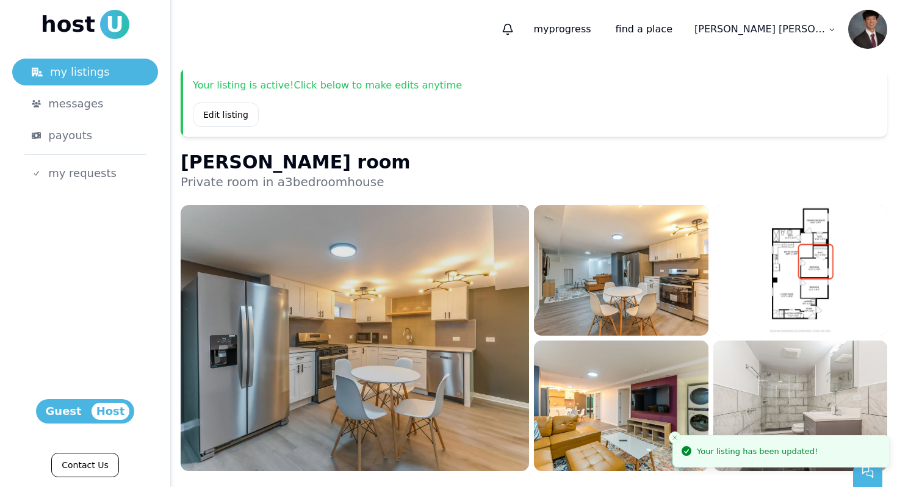
scroll to position [81, 0]
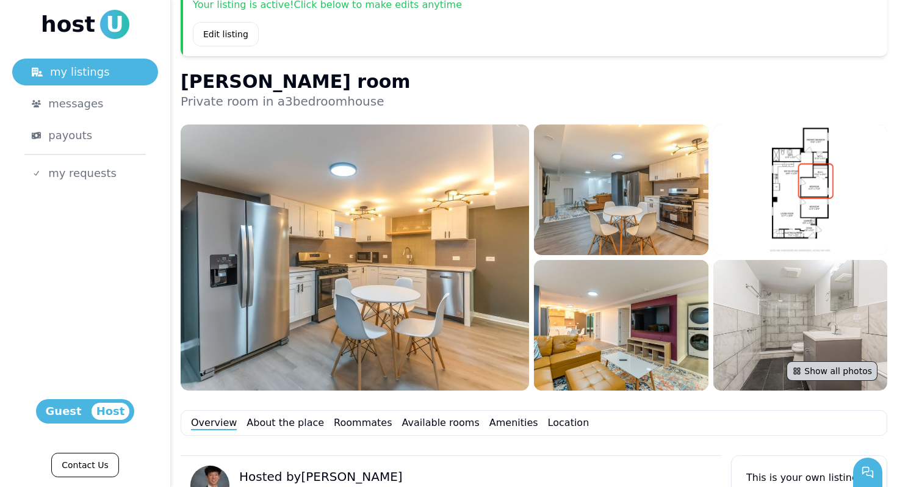
click at [833, 373] on button "Show all photos" at bounding box center [832, 371] width 91 height 20
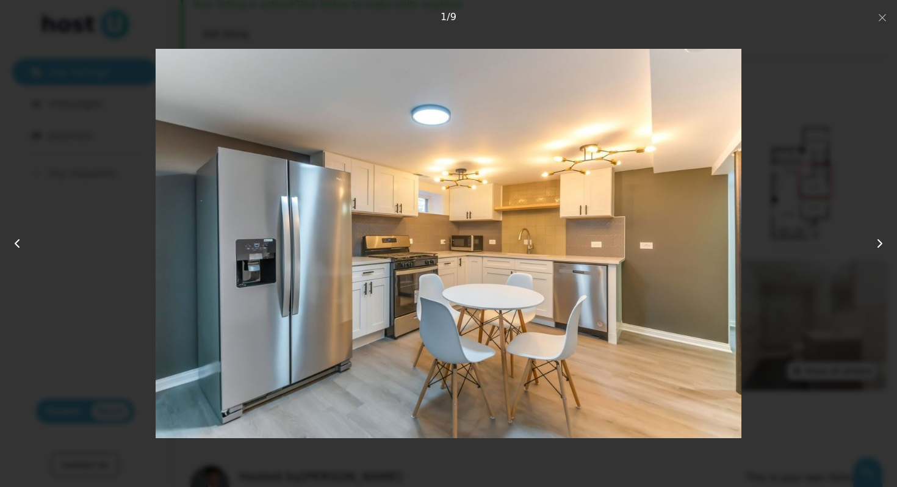
click at [876, 239] on icon at bounding box center [880, 243] width 15 height 15
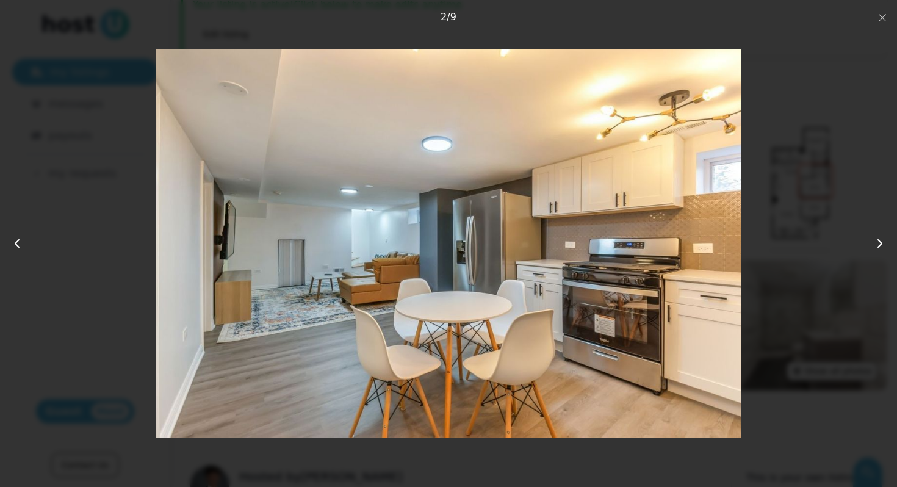
click at [876, 239] on icon at bounding box center [880, 243] width 15 height 15
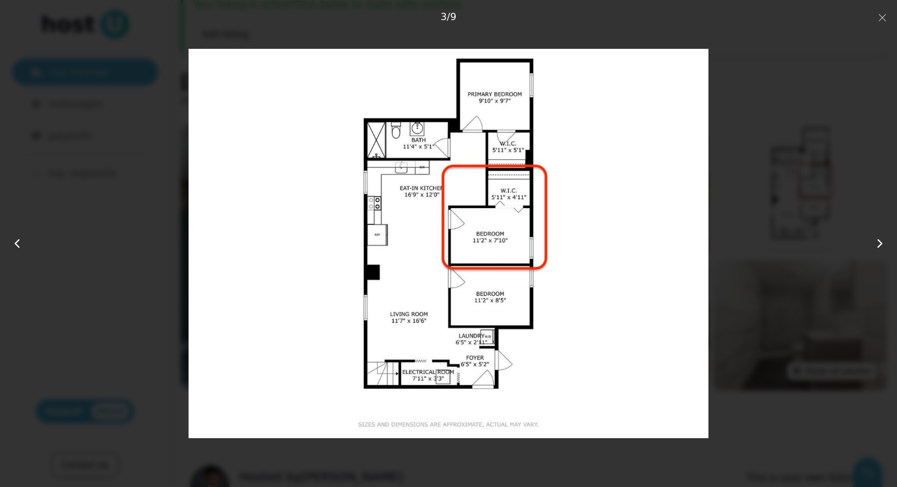
click at [876, 239] on icon at bounding box center [880, 243] width 15 height 15
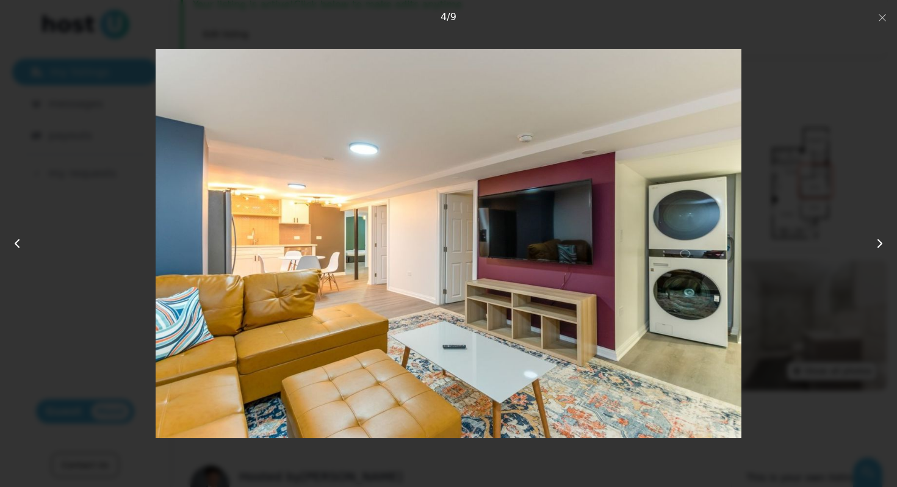
click at [876, 239] on icon at bounding box center [880, 243] width 15 height 15
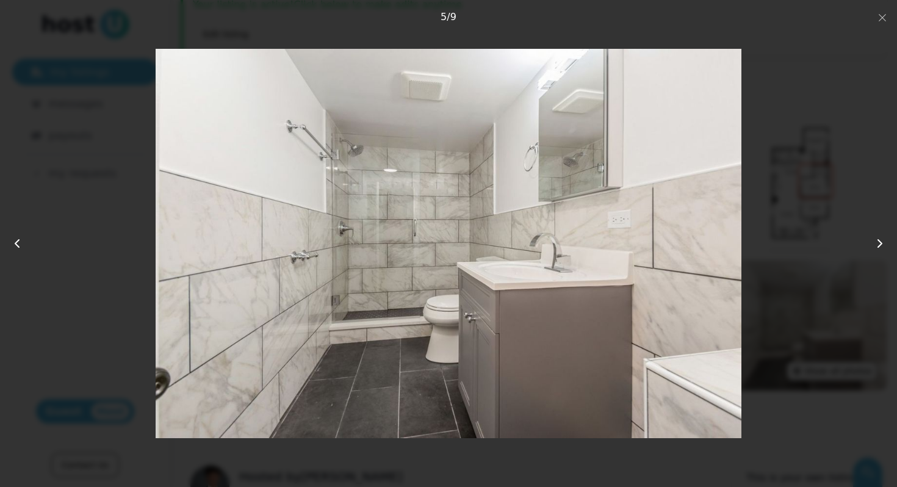
click at [876, 239] on icon at bounding box center [880, 243] width 15 height 15
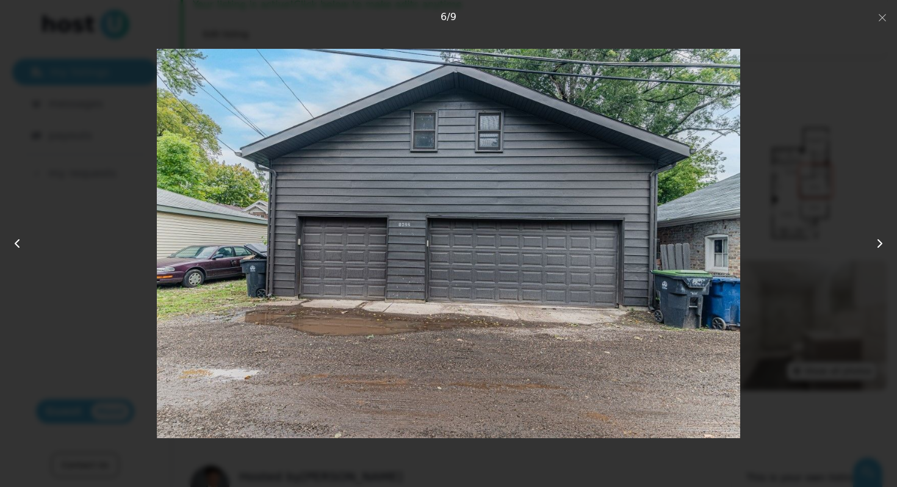
click at [876, 239] on icon at bounding box center [880, 243] width 15 height 15
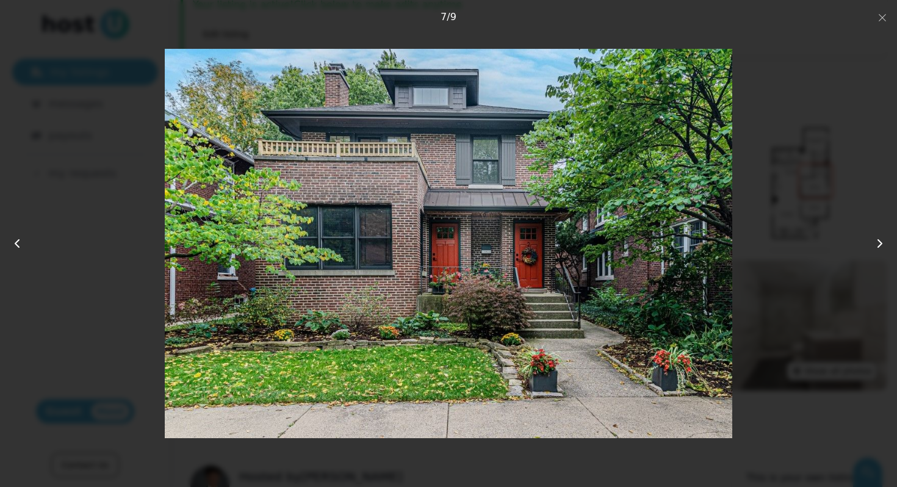
click at [876, 239] on icon at bounding box center [880, 243] width 15 height 15
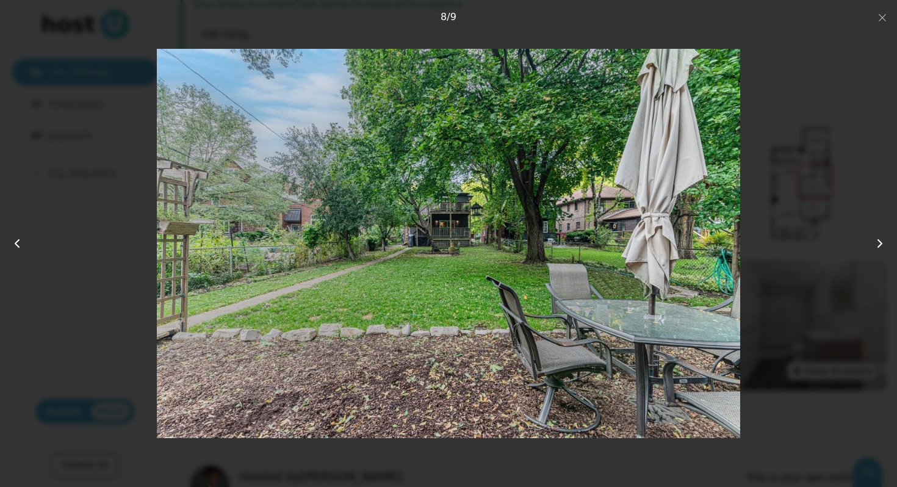
click at [876, 239] on icon at bounding box center [880, 243] width 15 height 15
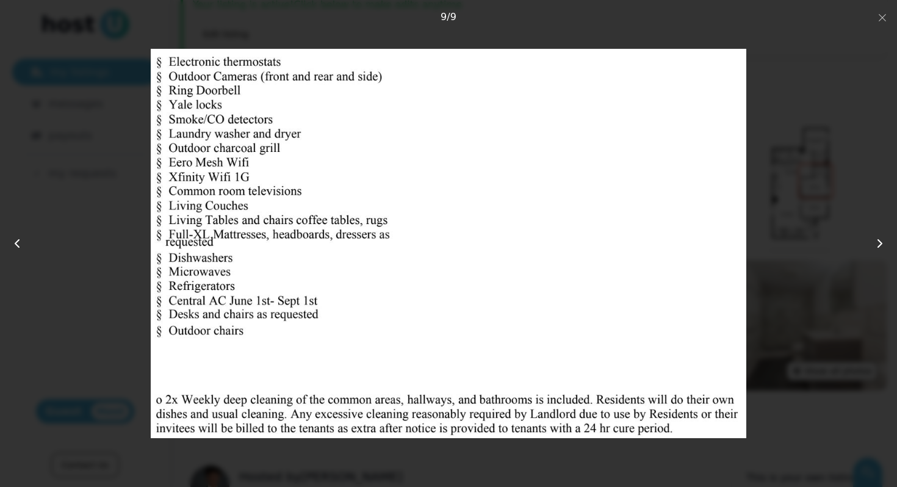
click at [809, 83] on div "9 photos Close 9 / 9" at bounding box center [448, 243] width 819 height 409
click at [879, 14] on icon "button" at bounding box center [883, 18] width 10 height 10
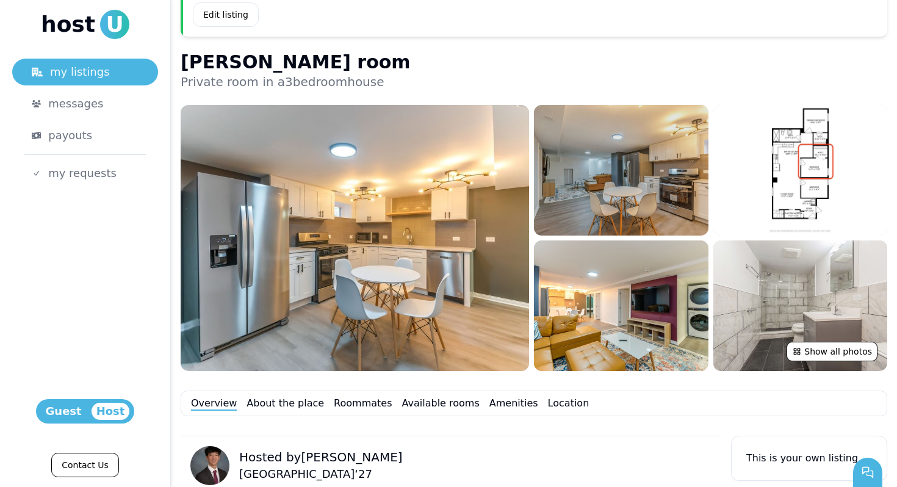
scroll to position [436, 0]
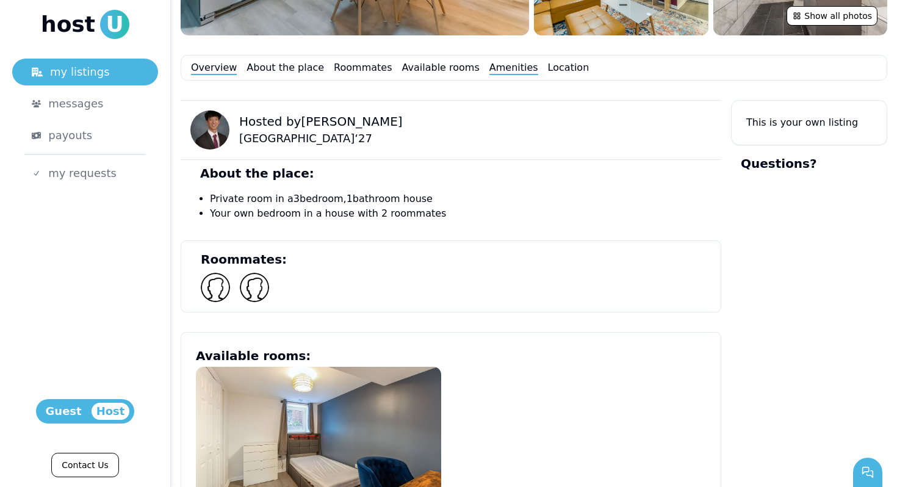
click at [489, 63] on link "Amenities" at bounding box center [513, 67] width 49 height 15
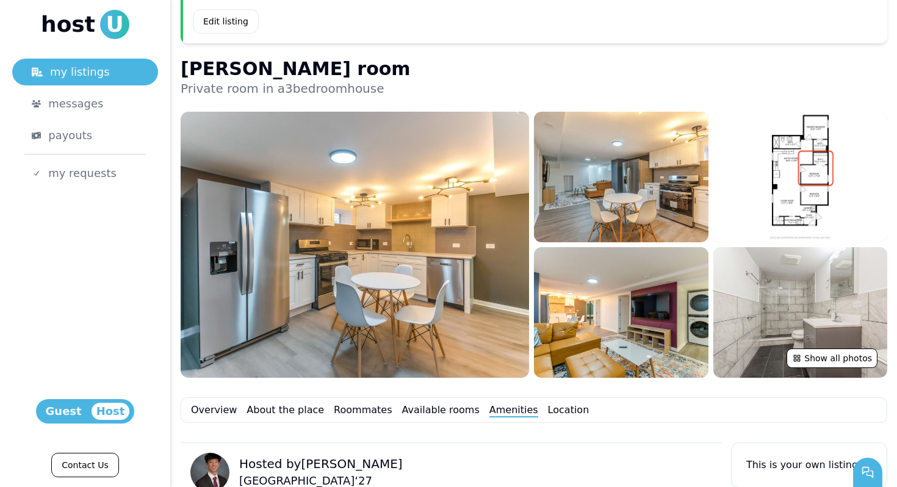
scroll to position [81, 0]
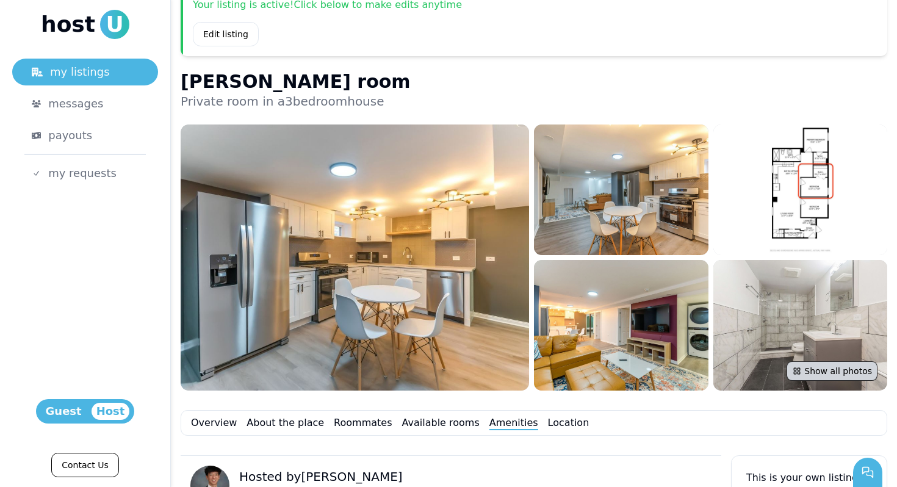
click at [826, 378] on button "Show all photos" at bounding box center [832, 371] width 91 height 20
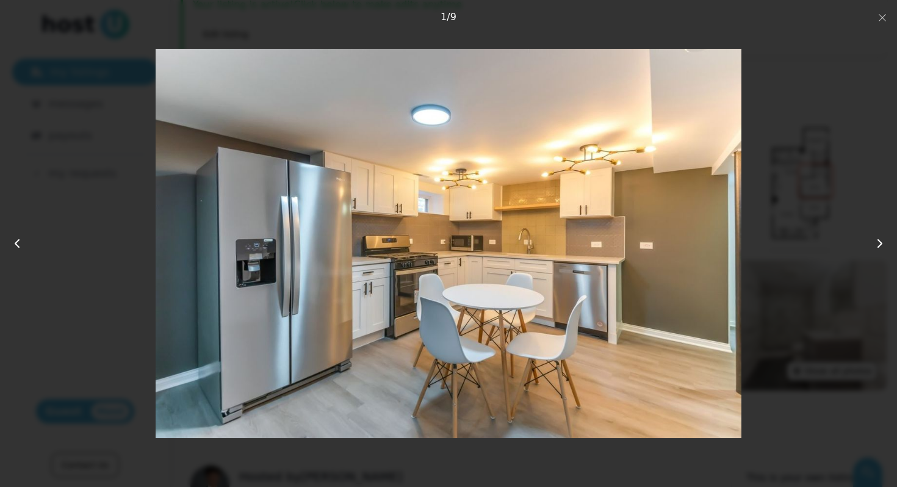
click at [886, 246] on icon at bounding box center [880, 243] width 15 height 15
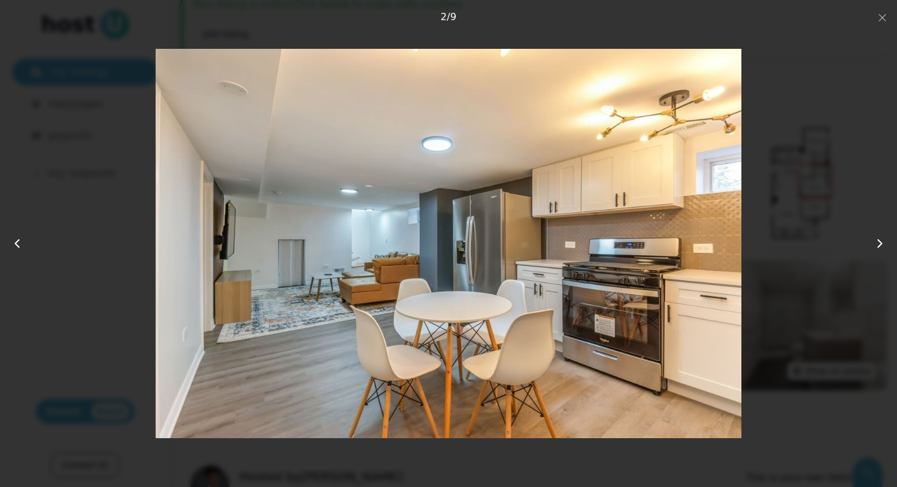
click at [886, 246] on icon at bounding box center [880, 243] width 15 height 15
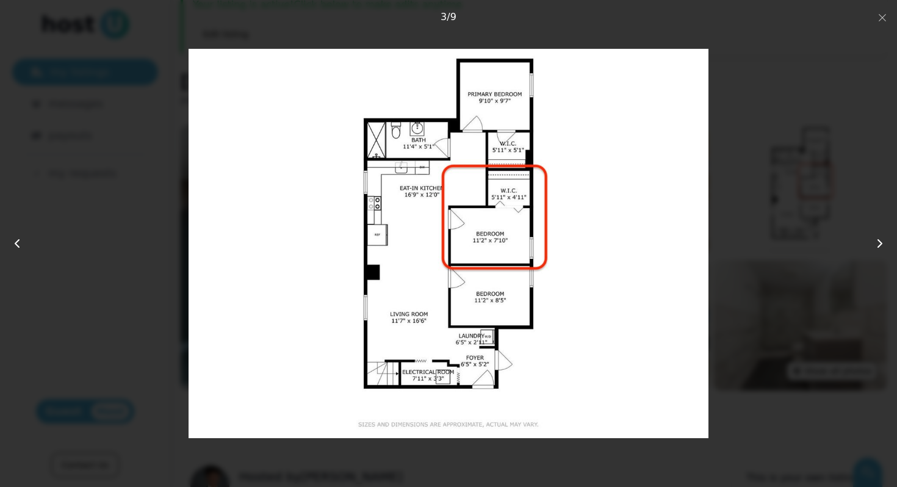
click at [886, 246] on icon at bounding box center [880, 243] width 15 height 15
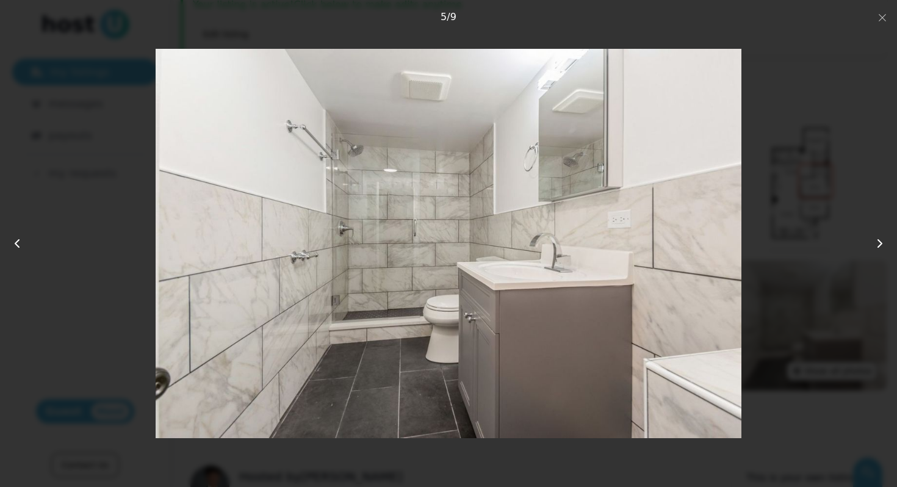
click at [886, 246] on icon at bounding box center [880, 243] width 15 height 15
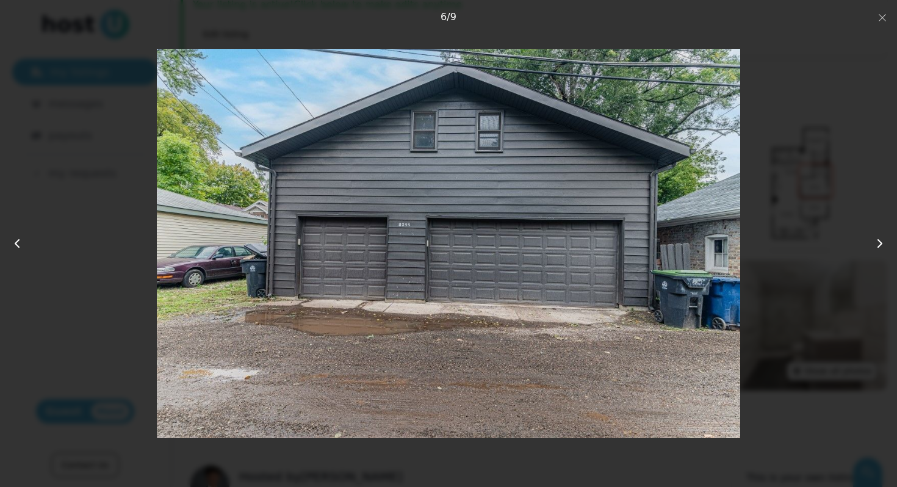
click at [886, 246] on icon at bounding box center [880, 243] width 15 height 15
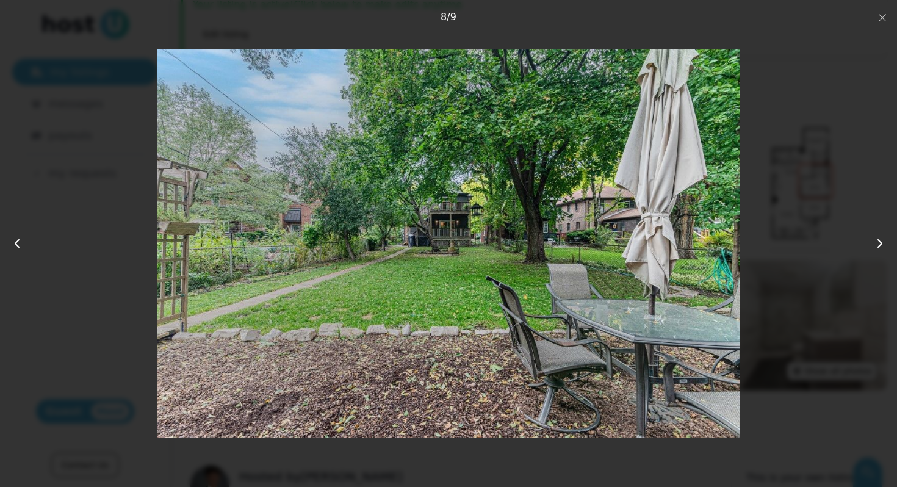
click at [886, 246] on icon at bounding box center [880, 243] width 15 height 15
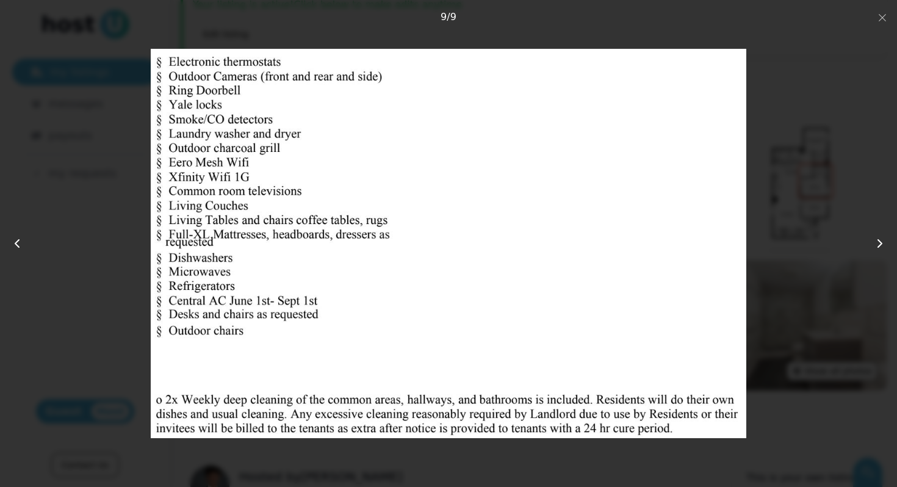
click at [886, 246] on icon at bounding box center [880, 243] width 15 height 15
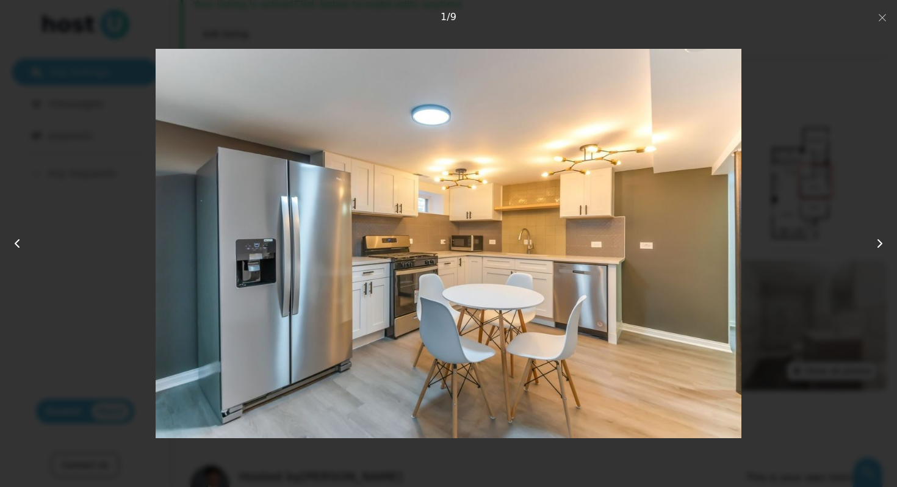
click at [838, 217] on div "9 photos Close 1 / 9" at bounding box center [448, 243] width 819 height 409
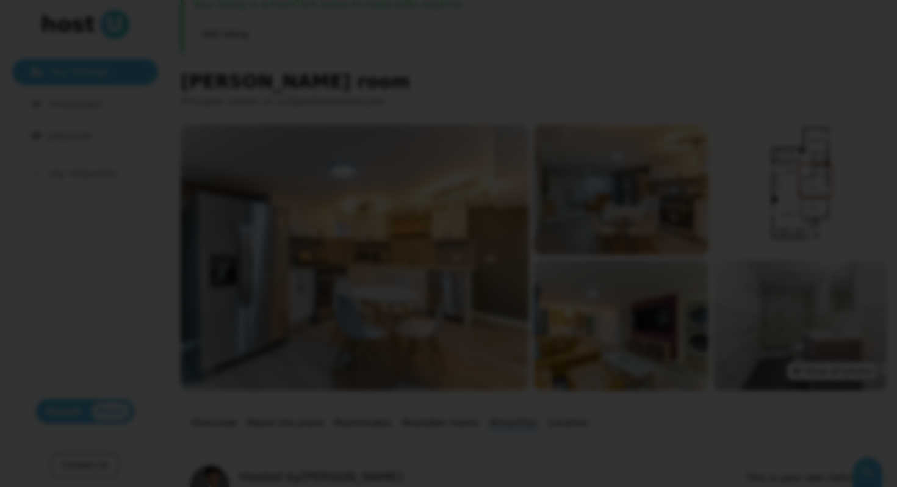
click at [879, 9] on div at bounding box center [448, 243] width 897 height 487
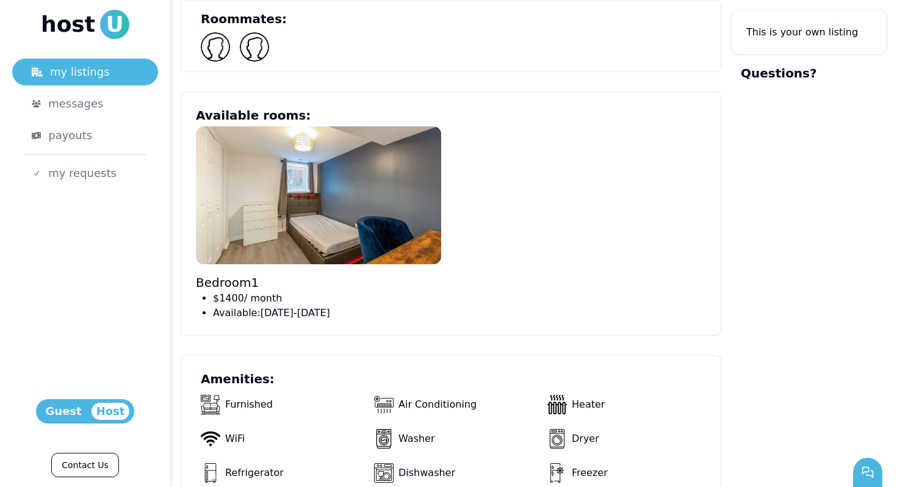
scroll to position [729, 0]
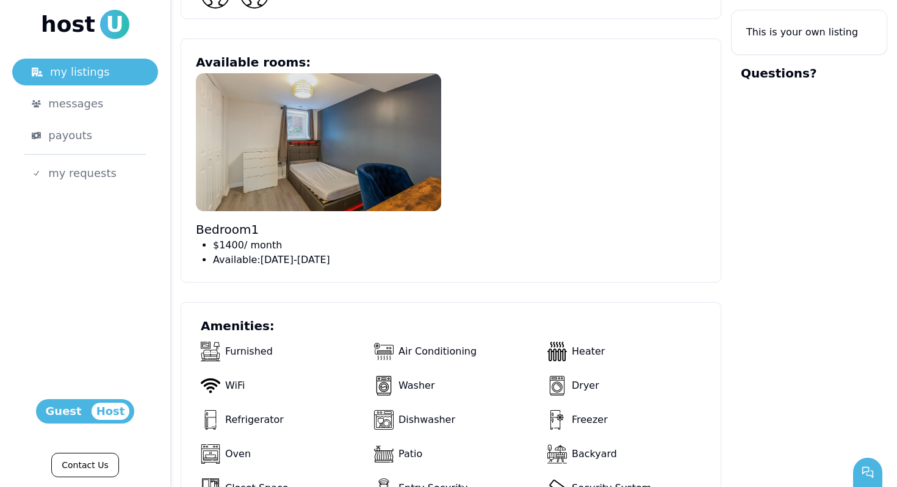
click at [402, 137] on img at bounding box center [318, 142] width 245 height 138
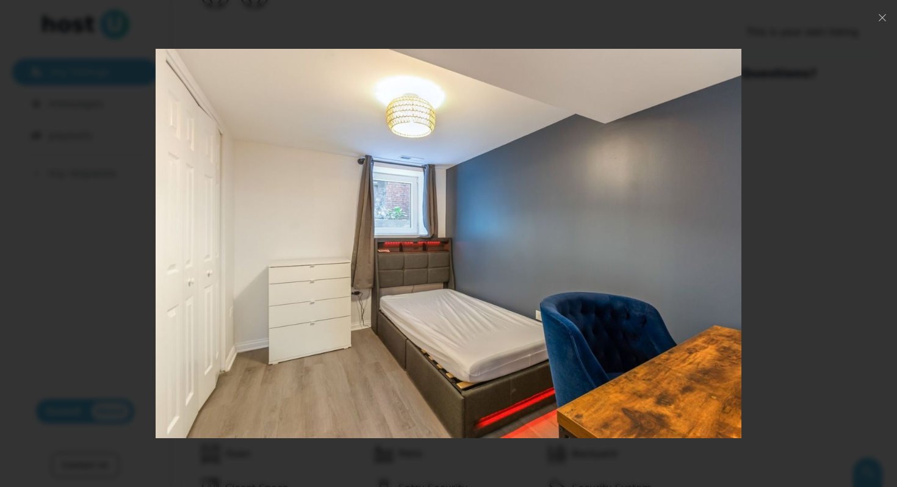
click at [792, 324] on div at bounding box center [449, 243] width 718 height 389
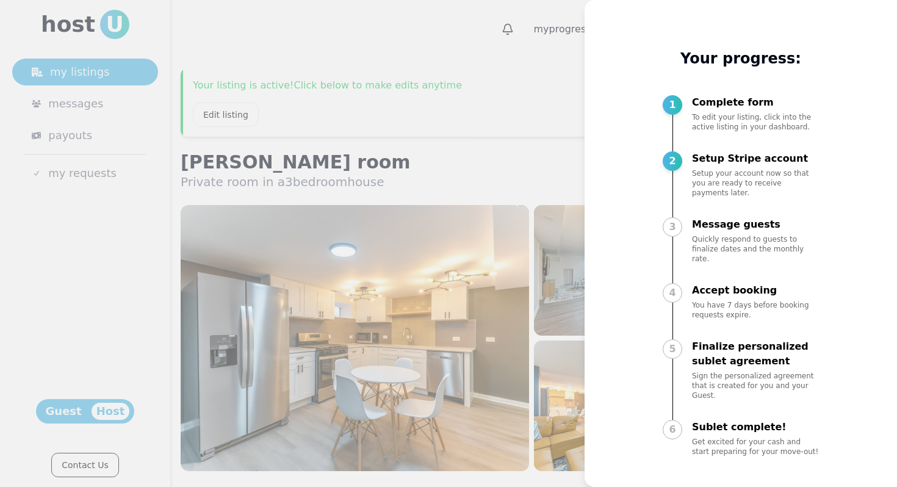
click at [450, 135] on div at bounding box center [448, 243] width 897 height 487
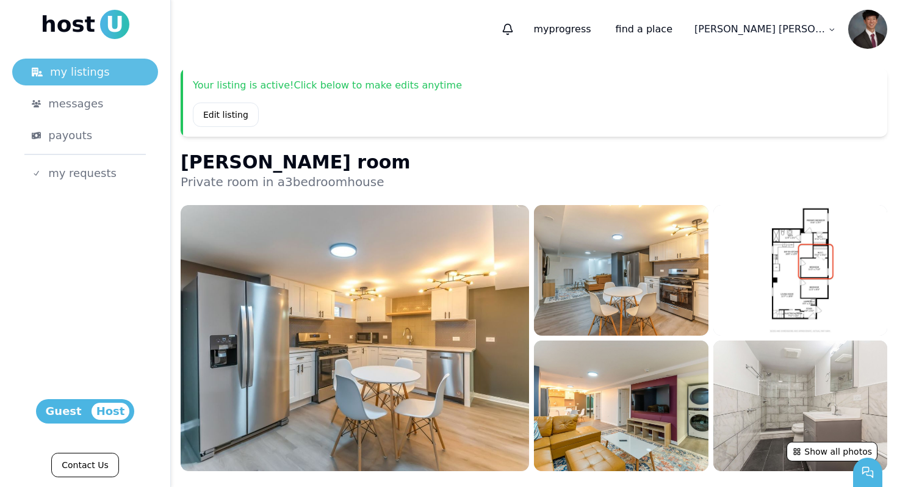
click at [126, 74] on div "my listings" at bounding box center [85, 71] width 107 height 17
